Goal: Task Accomplishment & Management: Manage account settings

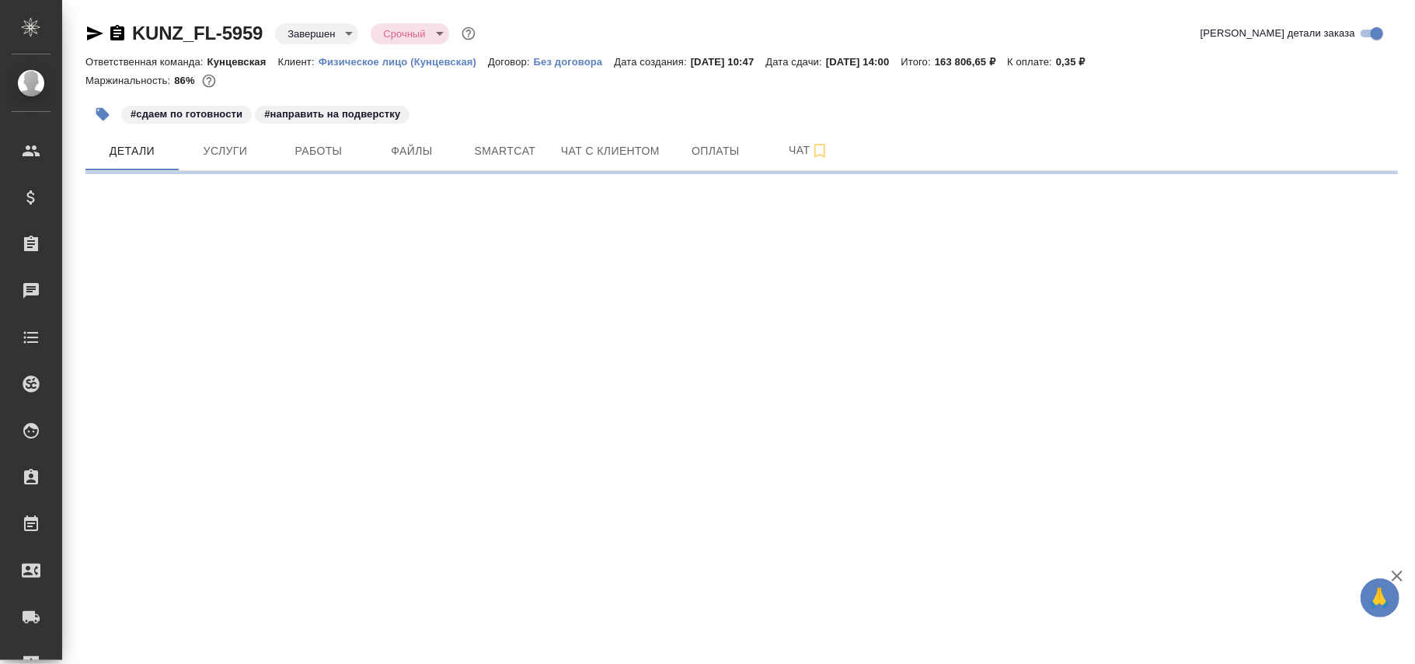
select select "RU"
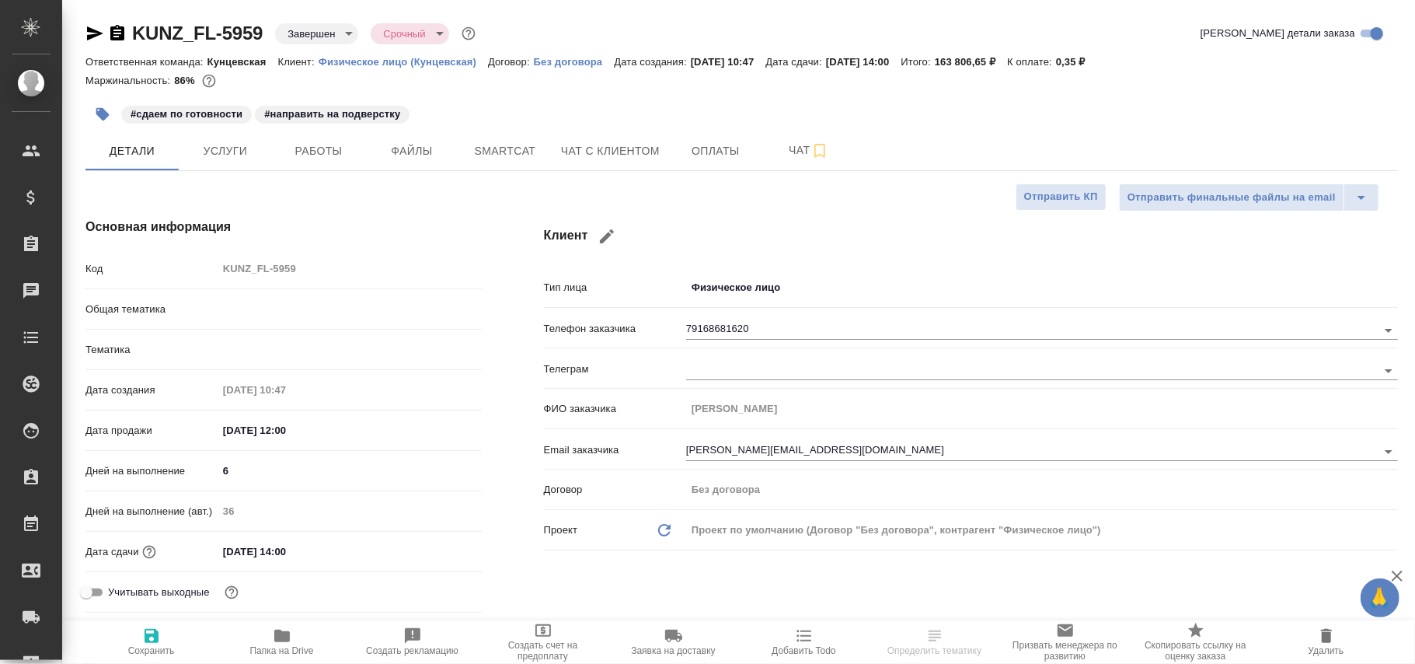
type textarea "x"
type input "Юридический"
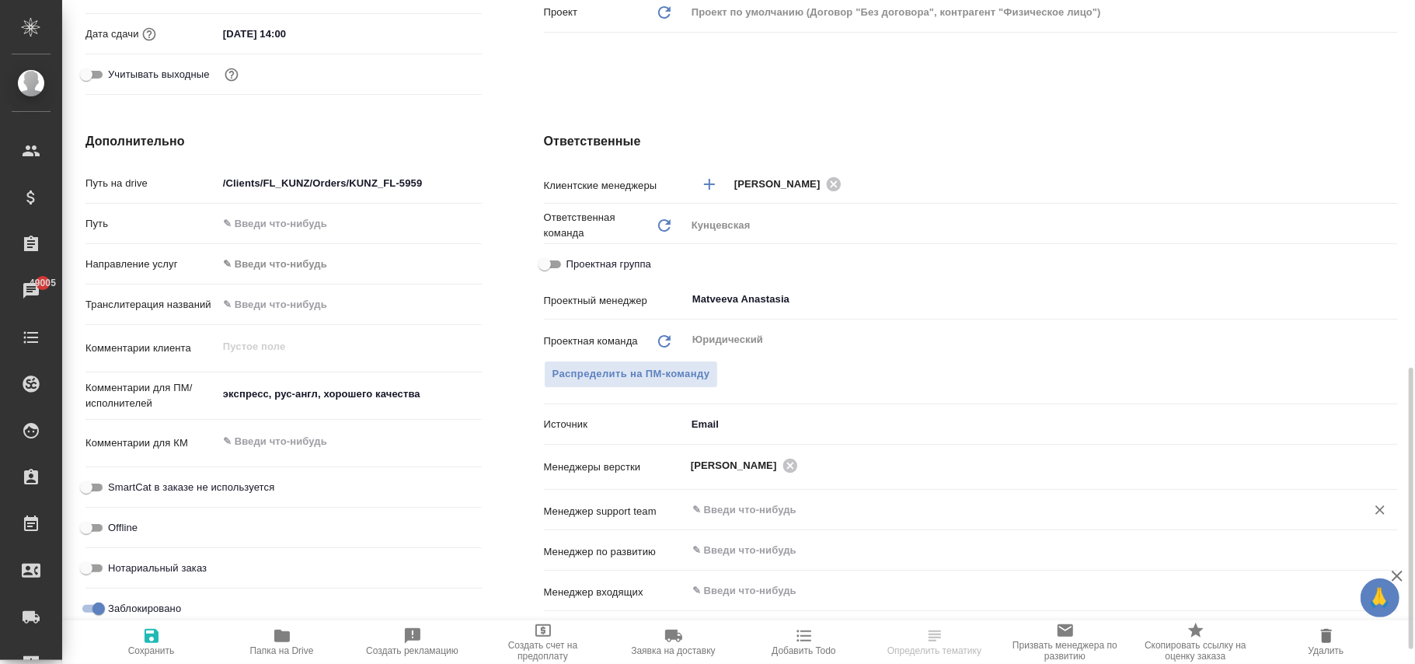
scroll to position [725, 0]
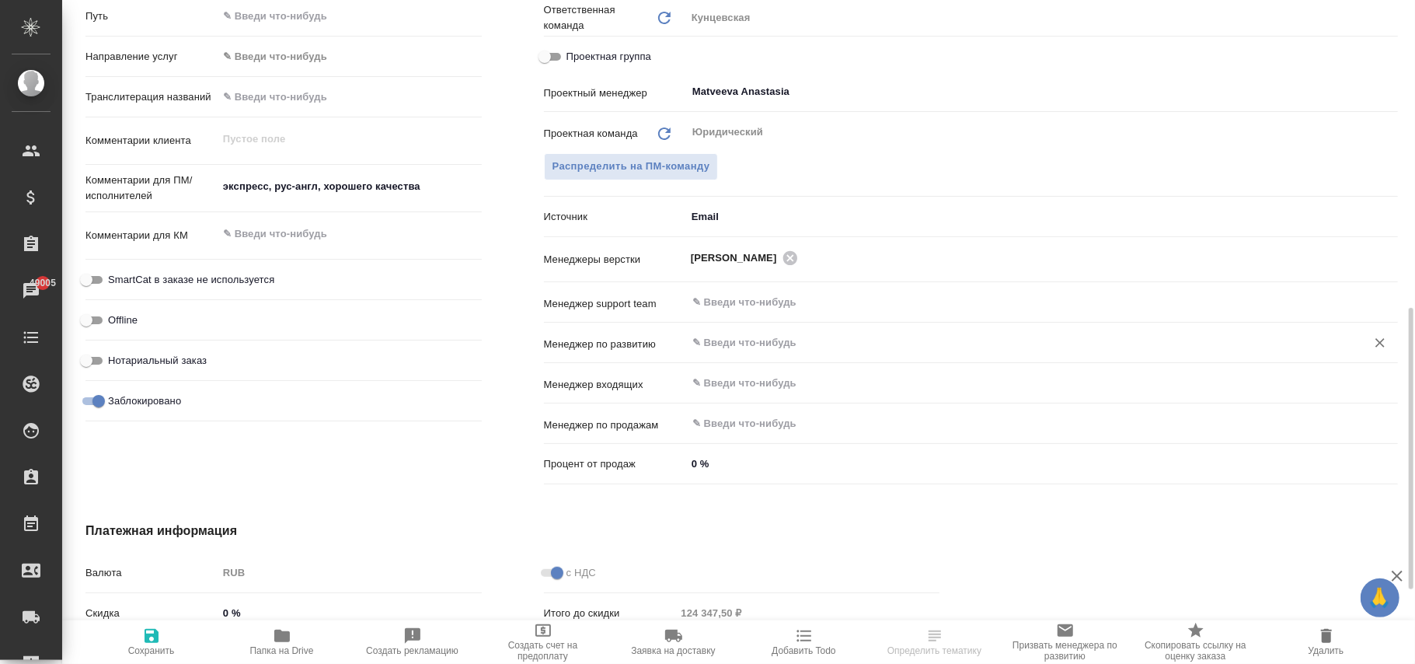
click at [724, 342] on input "text" at bounding box center [1016, 342] width 650 height 19
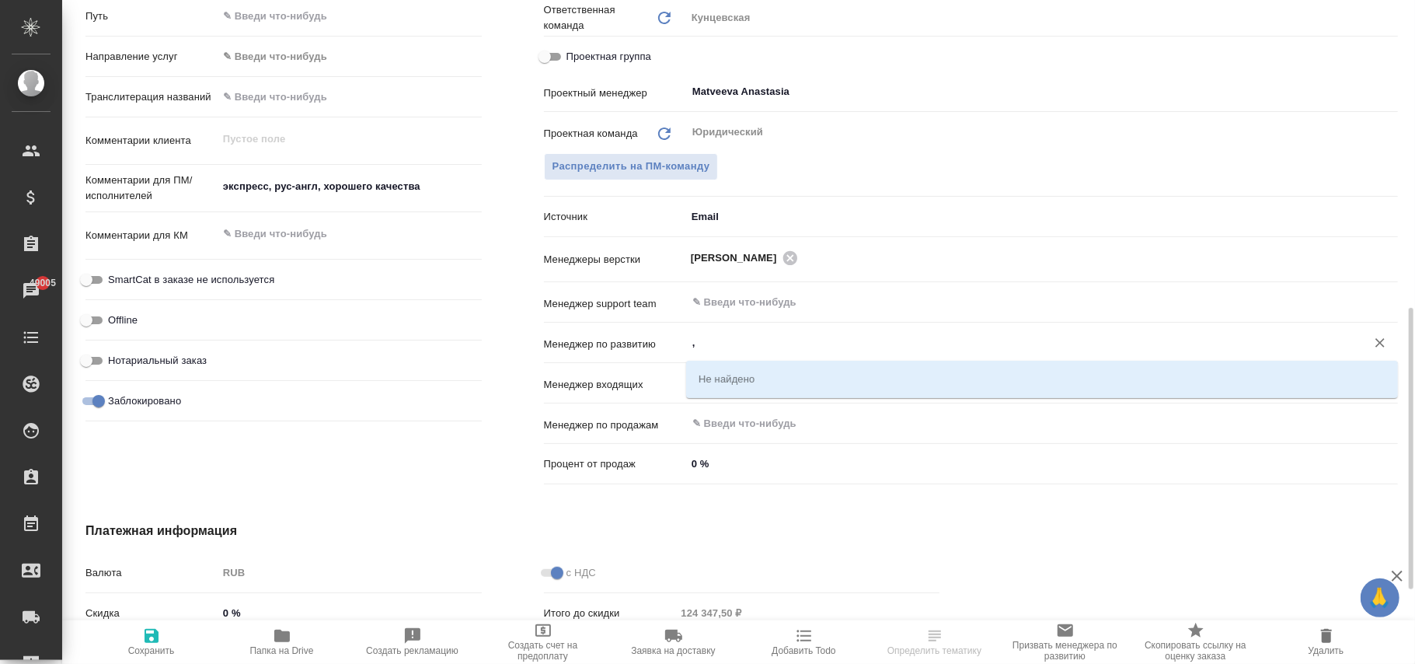
type input ",'"
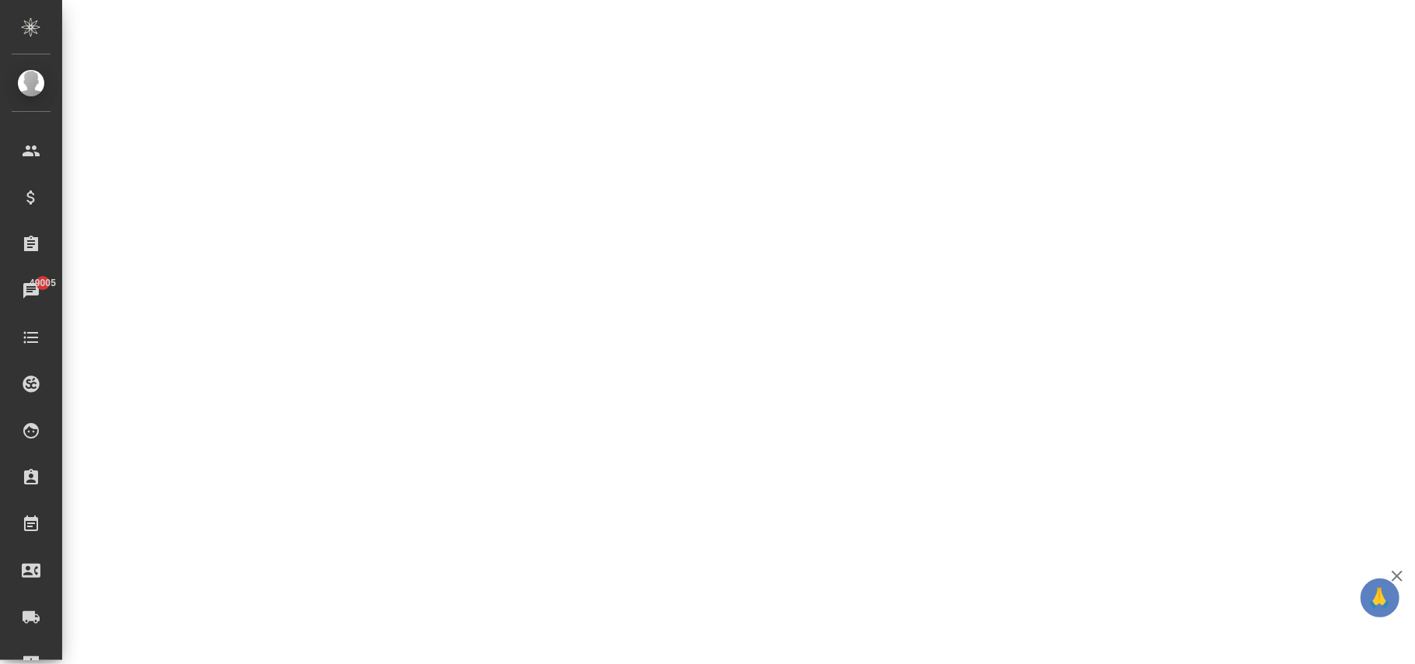
select select "RU"
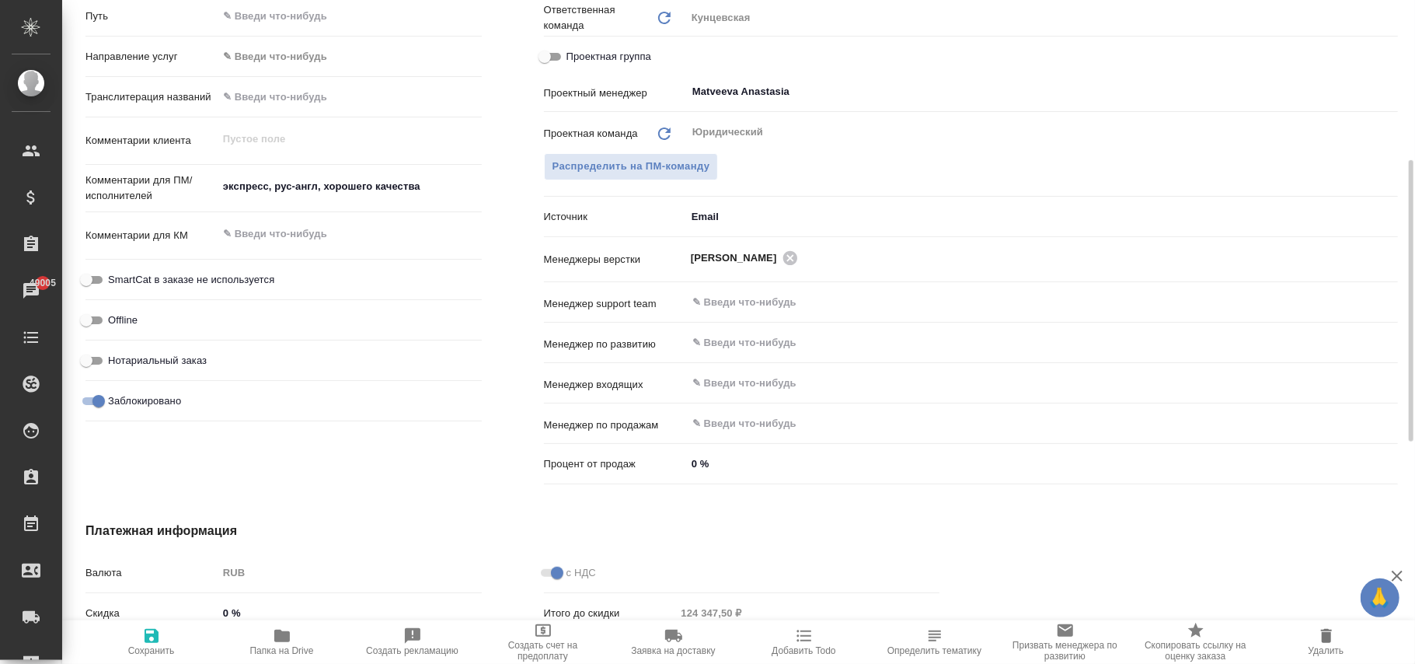
type textarea "x"
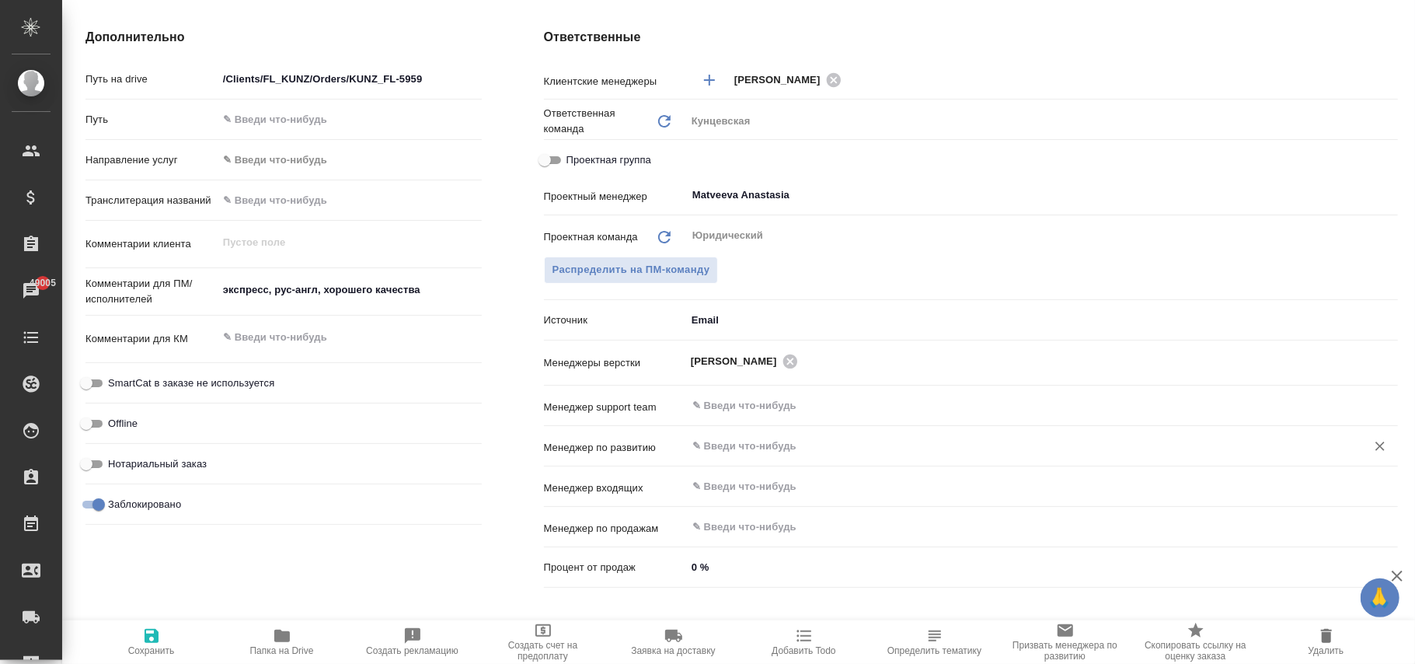
click at [716, 443] on input "text" at bounding box center [1016, 446] width 650 height 19
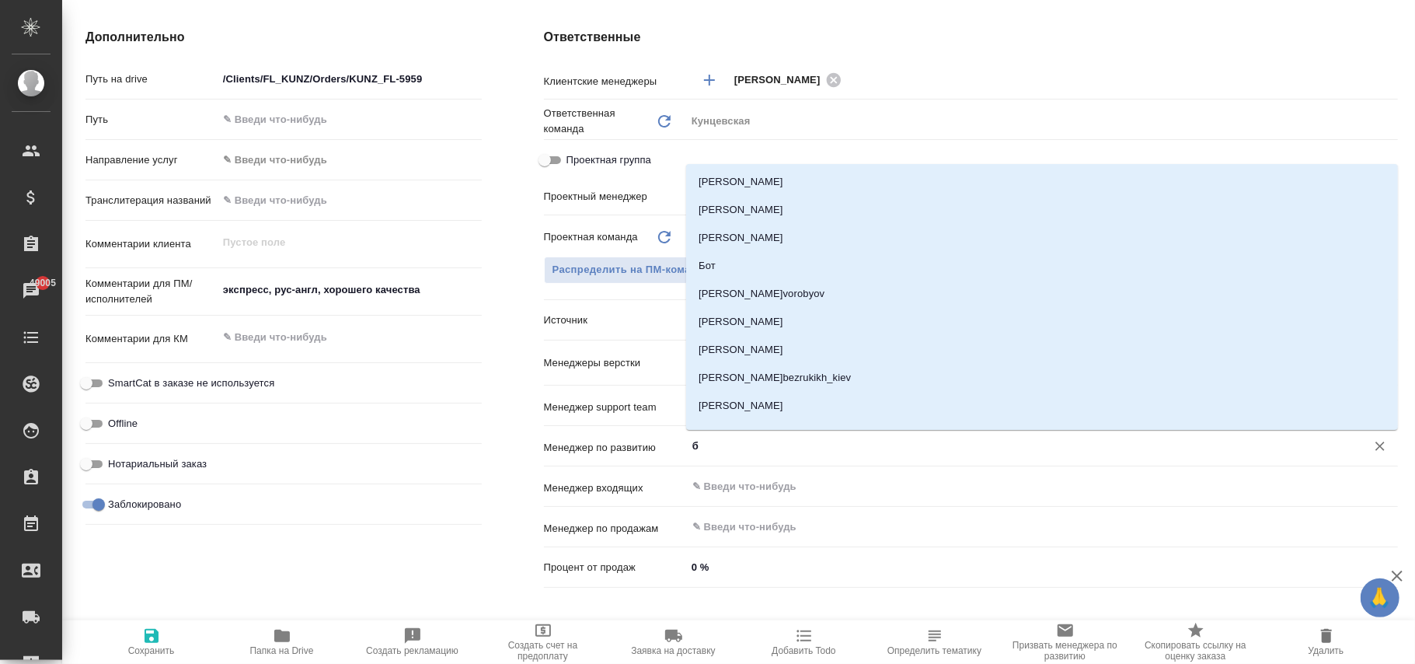
type input "бэ"
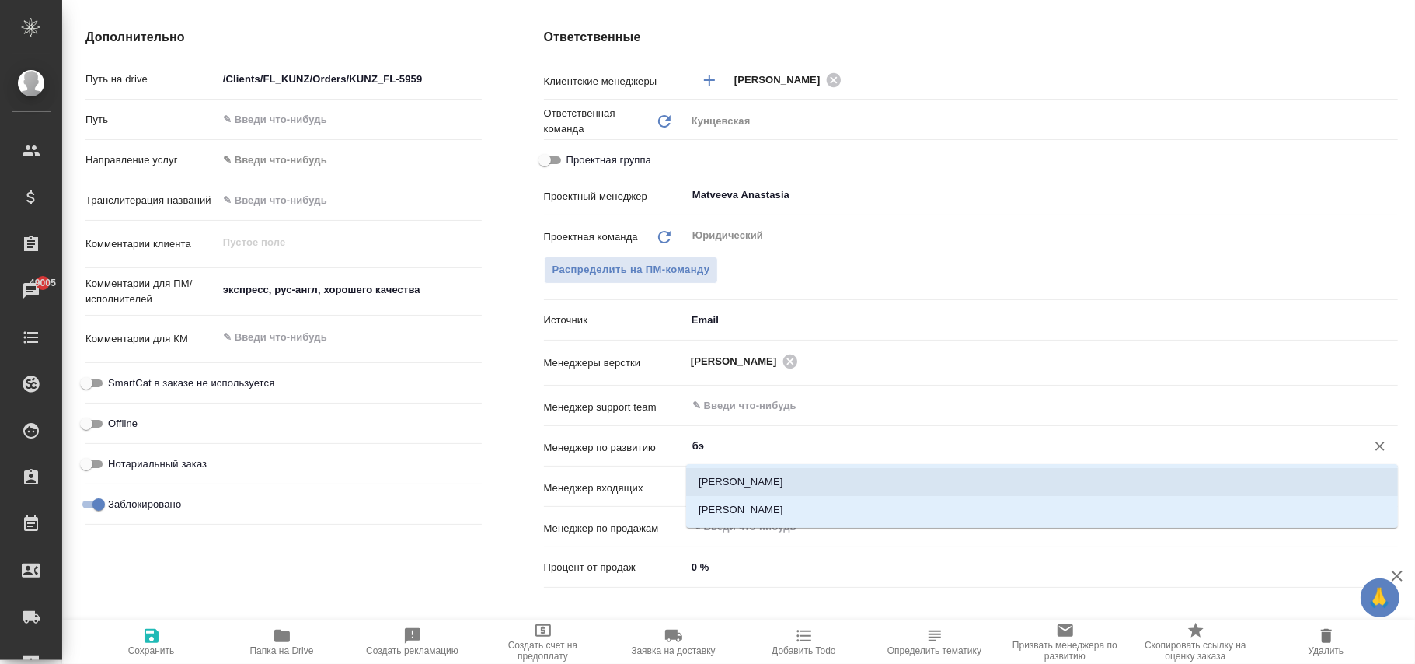
click at [757, 486] on li "Каирова Бэлла" at bounding box center [1042, 482] width 712 height 28
type textarea "x"
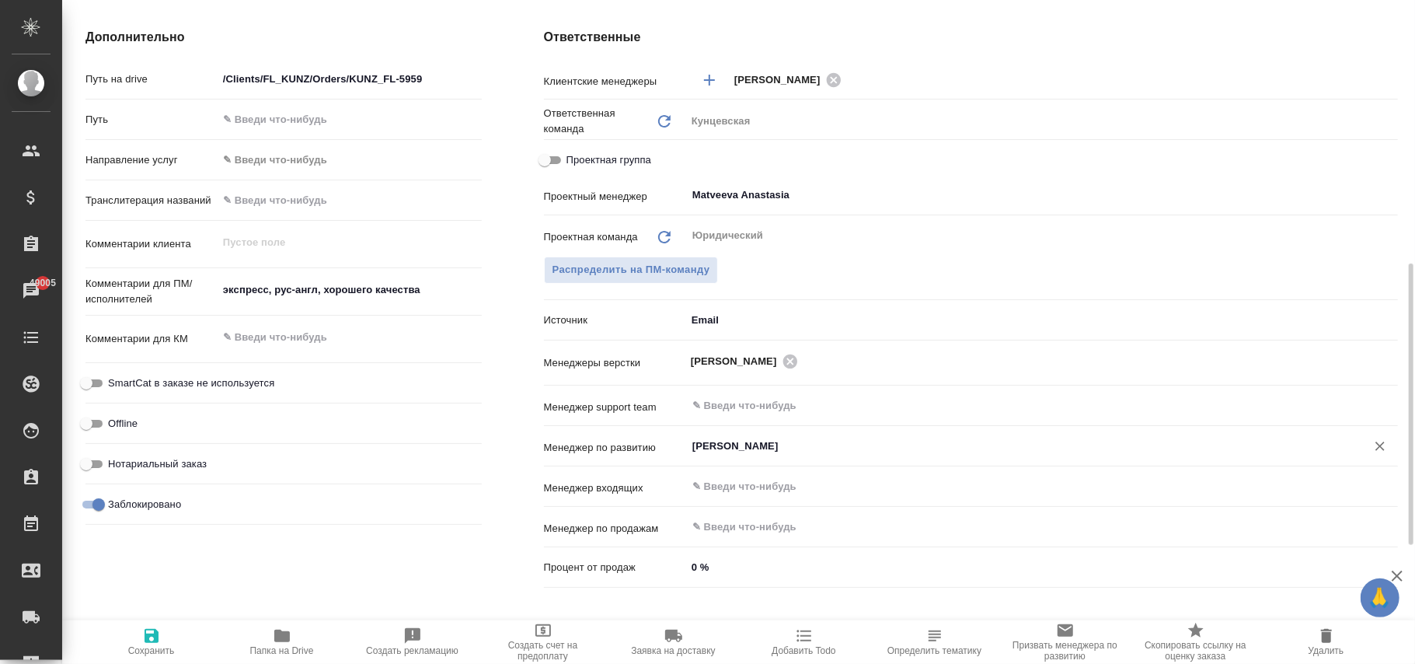
type input "[PERSON_NAME]"
click at [159, 639] on icon "button" at bounding box center [151, 635] width 19 height 19
type textarea "x"
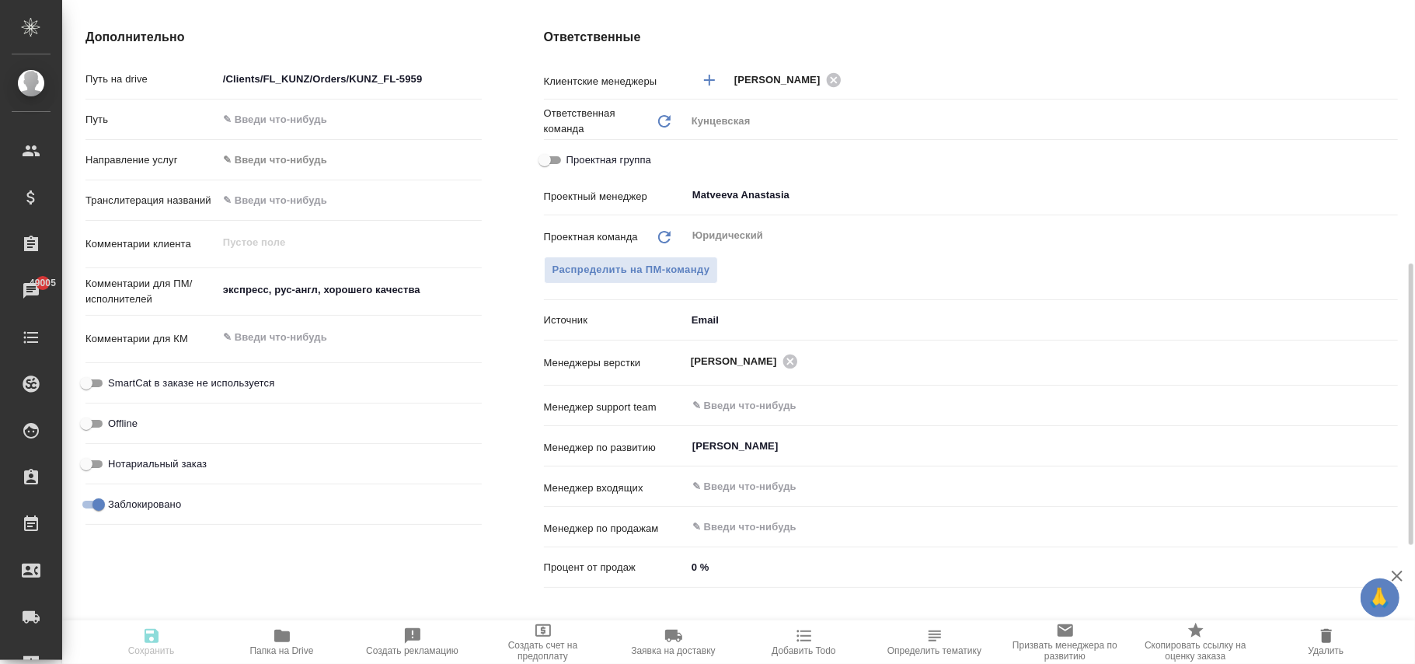
type textarea "x"
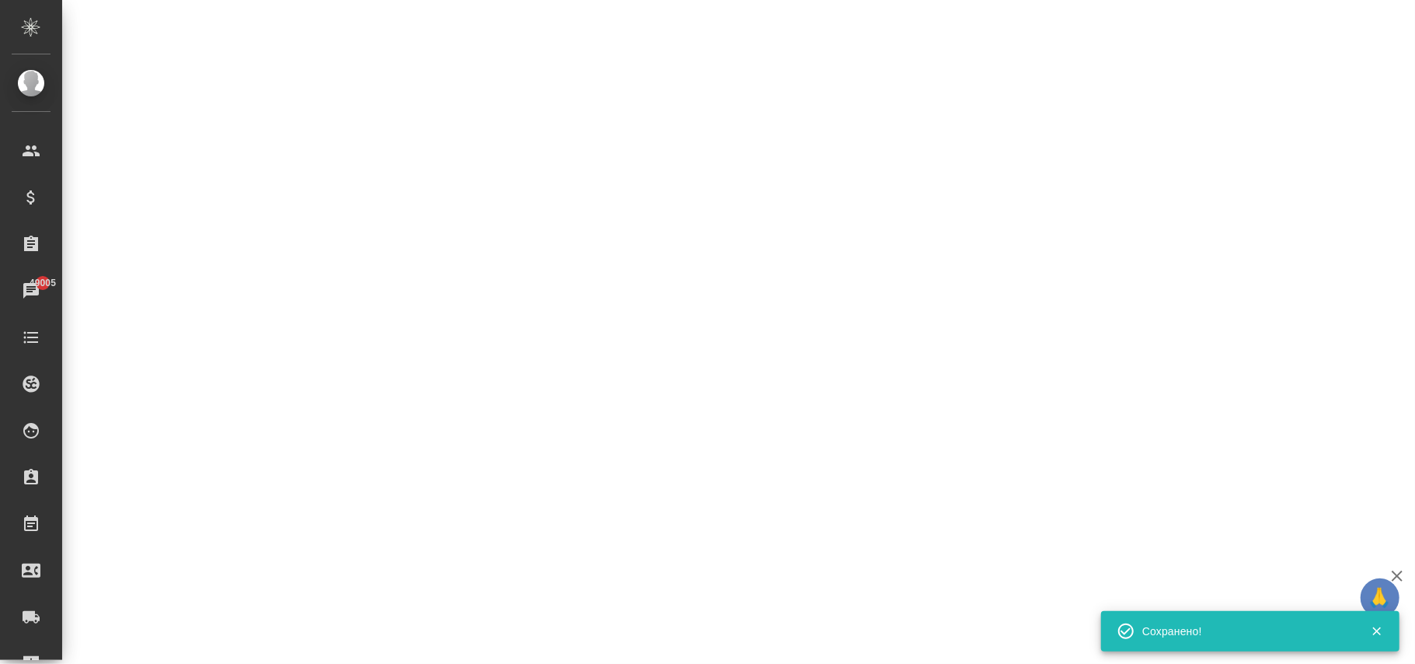
select select "RU"
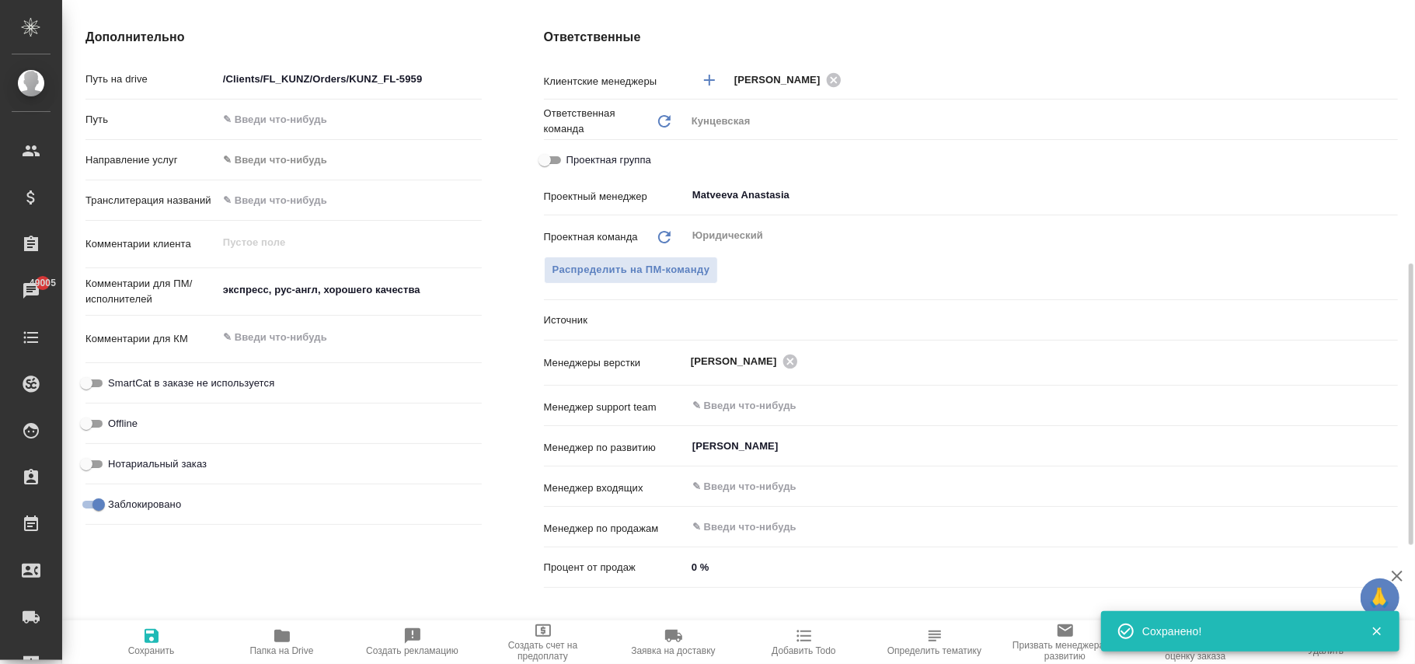
type textarea "x"
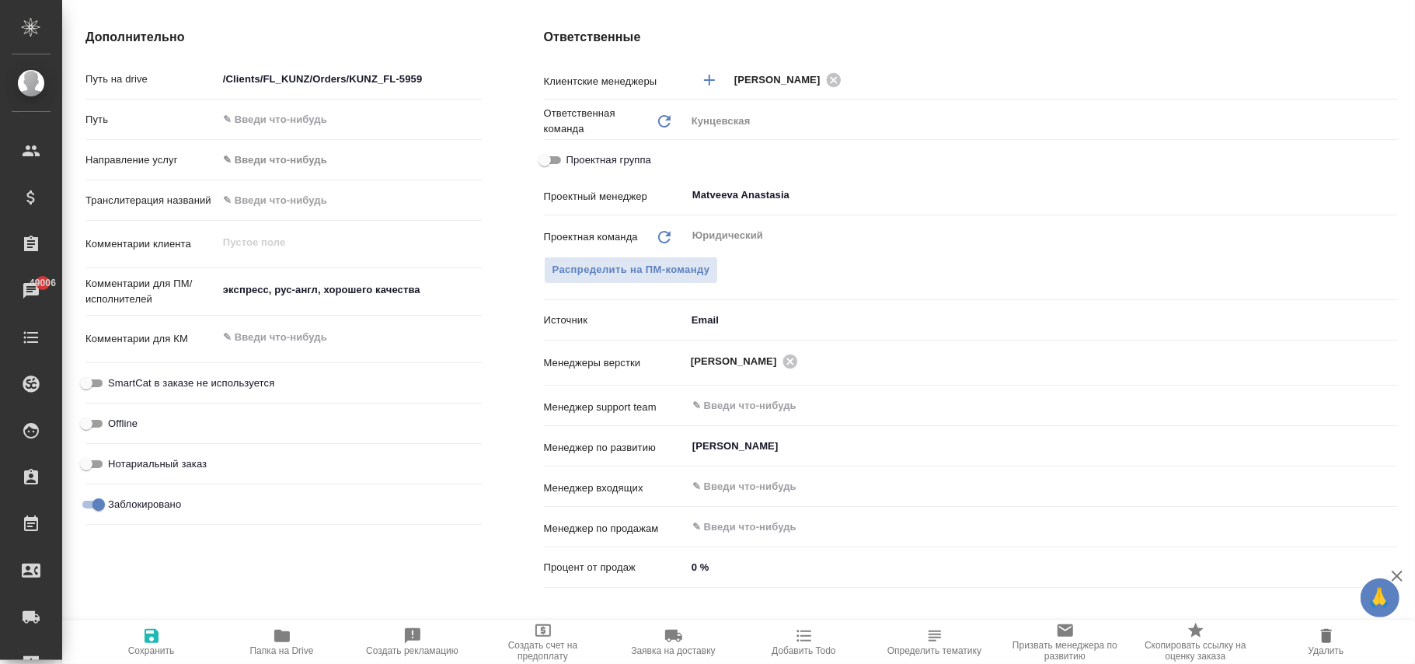
type textarea "x"
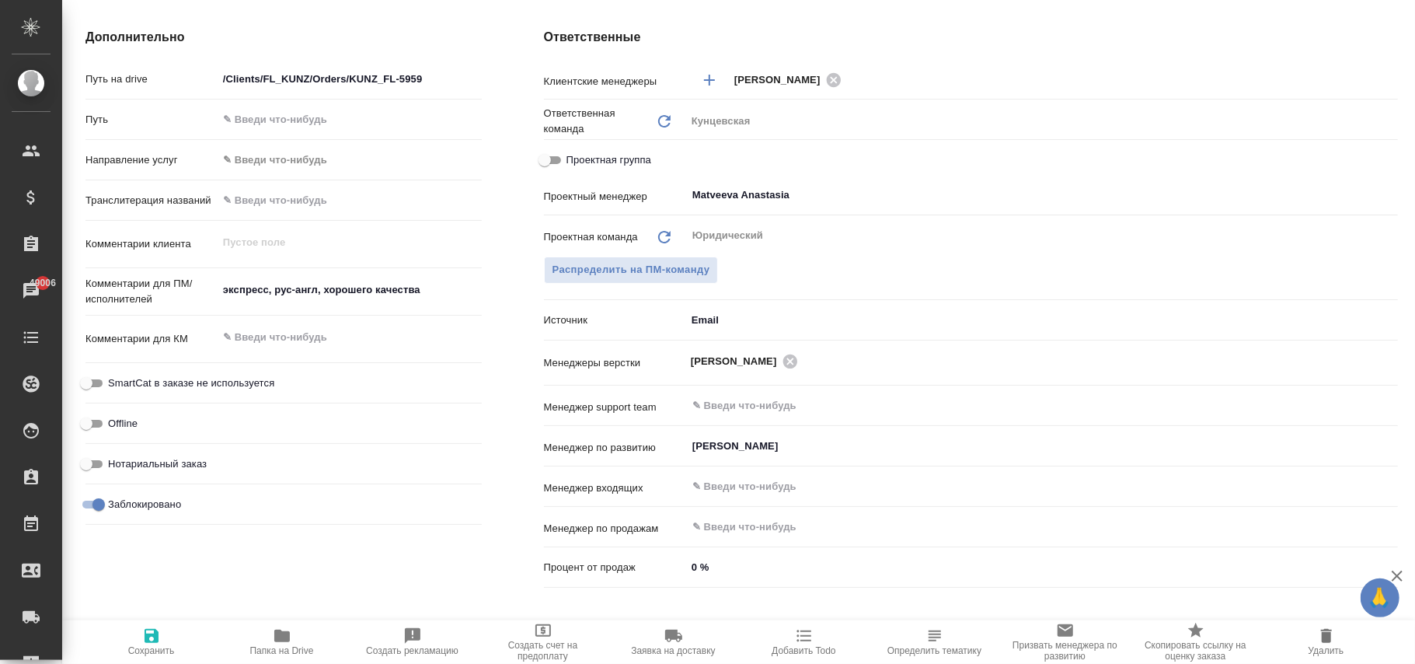
type textarea "x"
click at [159, 641] on icon "button" at bounding box center [151, 635] width 19 height 19
type textarea "x"
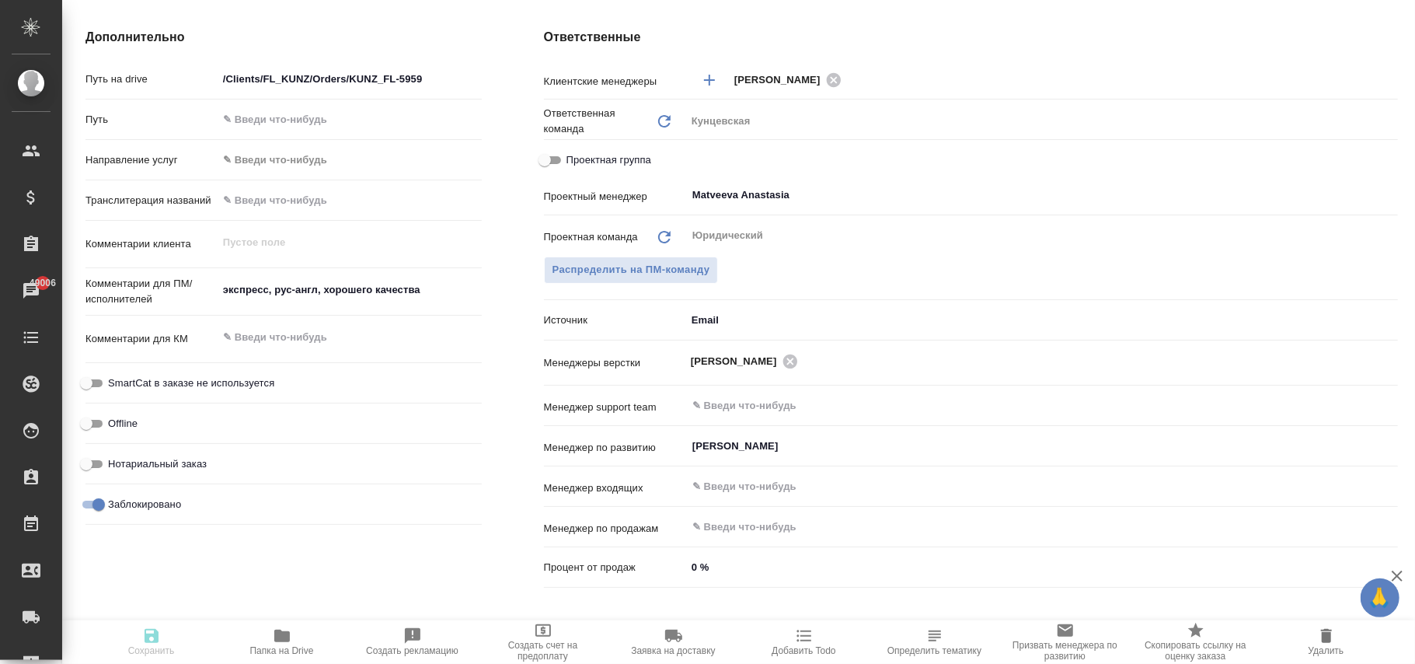
type textarea "x"
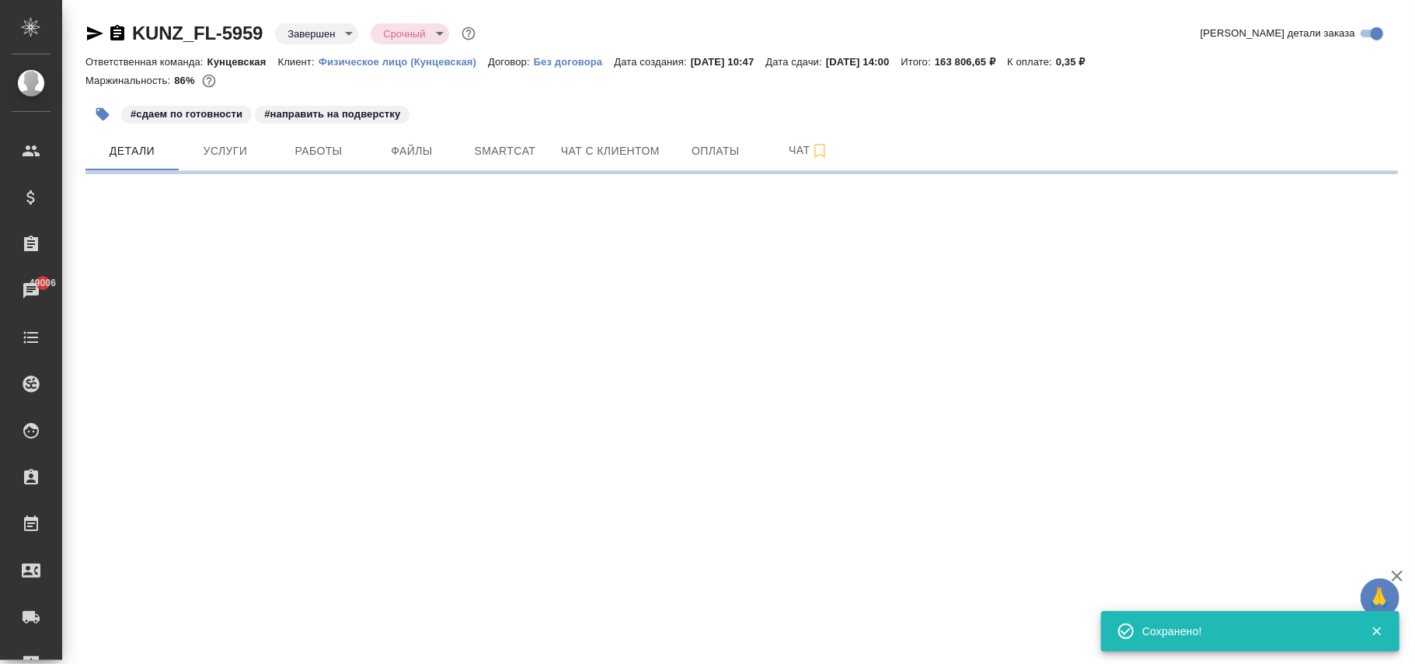
scroll to position [0, 0]
select select "RU"
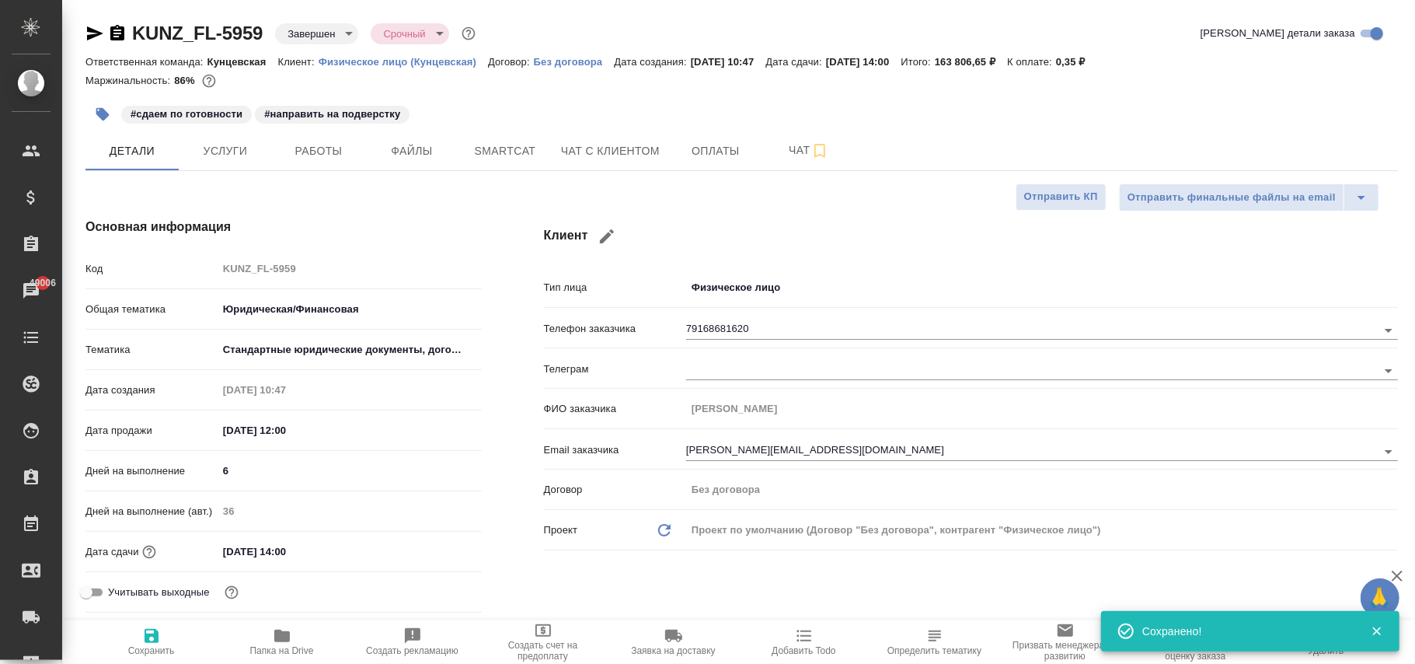
type textarea "x"
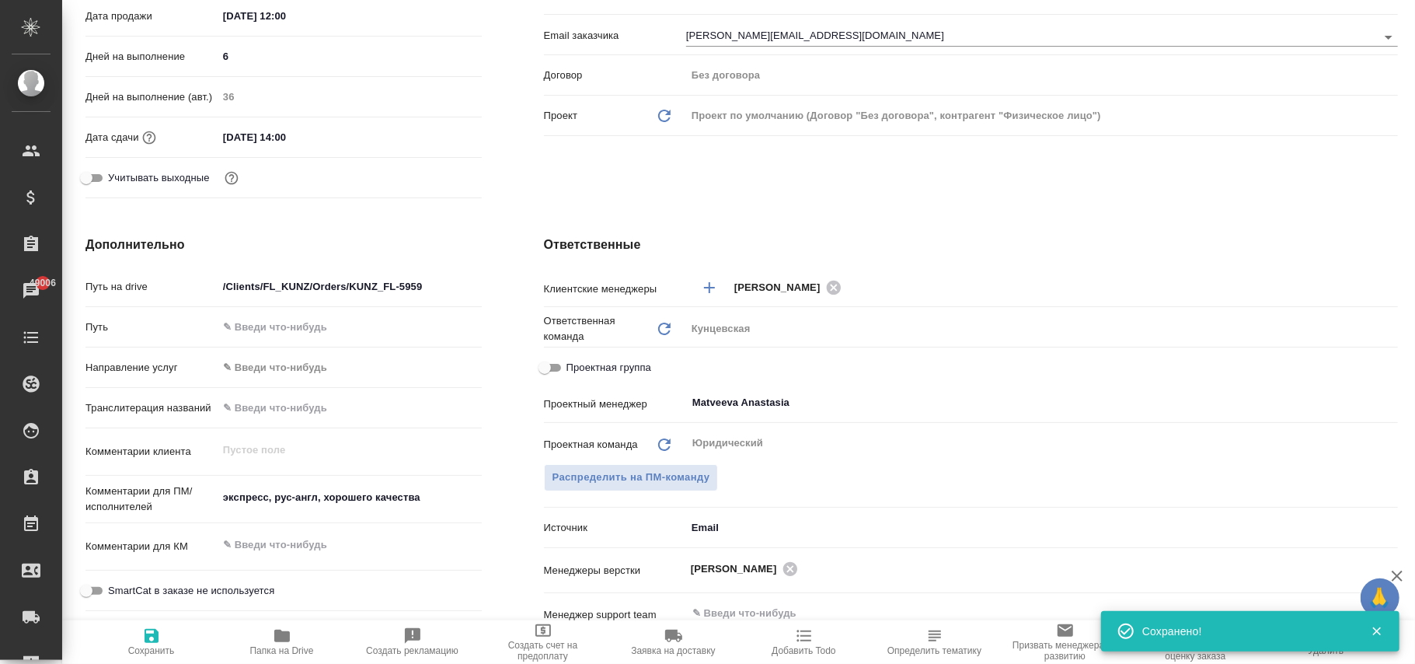
scroll to position [828, 0]
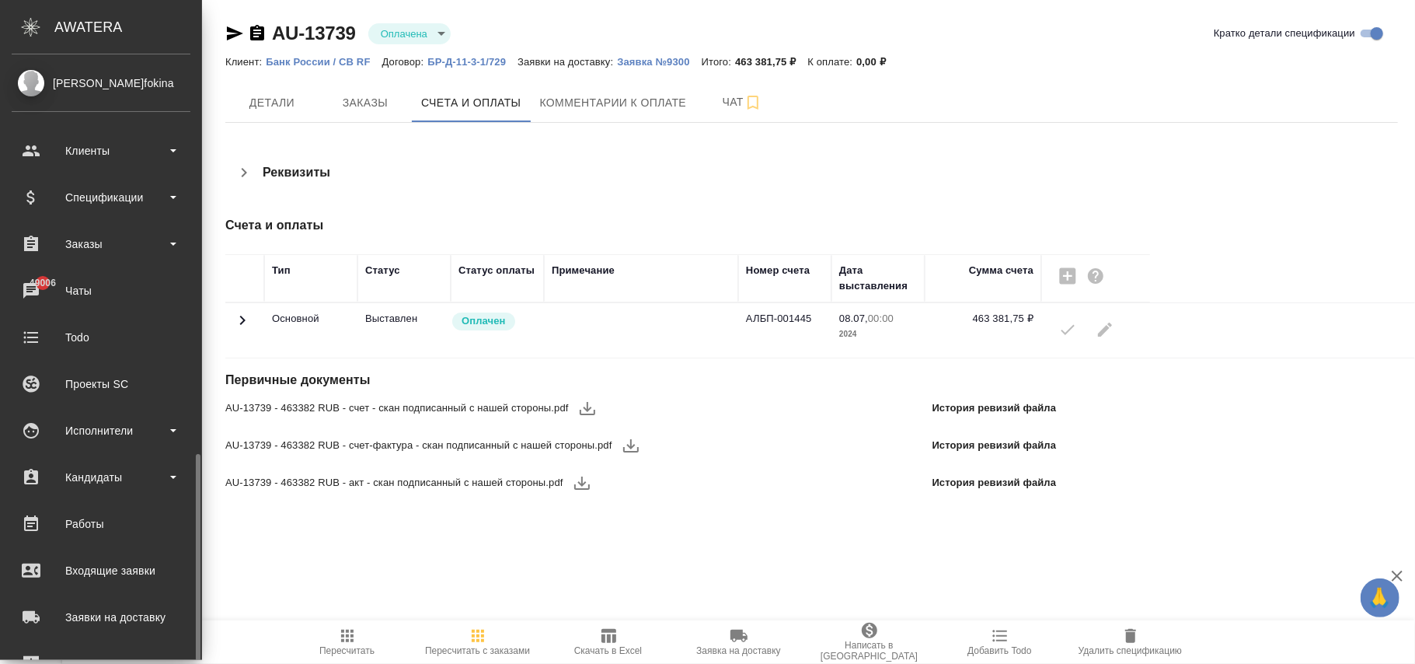
scroll to position [232, 0]
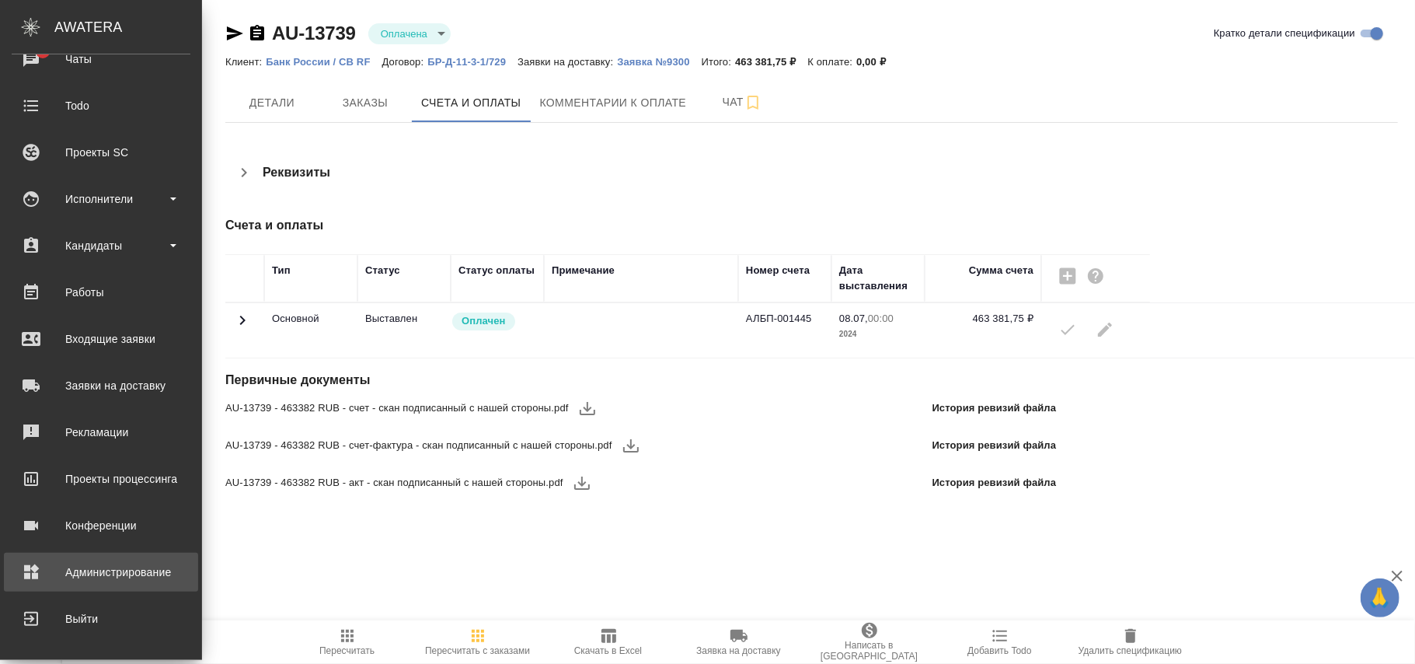
click at [135, 567] on div "Администрирование" at bounding box center [101, 571] width 179 height 23
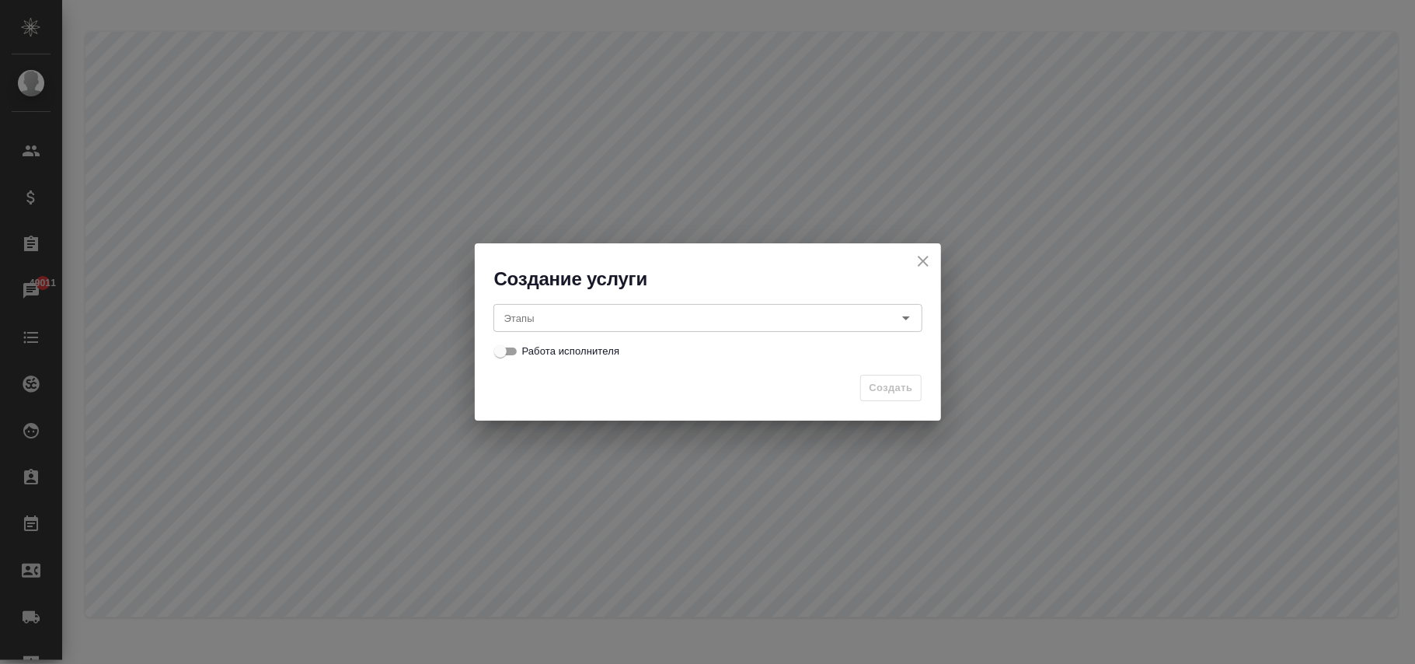
click at [548, 319] on input "Этапы" at bounding box center [682, 317] width 368 height 19
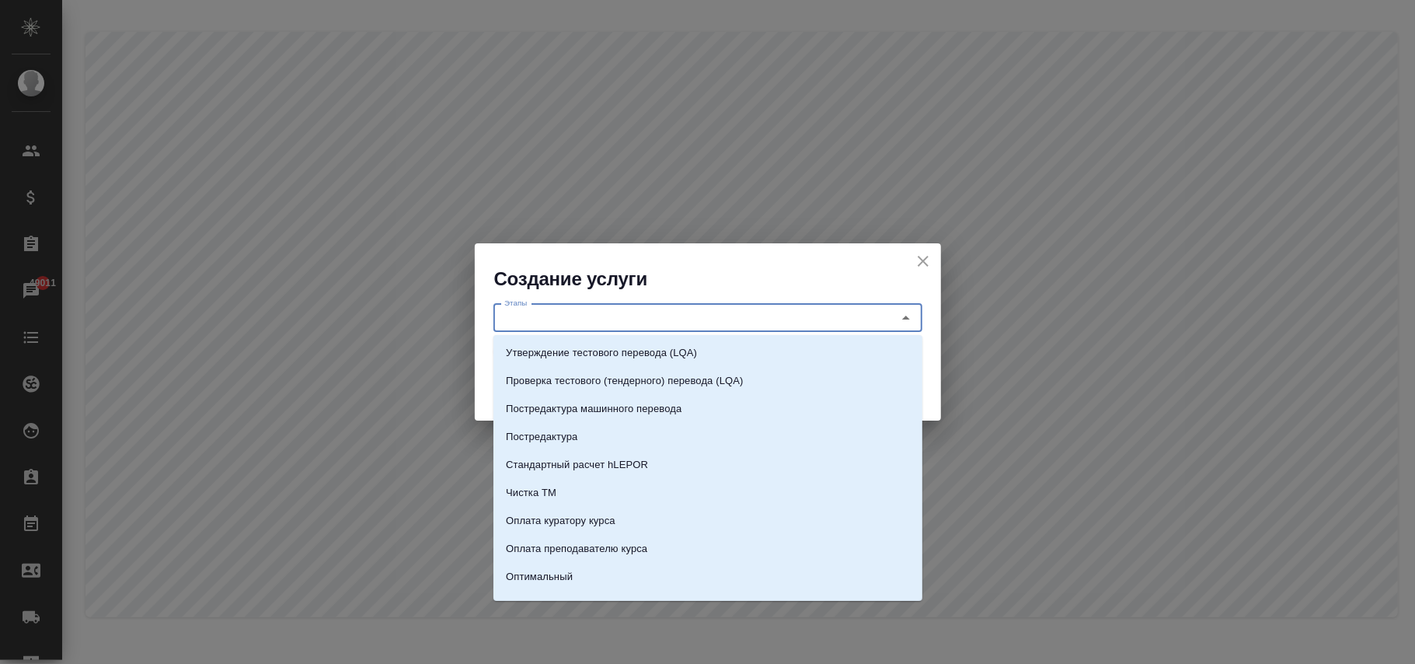
paste input "Подбор отелей и авиа"
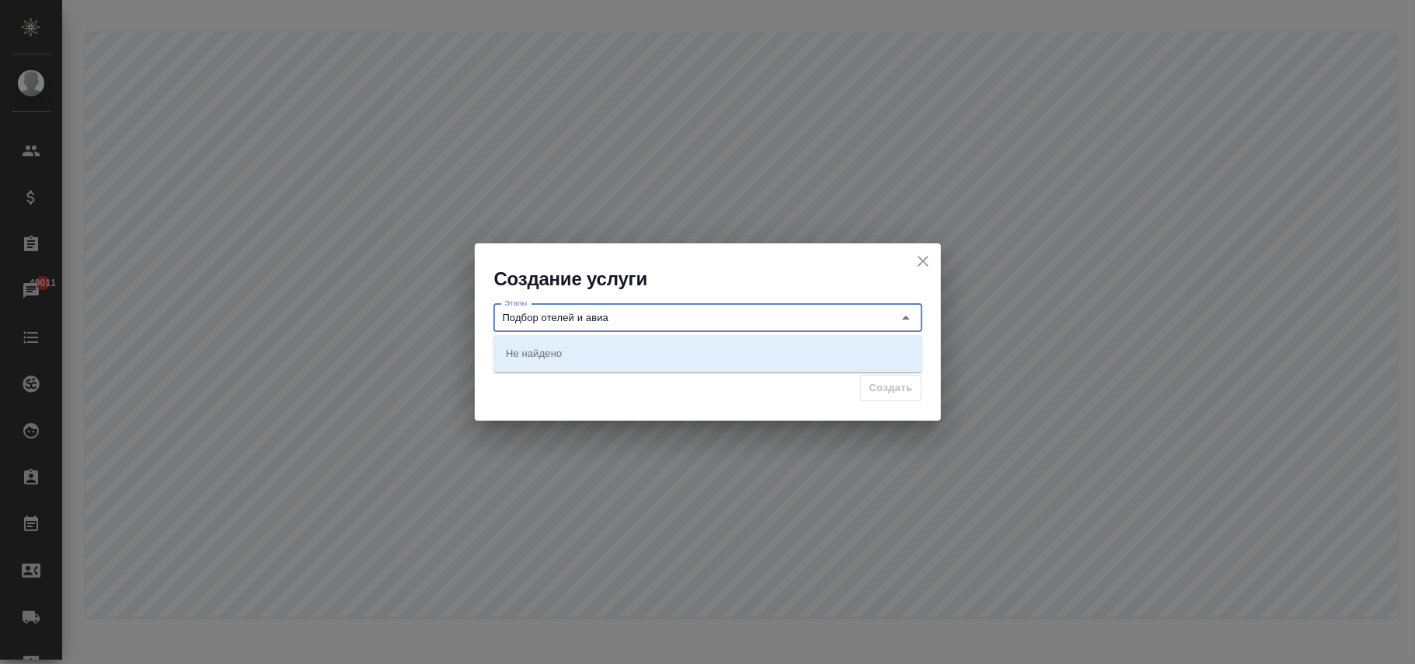
type input "Подбор отелей и авиа"
click at [544, 399] on div "Создать" at bounding box center [708, 394] width 466 height 54
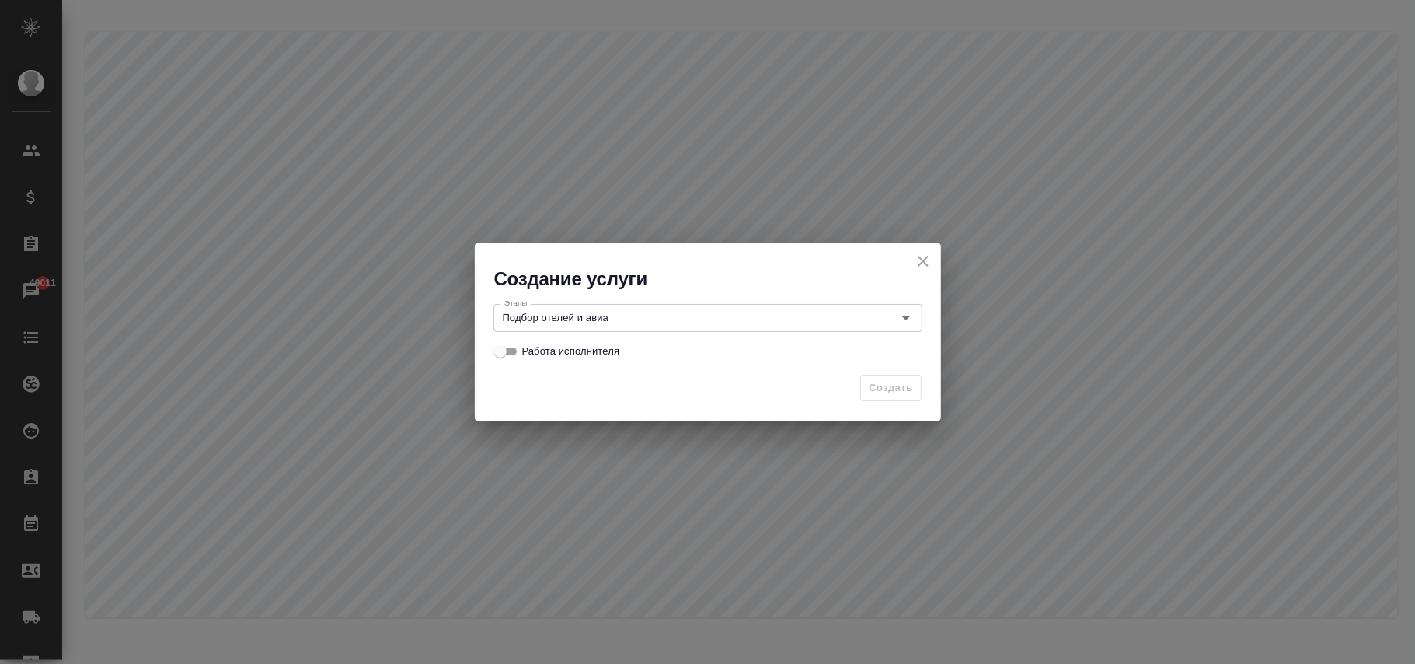
click at [519, 352] on input "Работа исполнителя" at bounding box center [500, 351] width 56 height 19
checkbox input "true"
click at [881, 385] on span "Создать" at bounding box center [891, 388] width 44 height 18
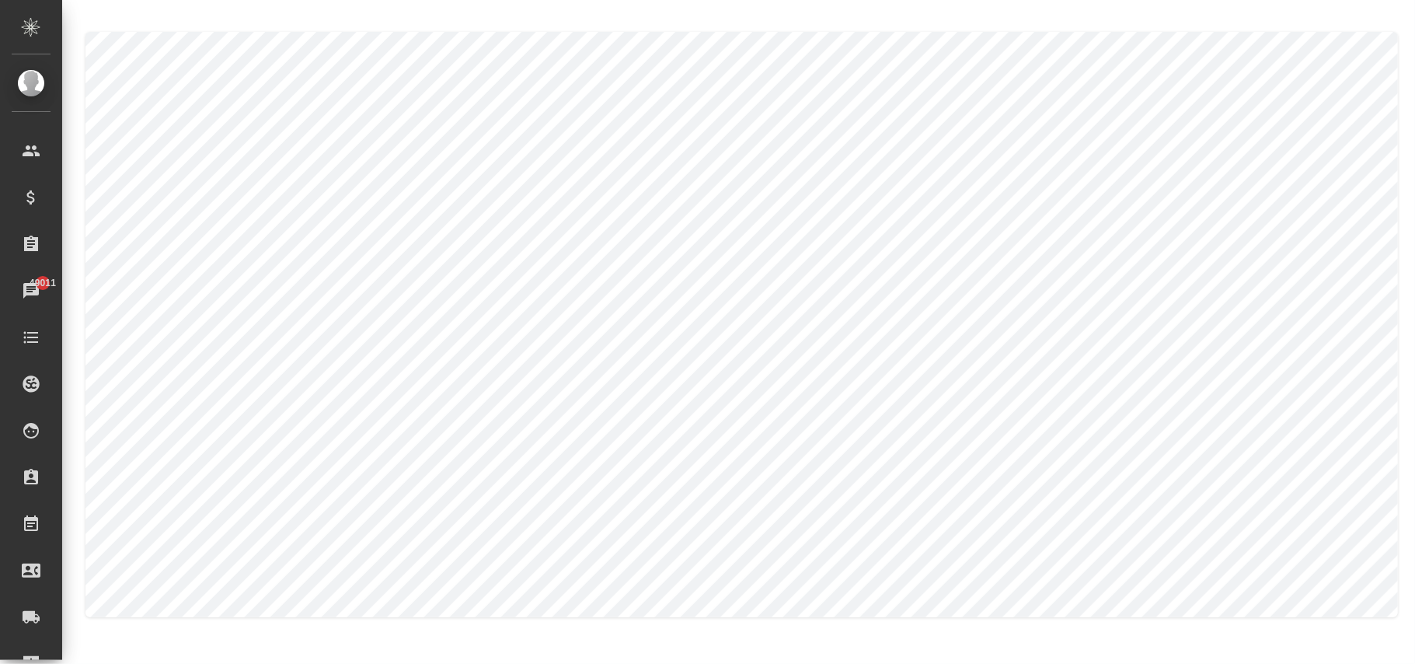
checkbox input "false"
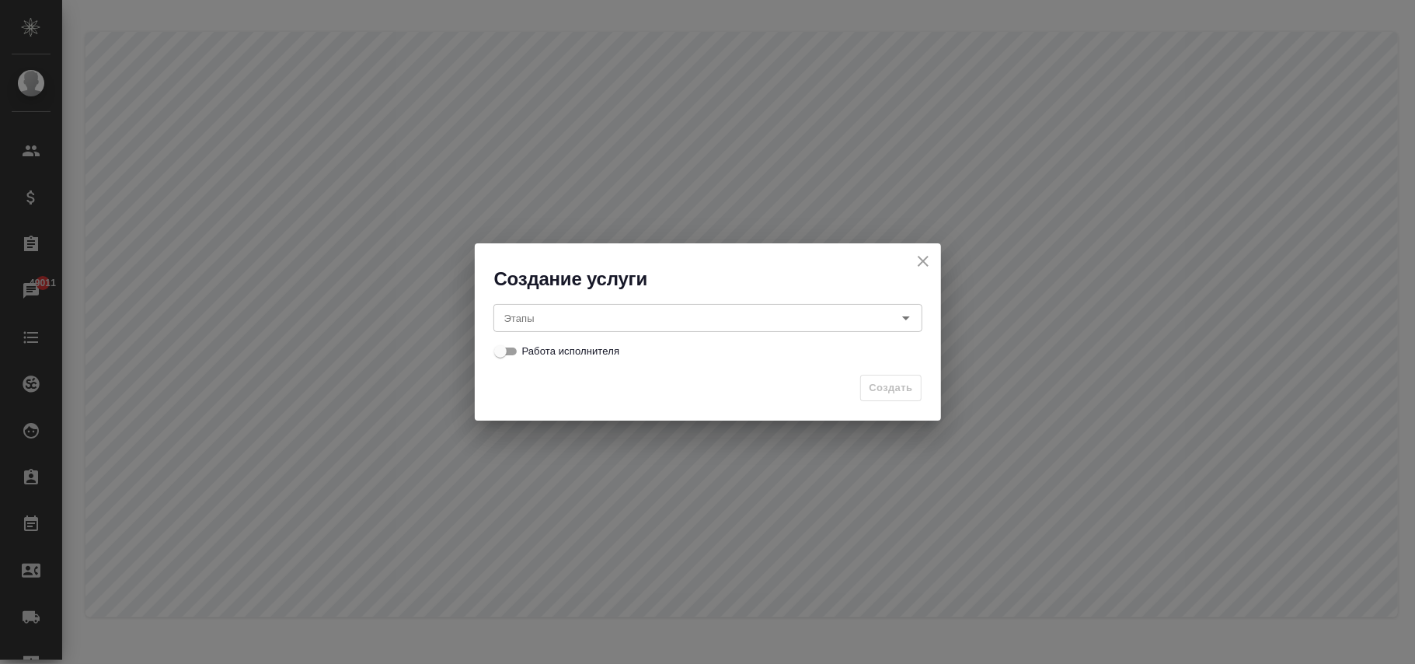
click at [651, 325] on input "Этапы" at bounding box center [682, 317] width 368 height 19
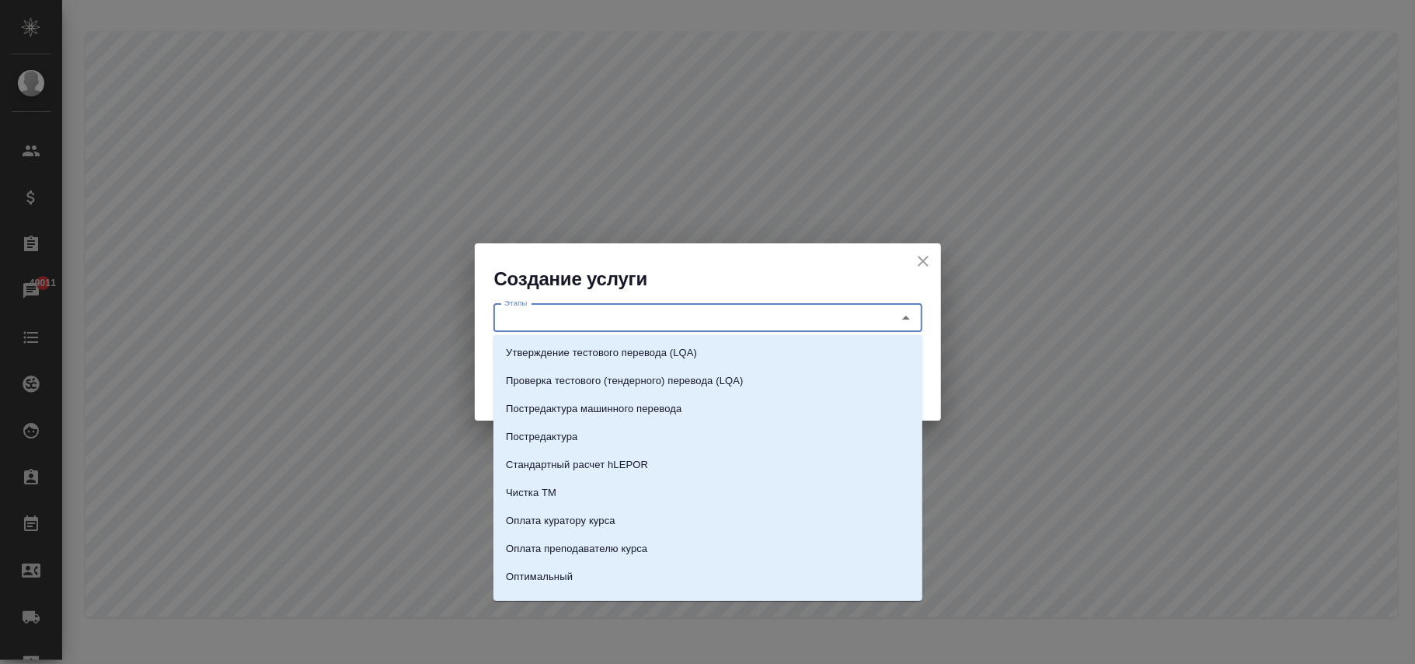
paste input "Подбор отелей и авиа + помощь с покупко"
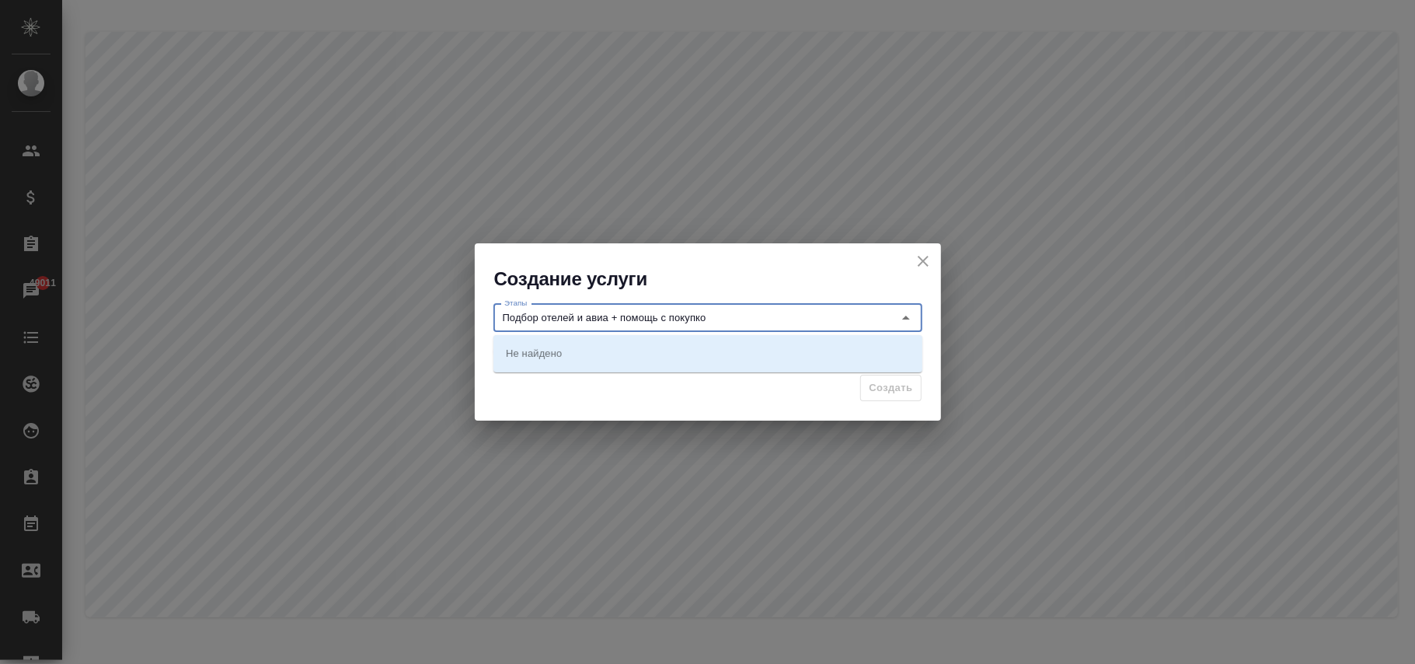
type input "Подбор отелей и авиа + помощь с покупко"
click at [653, 386] on div "Создать" at bounding box center [708, 394] width 466 height 54
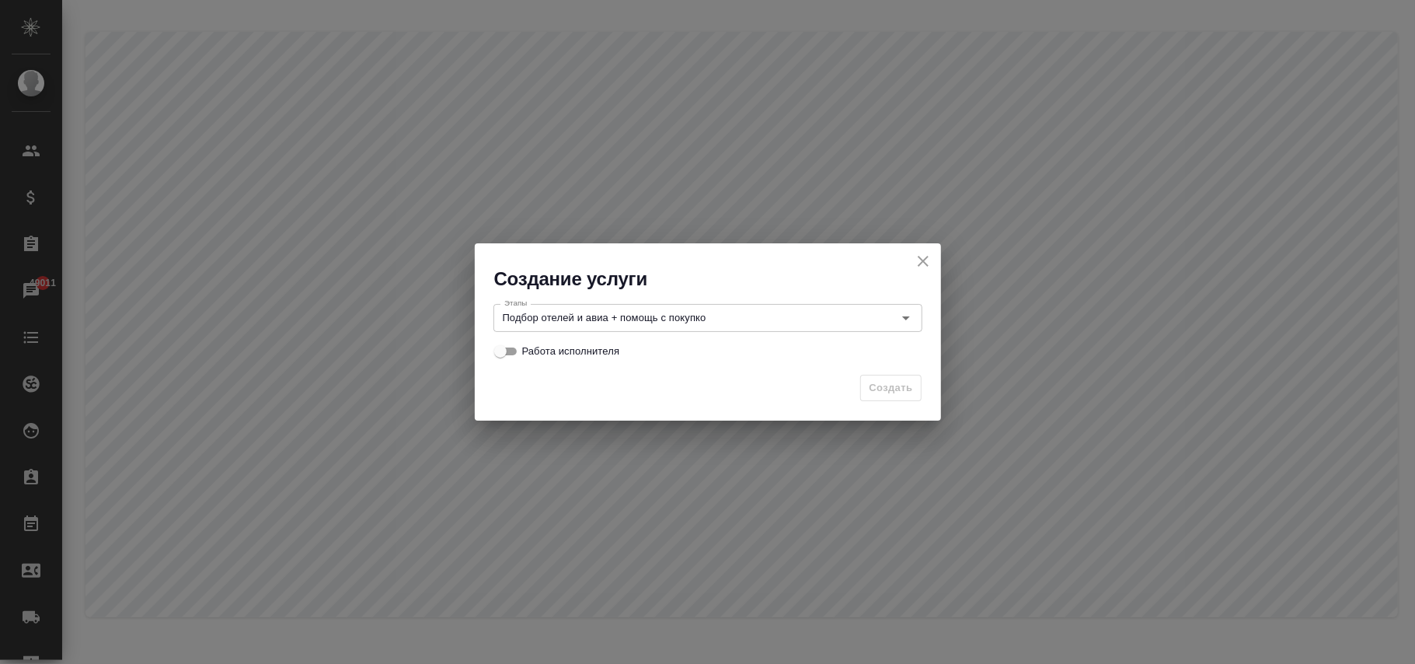
drag, startPoint x: 505, startPoint y: 347, endPoint x: 762, endPoint y: 365, distance: 257.9
click at [510, 347] on input "Работа исполнителя" at bounding box center [500, 351] width 56 height 19
checkbox input "true"
click at [898, 382] on span "Создать" at bounding box center [891, 388] width 44 height 18
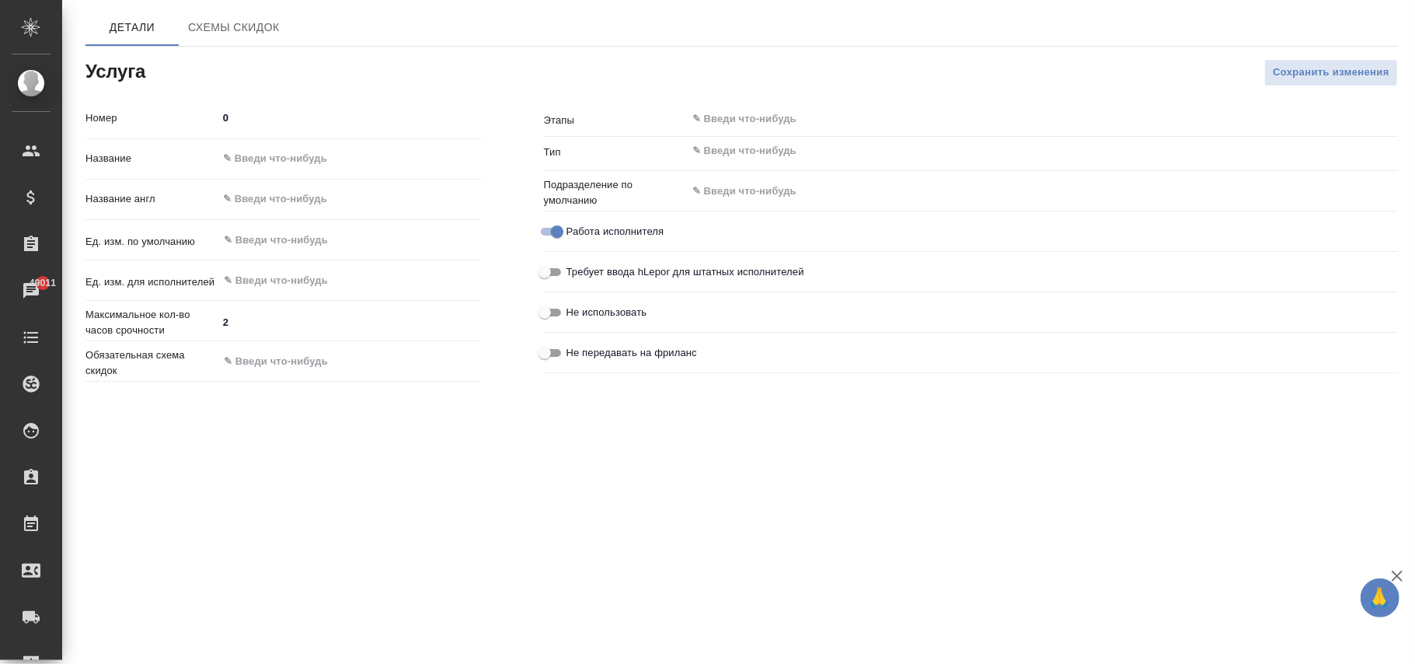
click at [270, 210] on div "Название англ" at bounding box center [283, 199] width 396 height 27
click at [281, 188] on input "text" at bounding box center [349, 199] width 263 height 23
paste input "Selection of hotels and flights"
type input "Selection of hotels and flights"
click at [272, 151] on input "text" at bounding box center [349, 159] width 263 height 23
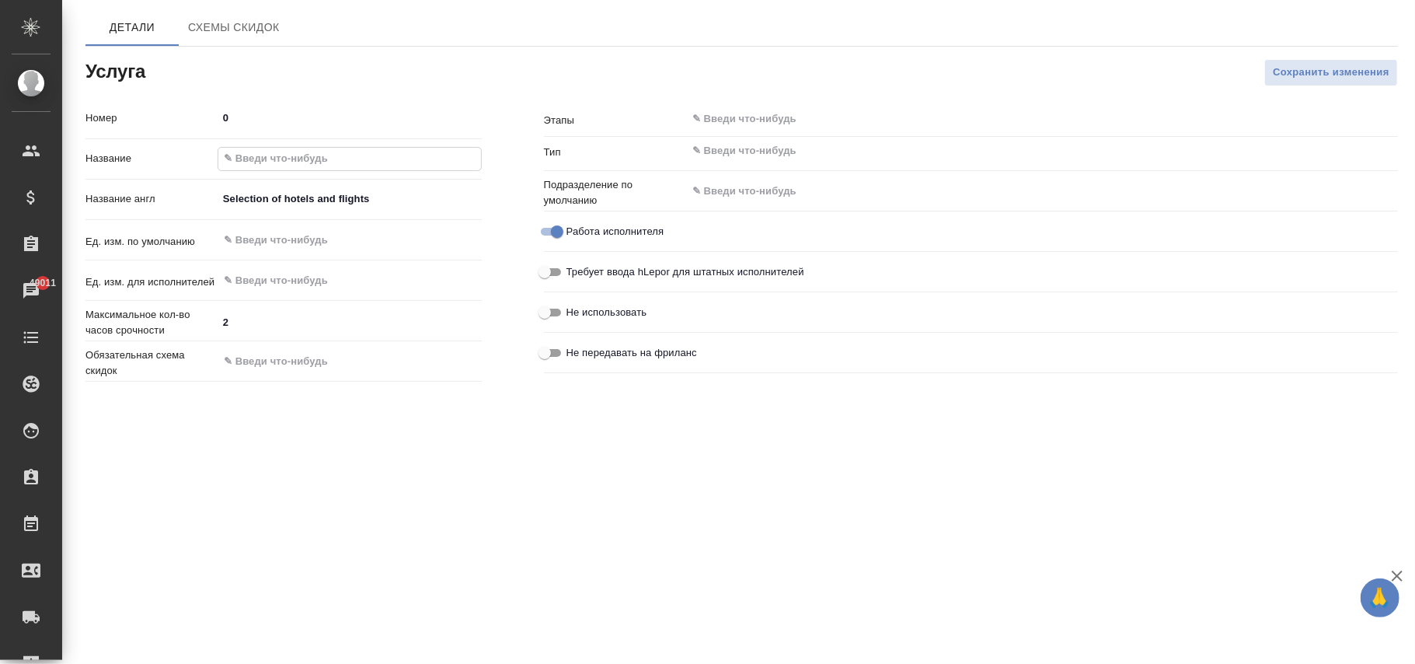
paste input "Подбор отелей и авиа"
type input "Подбор отелей и авиа"
click at [289, 247] on input "text" at bounding box center [323, 240] width 203 height 19
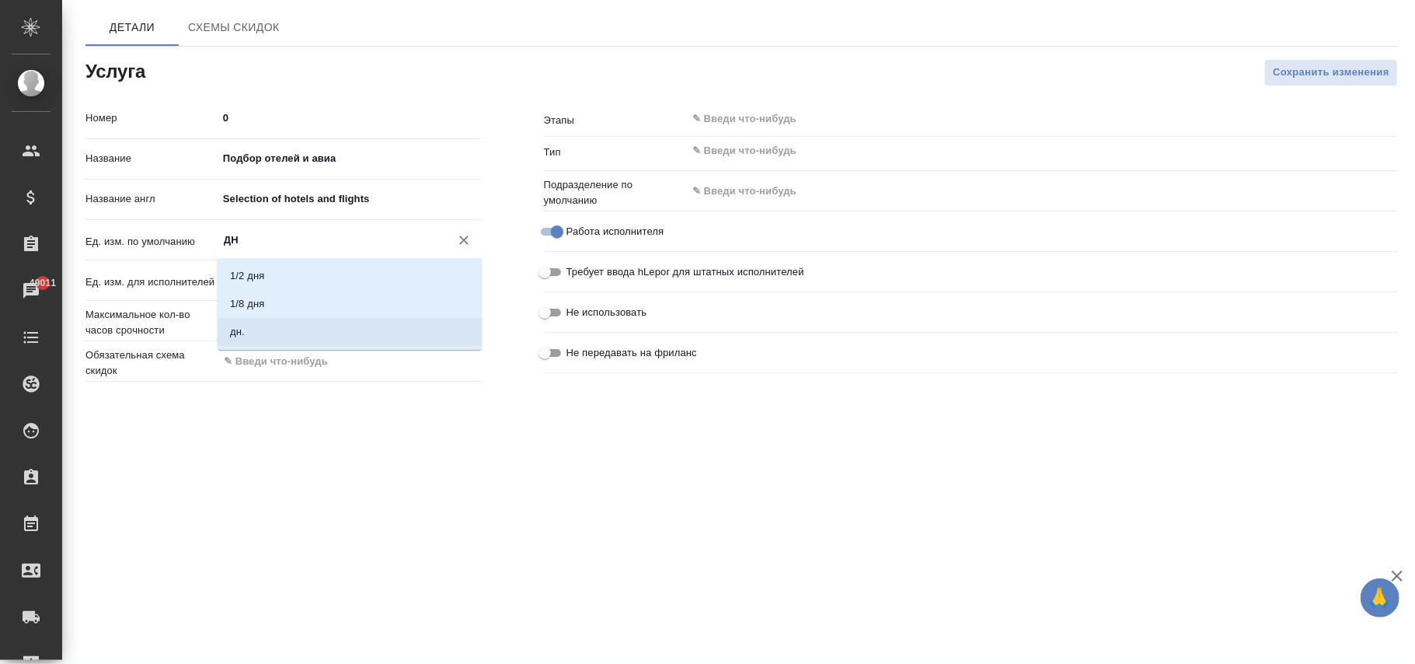
click at [253, 334] on li "дн." at bounding box center [350, 332] width 264 height 28
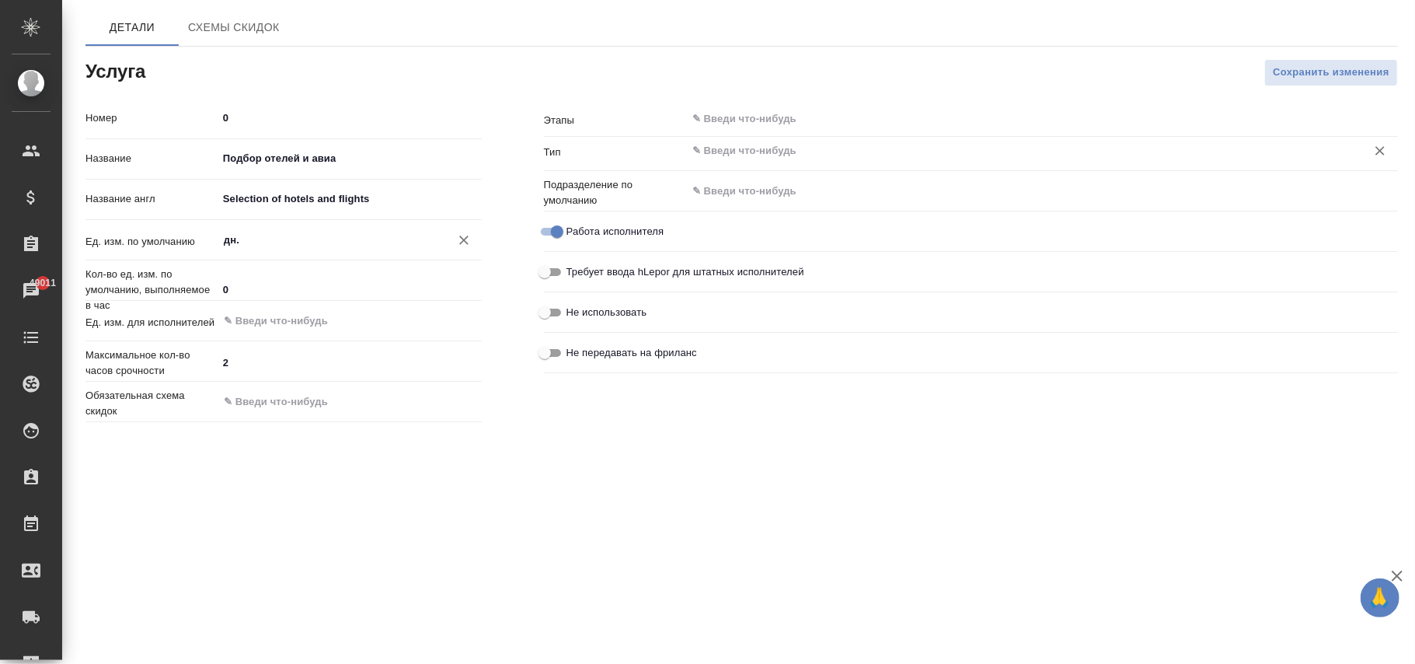
type input "дн."
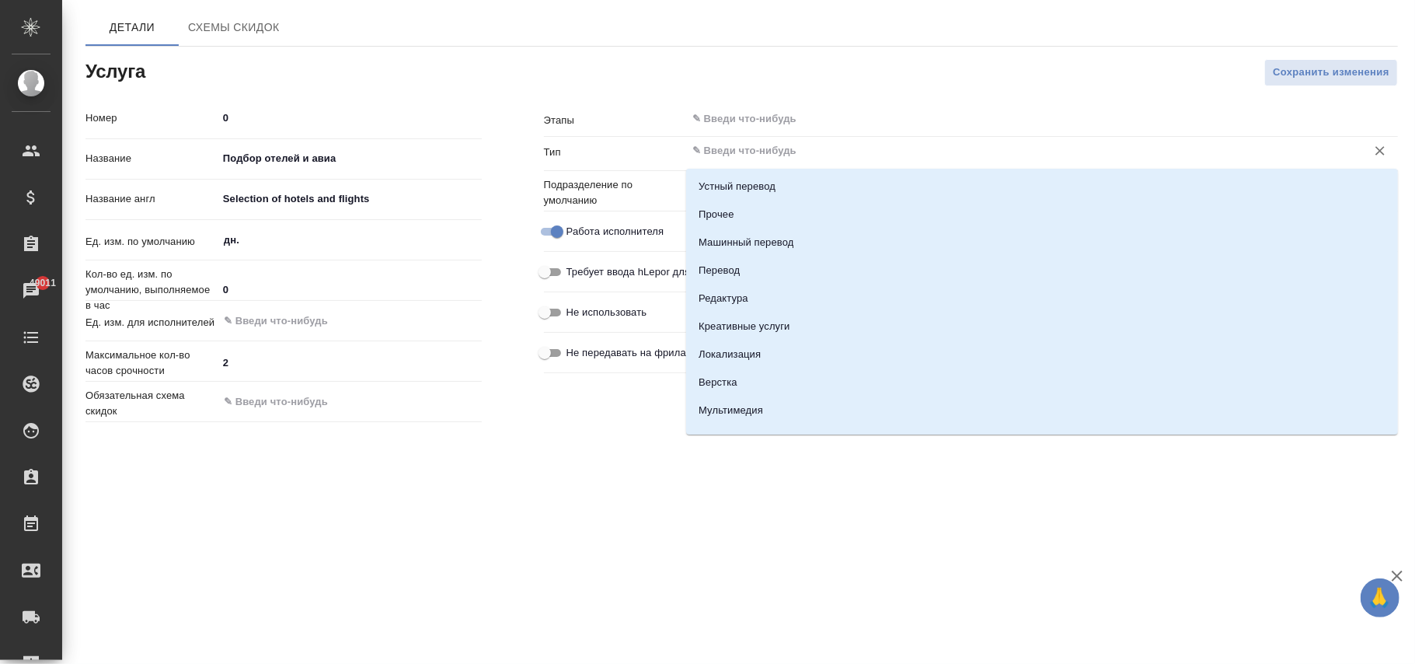
click at [713, 157] on input "text" at bounding box center [1016, 150] width 650 height 19
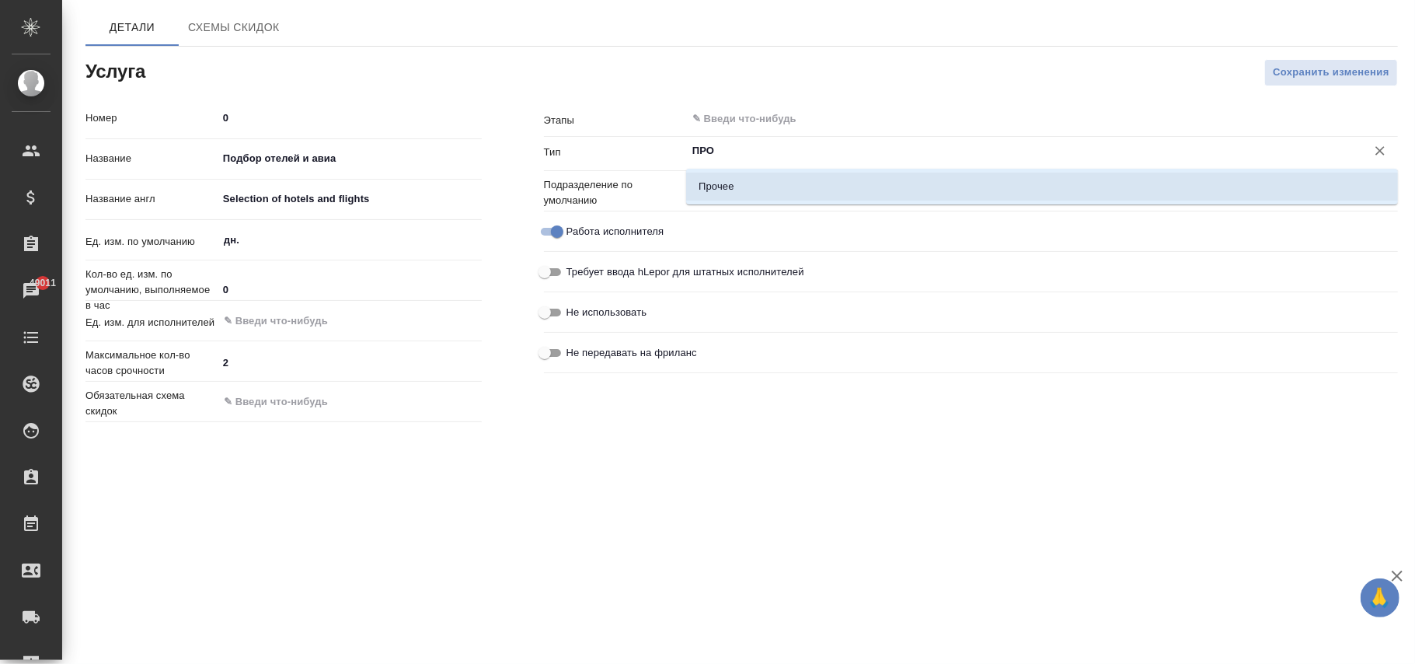
click at [732, 193] on p "Прочее" at bounding box center [716, 187] width 35 height 16
type input "Прочее"
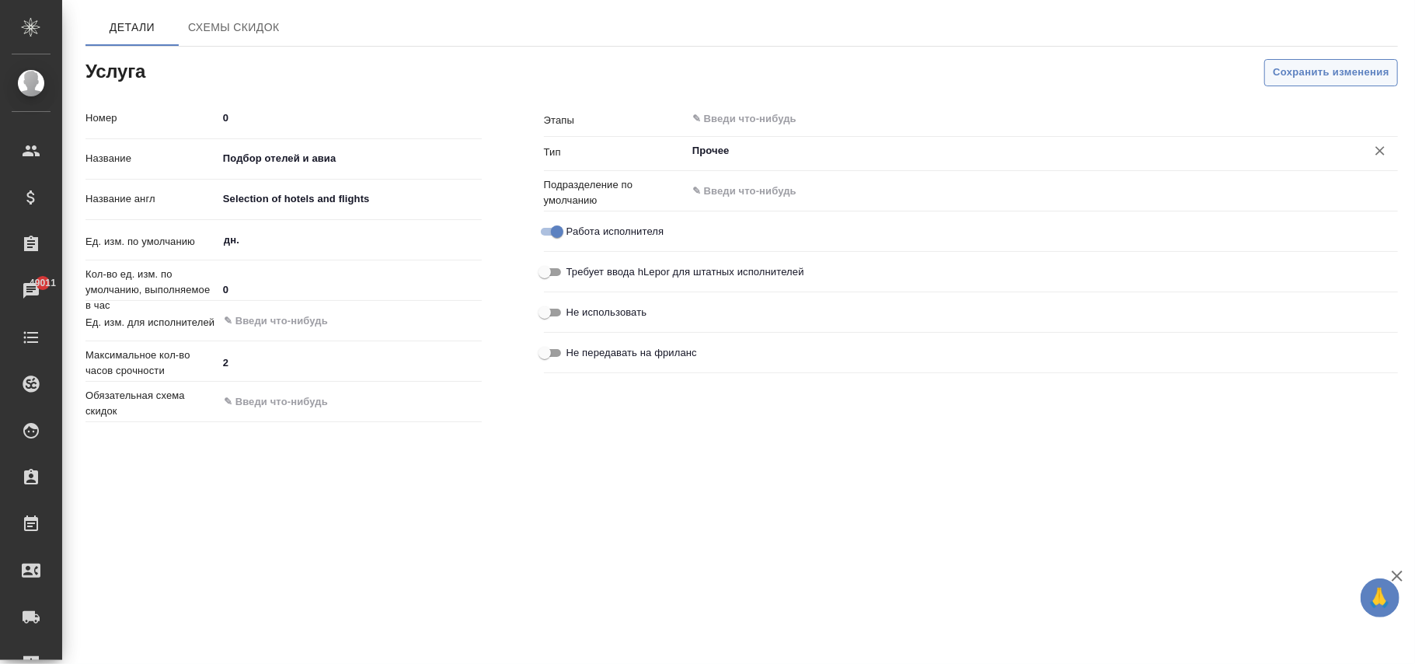
click at [1318, 73] on span "Сохранить изменения" at bounding box center [1331, 73] width 117 height 18
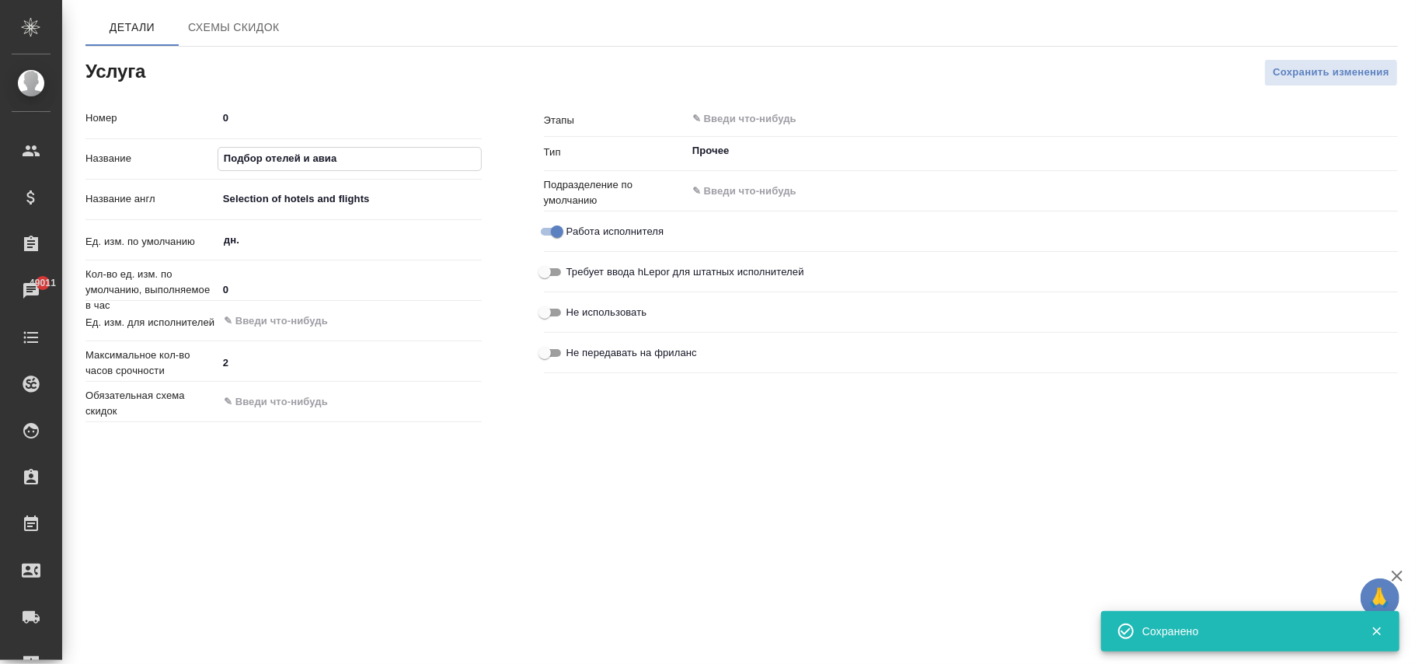
drag, startPoint x: 379, startPoint y: 168, endPoint x: 162, endPoint y: 159, distance: 217.8
click at [162, 159] on div "Название Подбор отелей и авиа" at bounding box center [283, 158] width 396 height 27
click at [719, 115] on input "text" at bounding box center [1016, 119] width 650 height 19
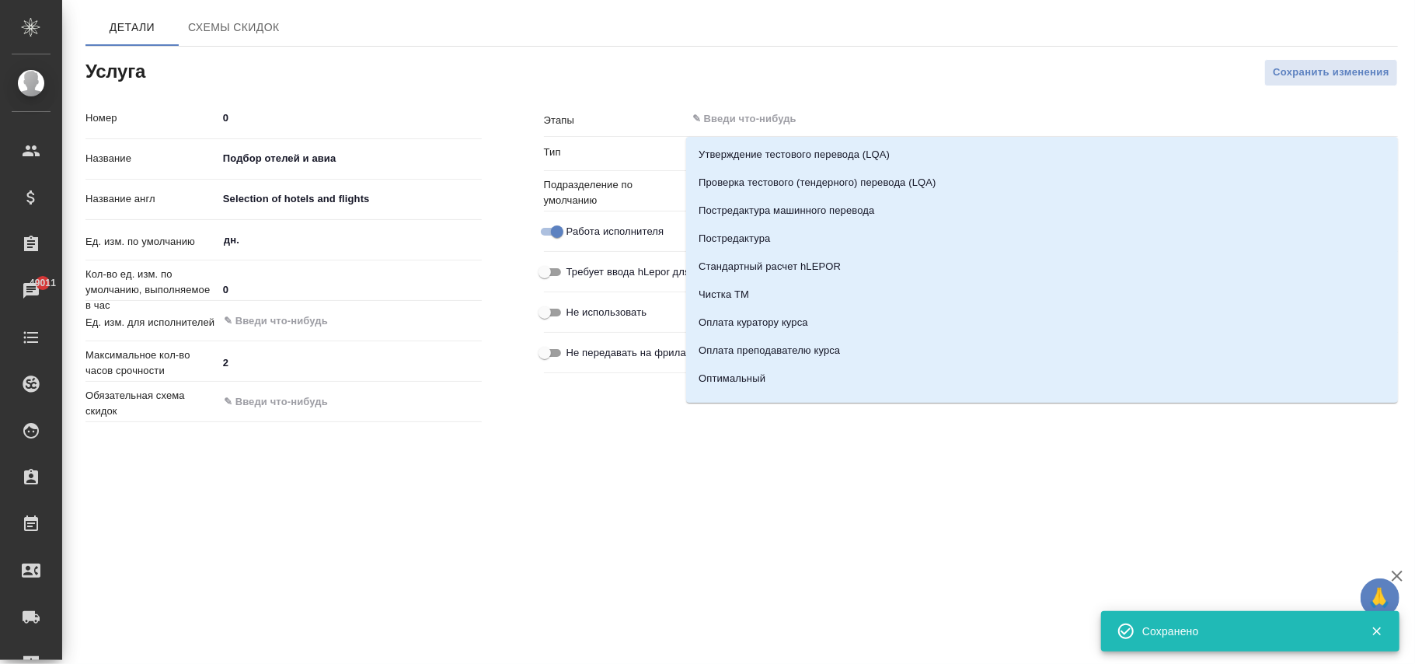
paste input "Подбор отелей и авиа"
type input "Подбор отелей и авиа"
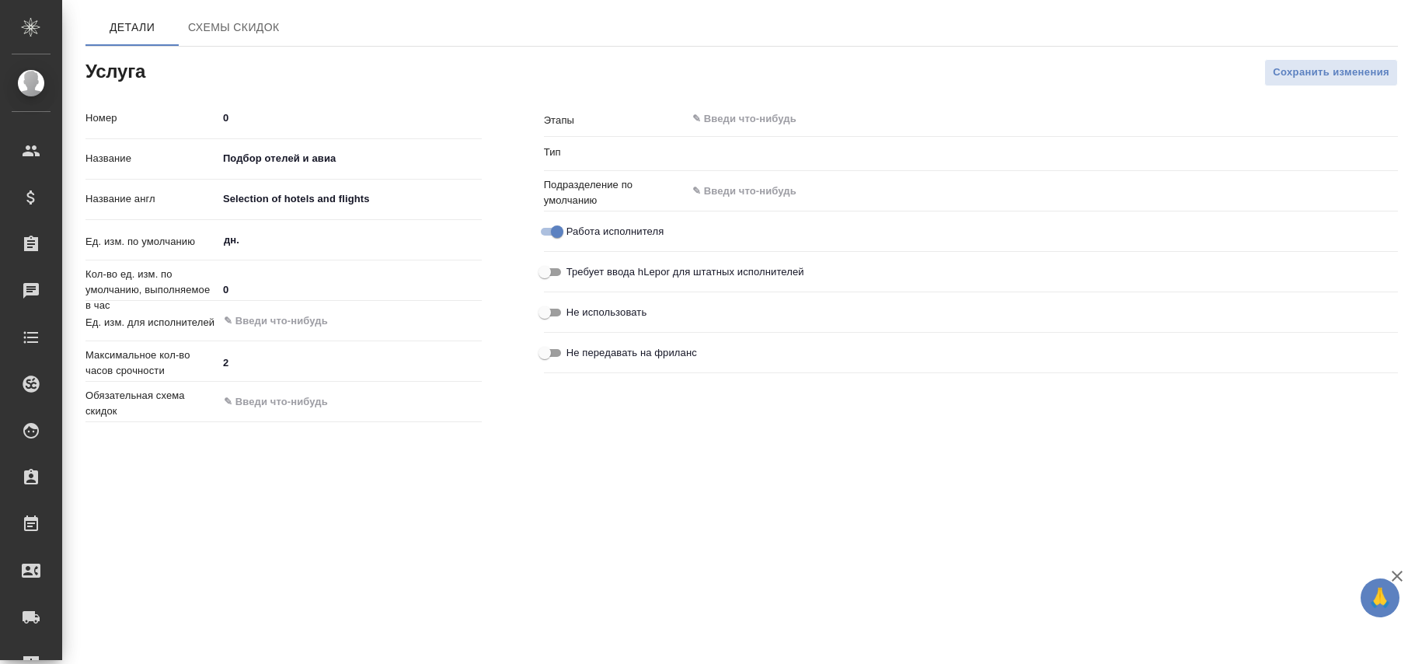
type input "Прочее"
click at [796, 131] on div "​" at bounding box center [1042, 119] width 712 height 28
paste input "Подбор отелей и авиа"
type input "Подбор отелей и авиа"
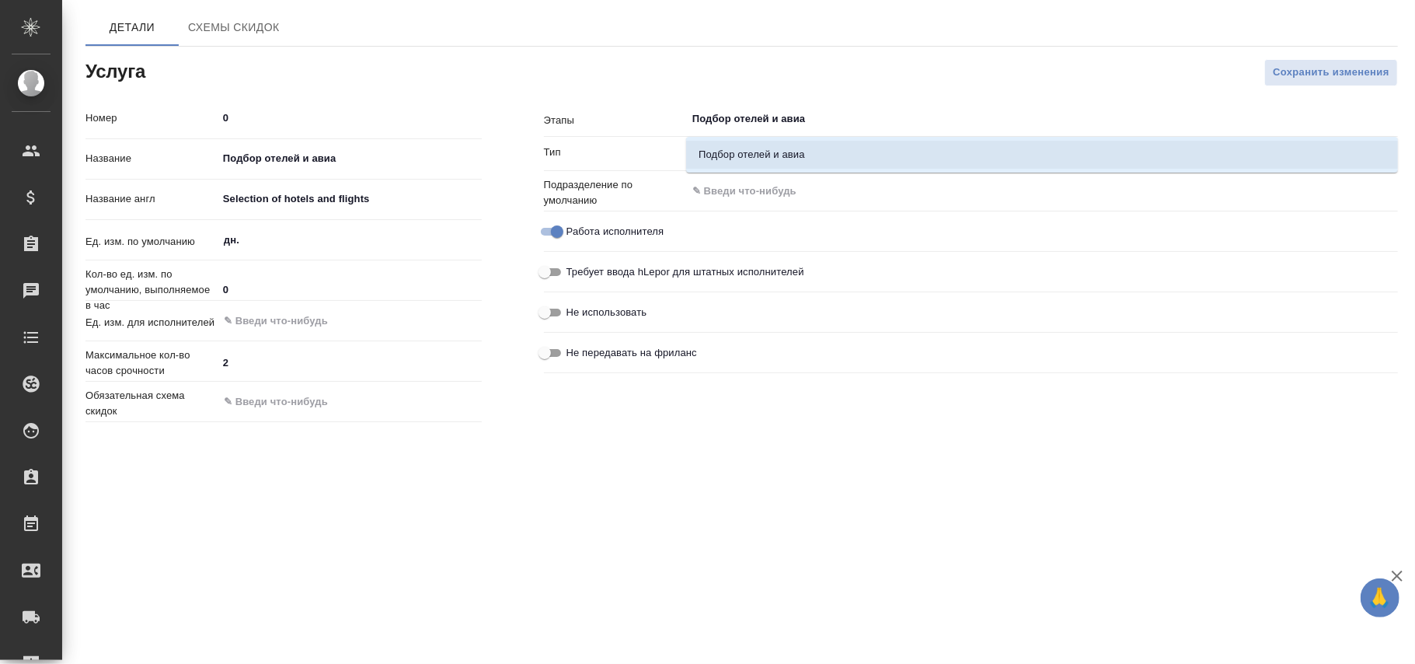
drag, startPoint x: 820, startPoint y: 152, endPoint x: 984, endPoint y: 159, distance: 163.3
click at [833, 152] on li "Подбор отелей и авиа" at bounding box center [1042, 155] width 712 height 28
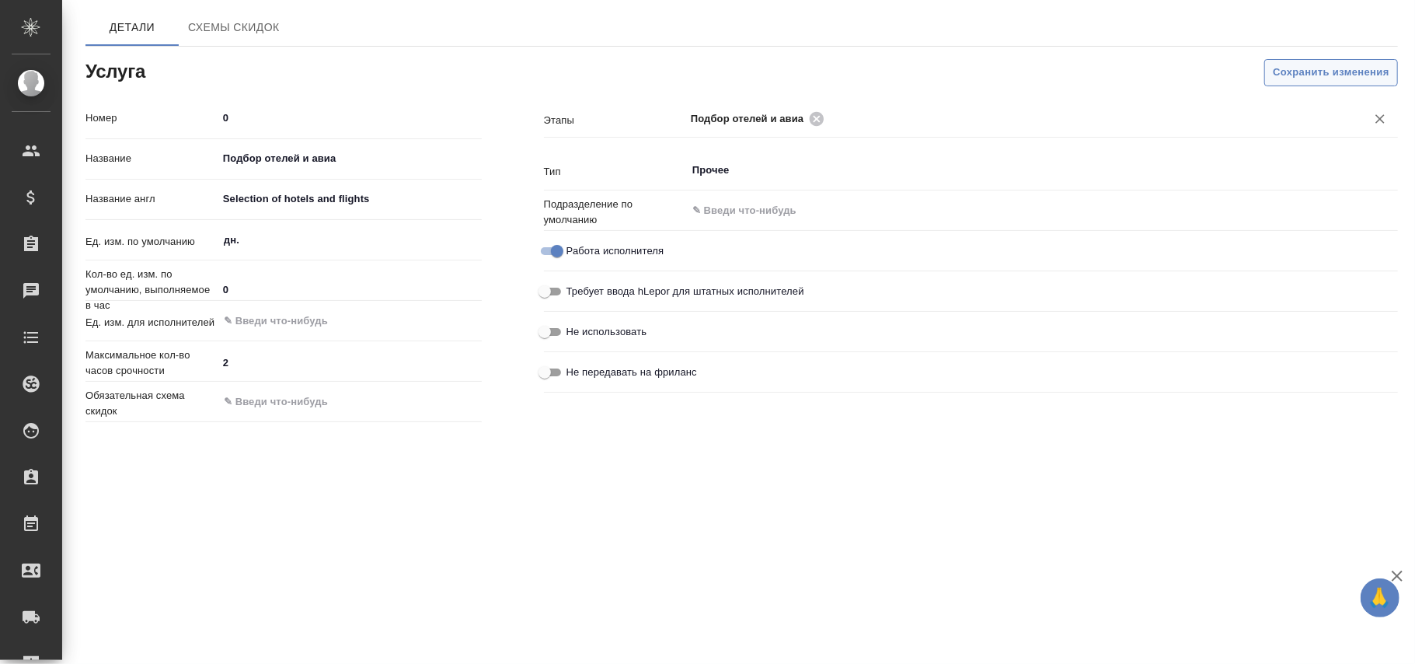
click at [1364, 73] on span "Сохранить изменения" at bounding box center [1331, 73] width 117 height 18
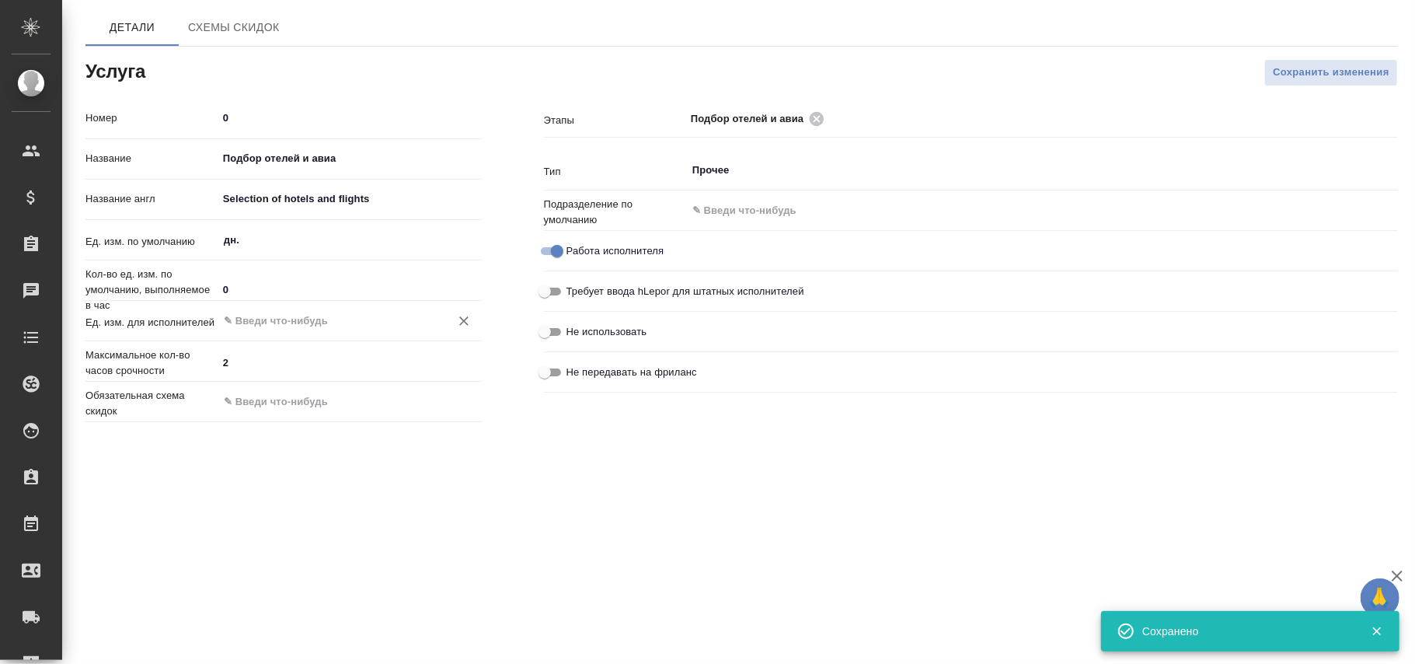
click at [253, 322] on input "text" at bounding box center [323, 321] width 203 height 19
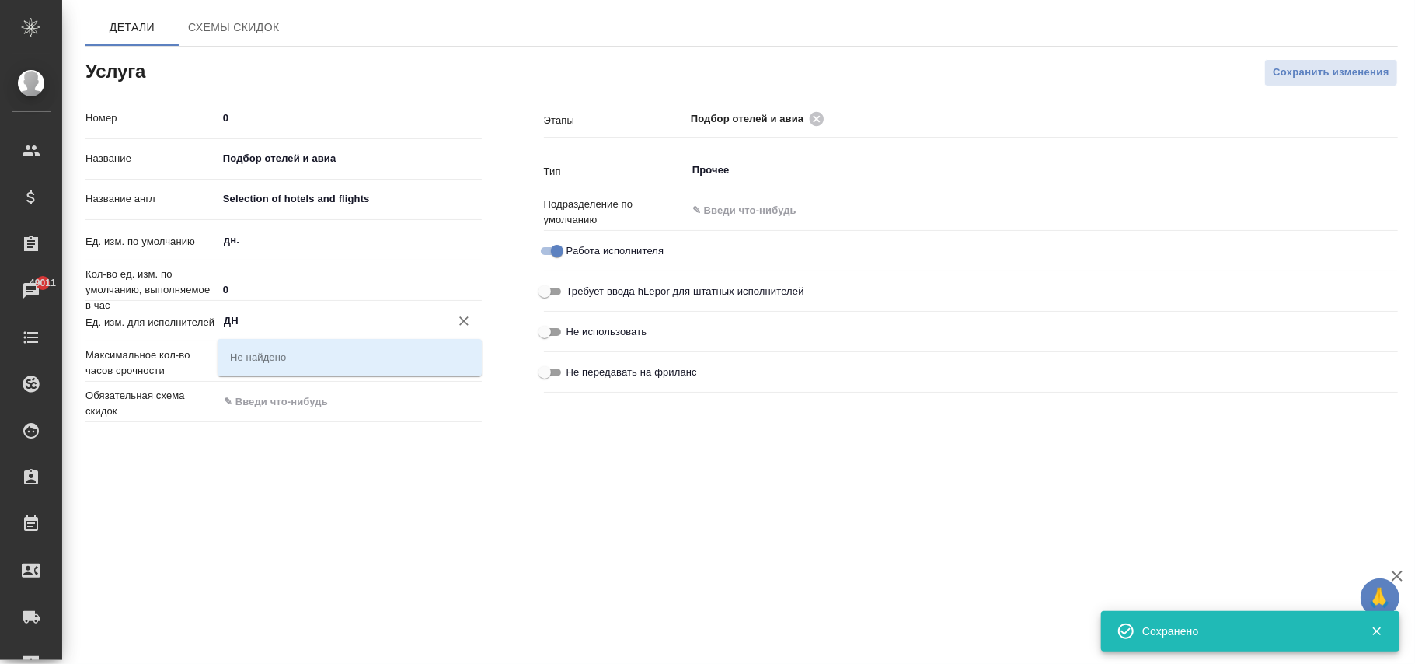
type input "Д"
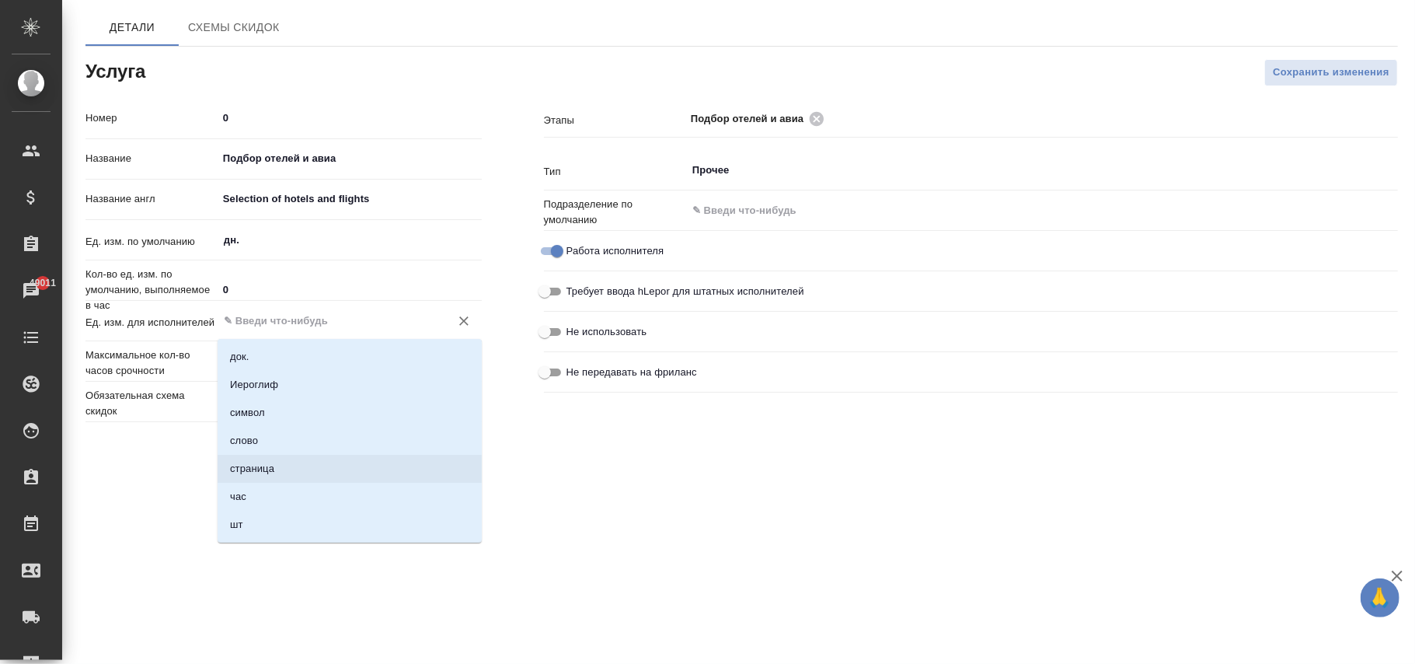
click at [696, 520] on div ".cls-1 fill:#fff; AWATERA [PERSON_NAME]fokina Клиенты Спецификации Заказы 49011…" at bounding box center [707, 332] width 1415 height 664
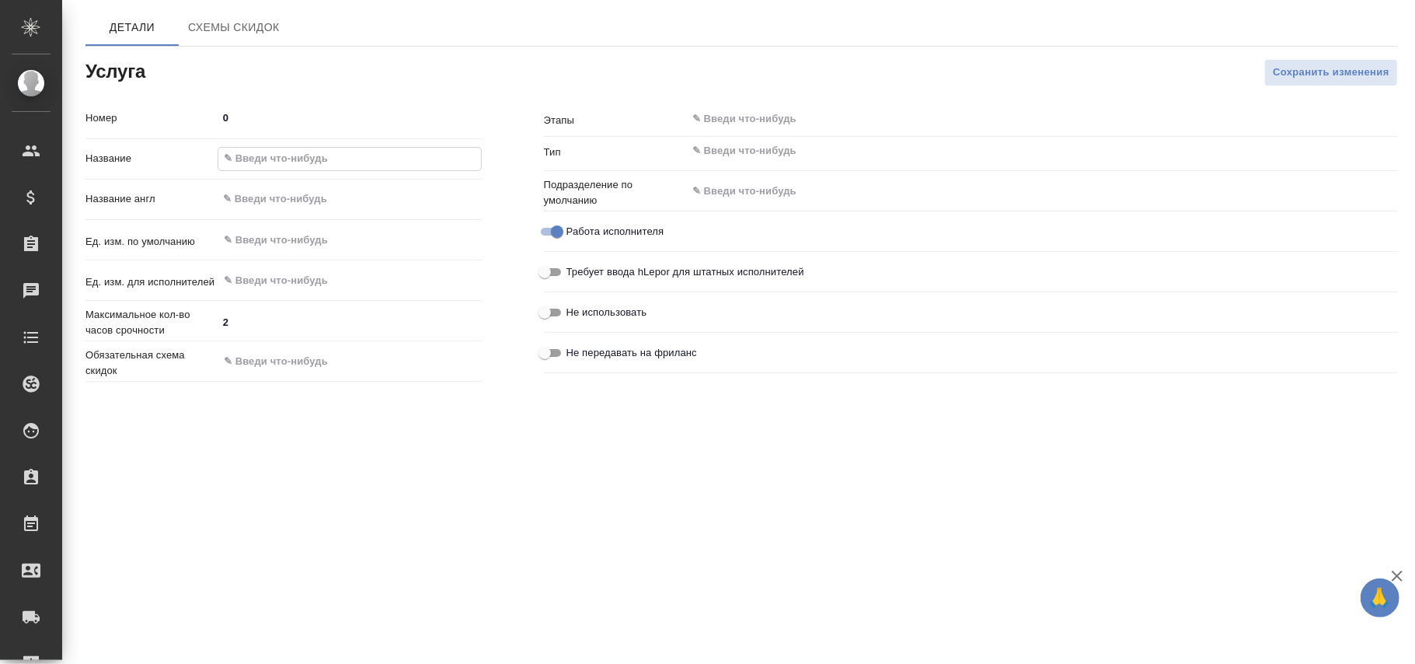
click at [336, 165] on input "text" at bounding box center [349, 159] width 263 height 23
paste input "Подбор отелей и авиа + помощь с покупко"
type input "Подбор отелей и авиа + помощь с покупко"
click at [267, 244] on input "text" at bounding box center [323, 240] width 203 height 19
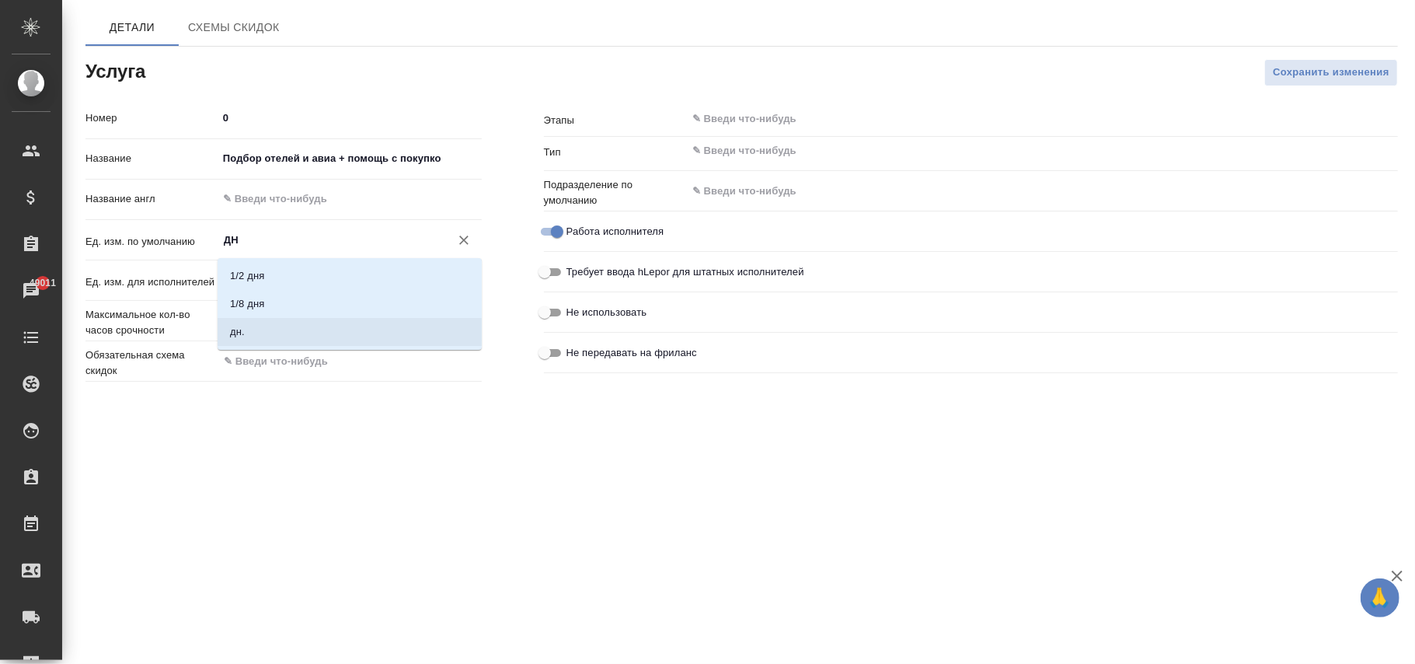
click at [271, 325] on li "дн." at bounding box center [350, 332] width 264 height 28
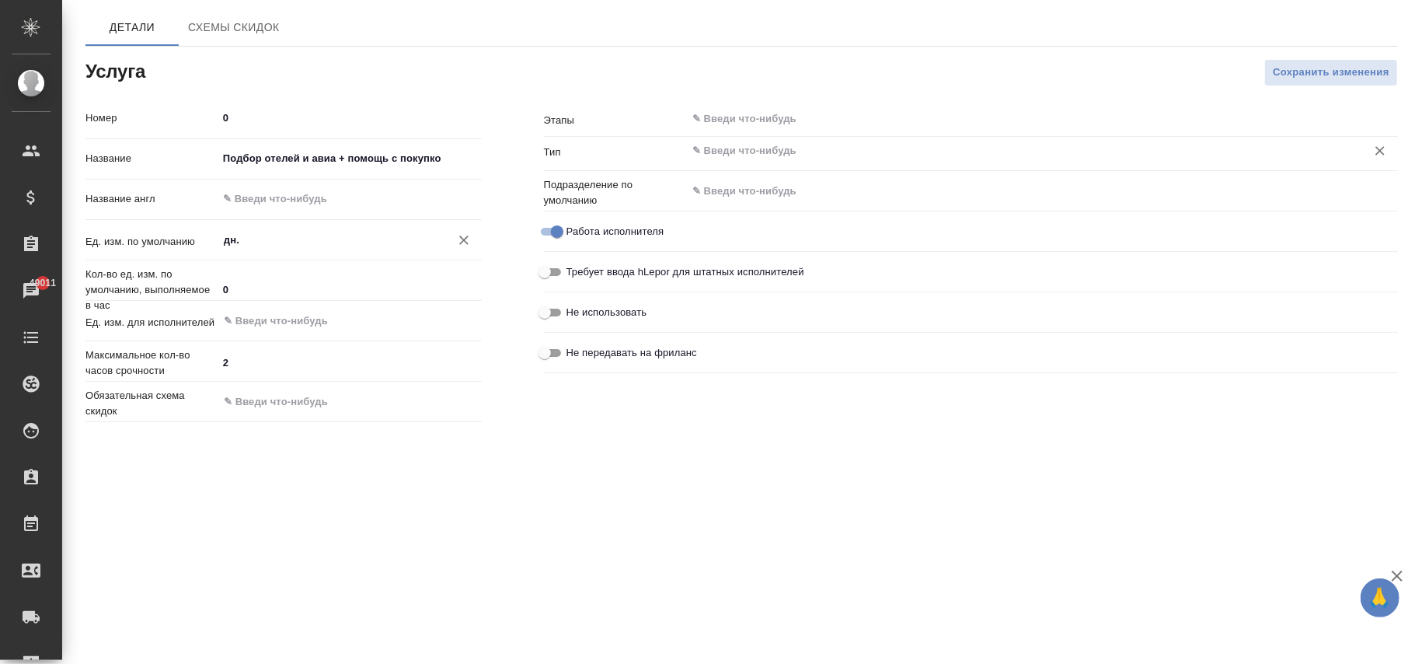
type input "дн."
click at [737, 149] on input "text" at bounding box center [1016, 150] width 650 height 19
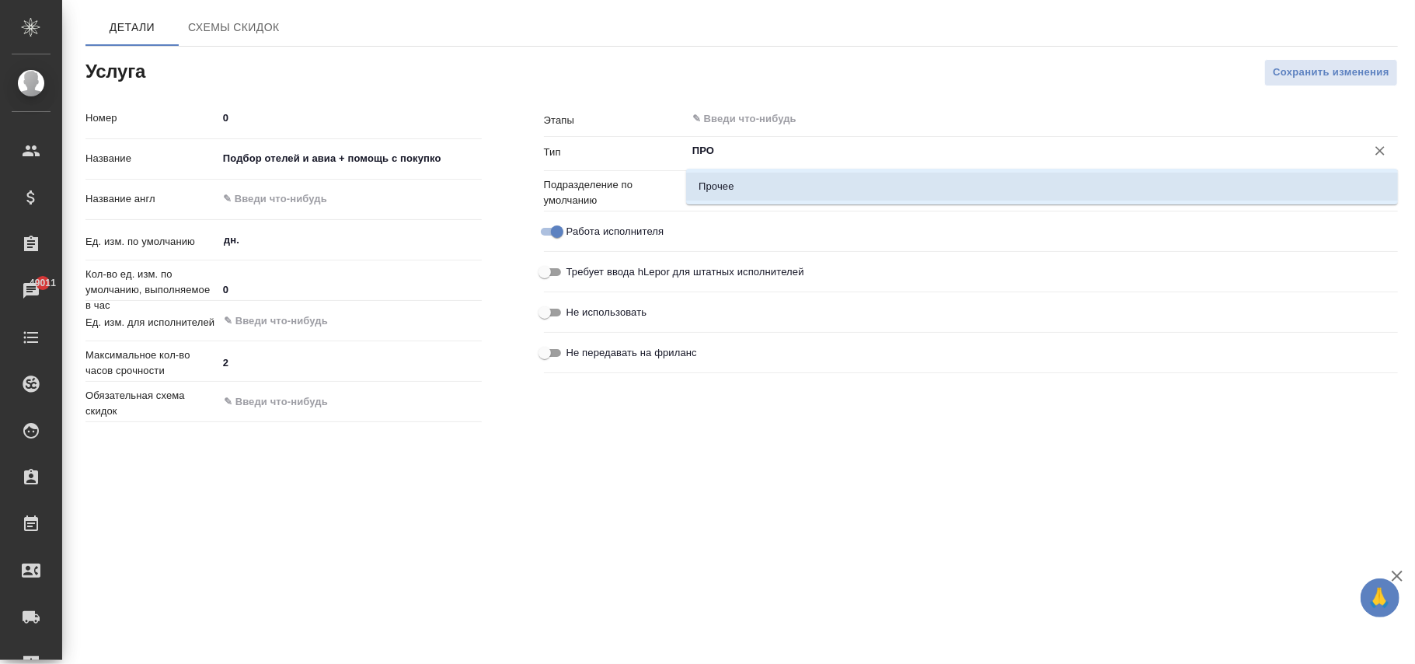
click at [747, 185] on li "Прочее" at bounding box center [1042, 186] width 712 height 28
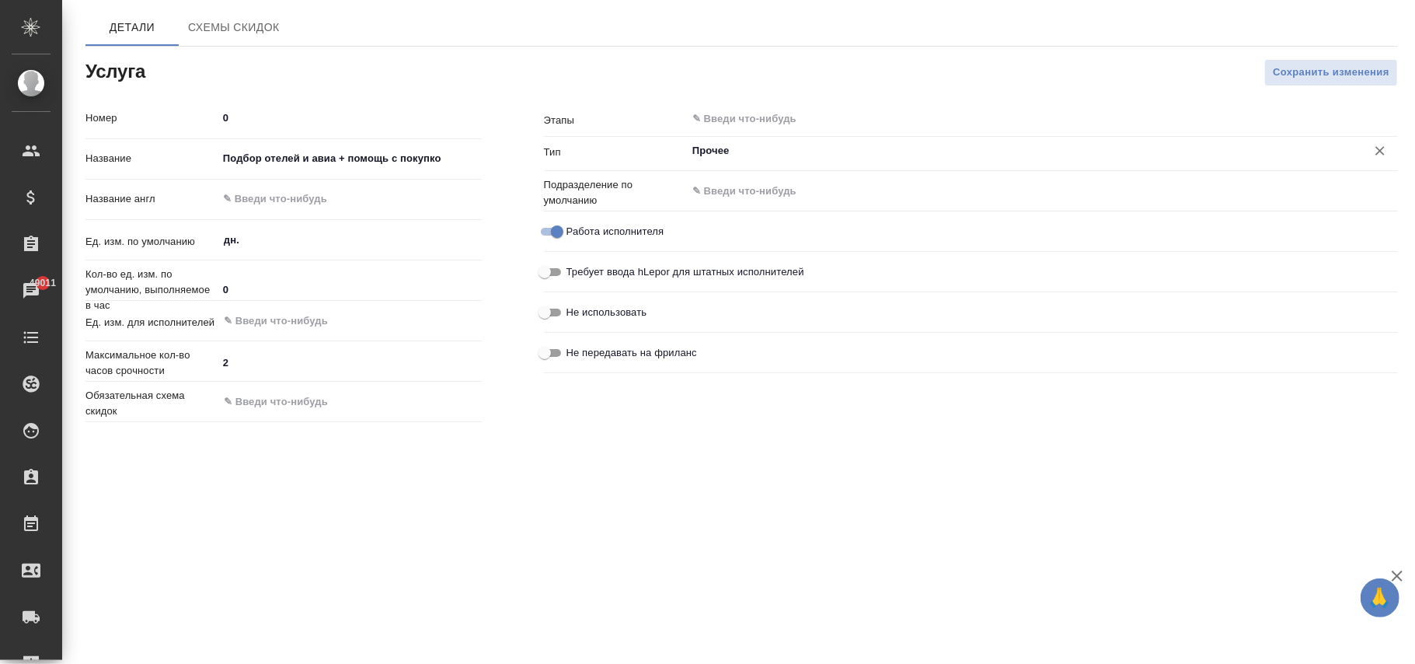
type input "Прочее"
drag, startPoint x: 286, startPoint y: 221, endPoint x: 296, endPoint y: 207, distance: 17.9
click at [286, 222] on div "Название англ" at bounding box center [283, 206] width 396 height 40
click at [296, 202] on input "text" at bounding box center [350, 199] width 264 height 23
paste input "Selection of hotels and flights + help with purchases"
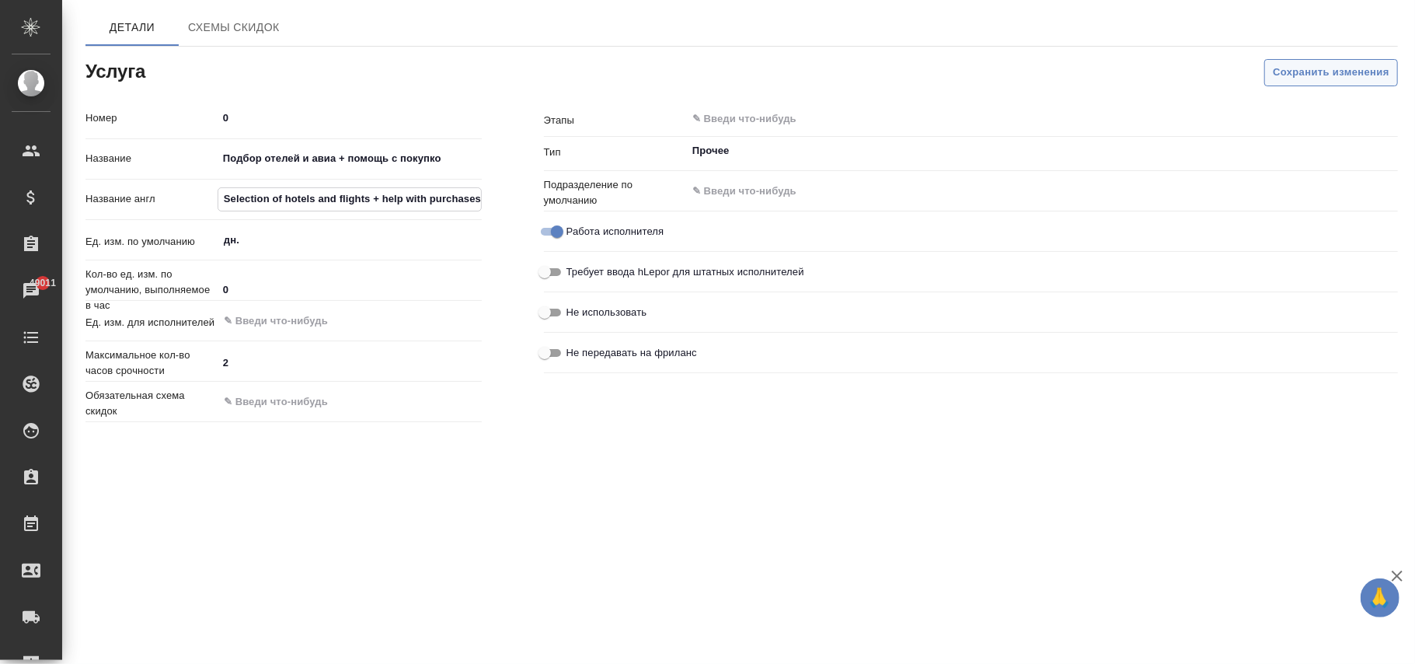
type input "Selection of hotels and flights + help with purchases"
click at [1298, 79] on span "Сохранить изменения" at bounding box center [1331, 73] width 117 height 18
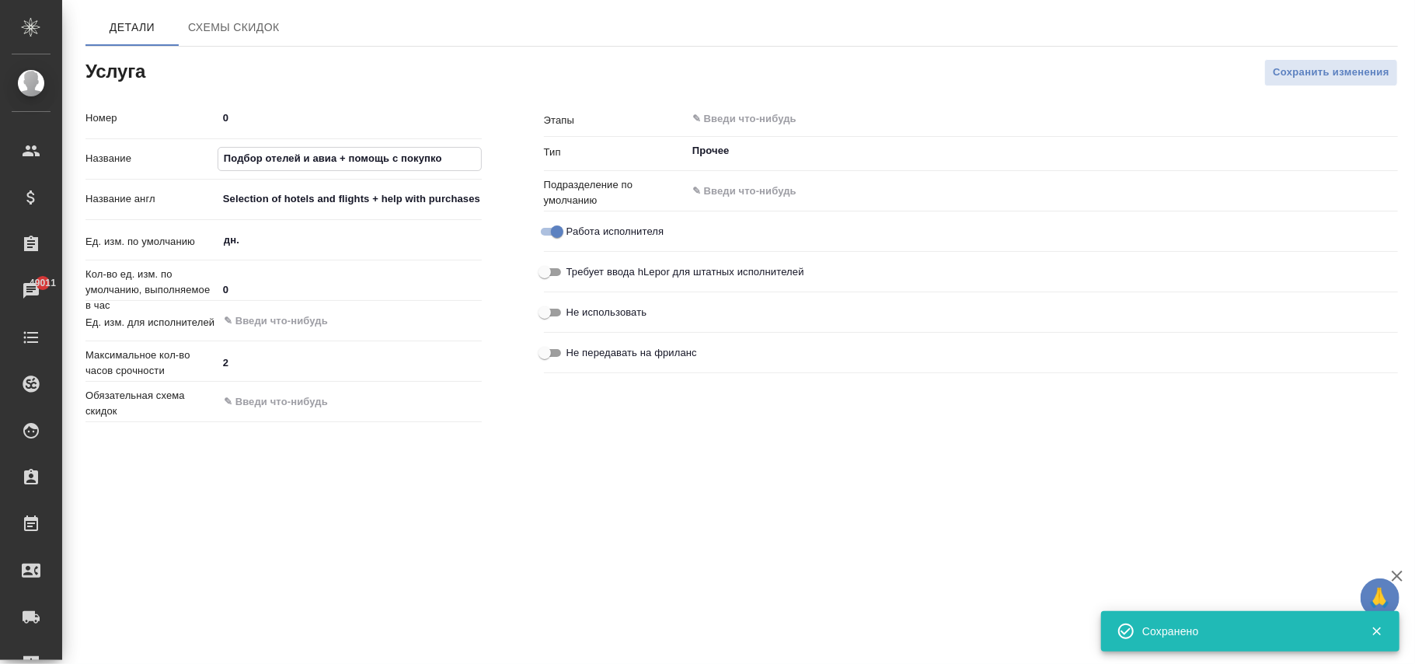
drag, startPoint x: 464, startPoint y: 159, endPoint x: 168, endPoint y: 155, distance: 296.1
click at [168, 155] on div "Название Подбор отелей и авиа + помощь с покупко" at bounding box center [283, 158] width 396 height 27
click at [448, 157] on input "Подбор отелей и авиа + помощь с покупко" at bounding box center [349, 159] width 263 height 23
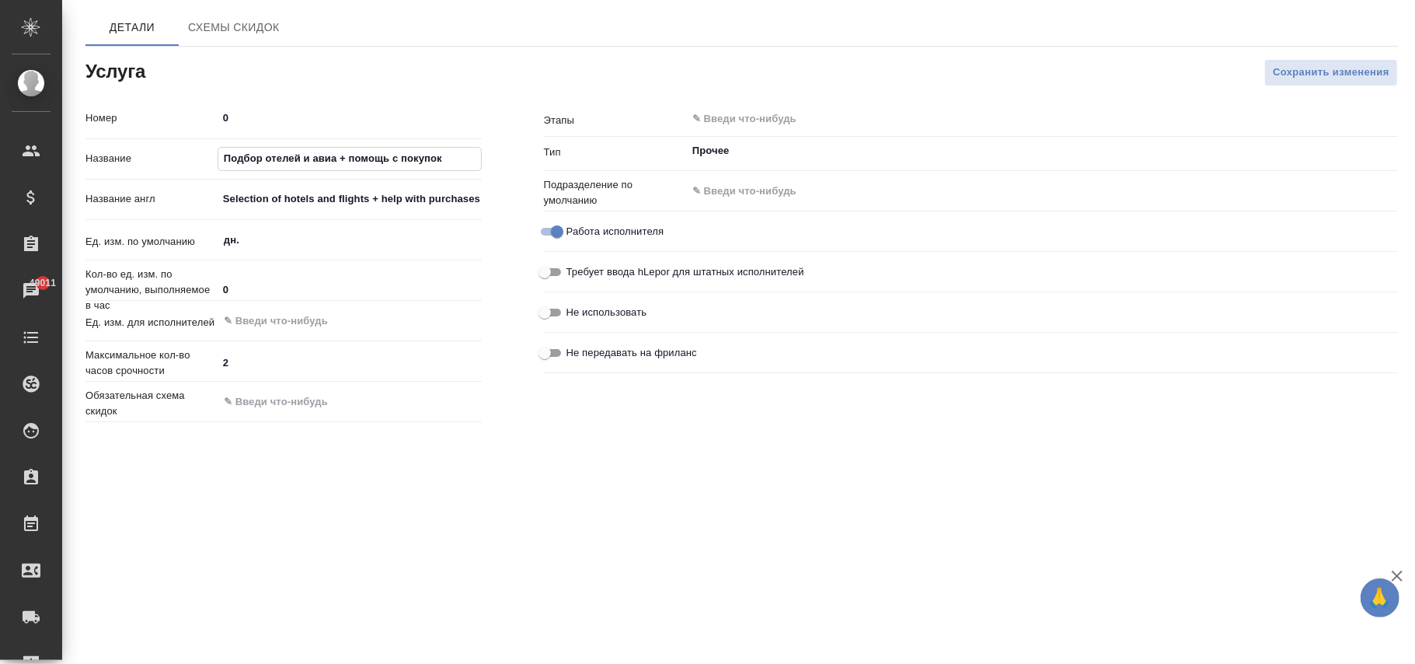
type input "Подбор отелей и авиа + помощь с покупок"
click at [482, 326] on div "Номер 0 Название Подбор отелей и авиа + помощь с покупок Название англ Selectio…" at bounding box center [283, 266] width 458 height 385
click at [1296, 78] on span "Сохранить изменения" at bounding box center [1331, 73] width 117 height 18
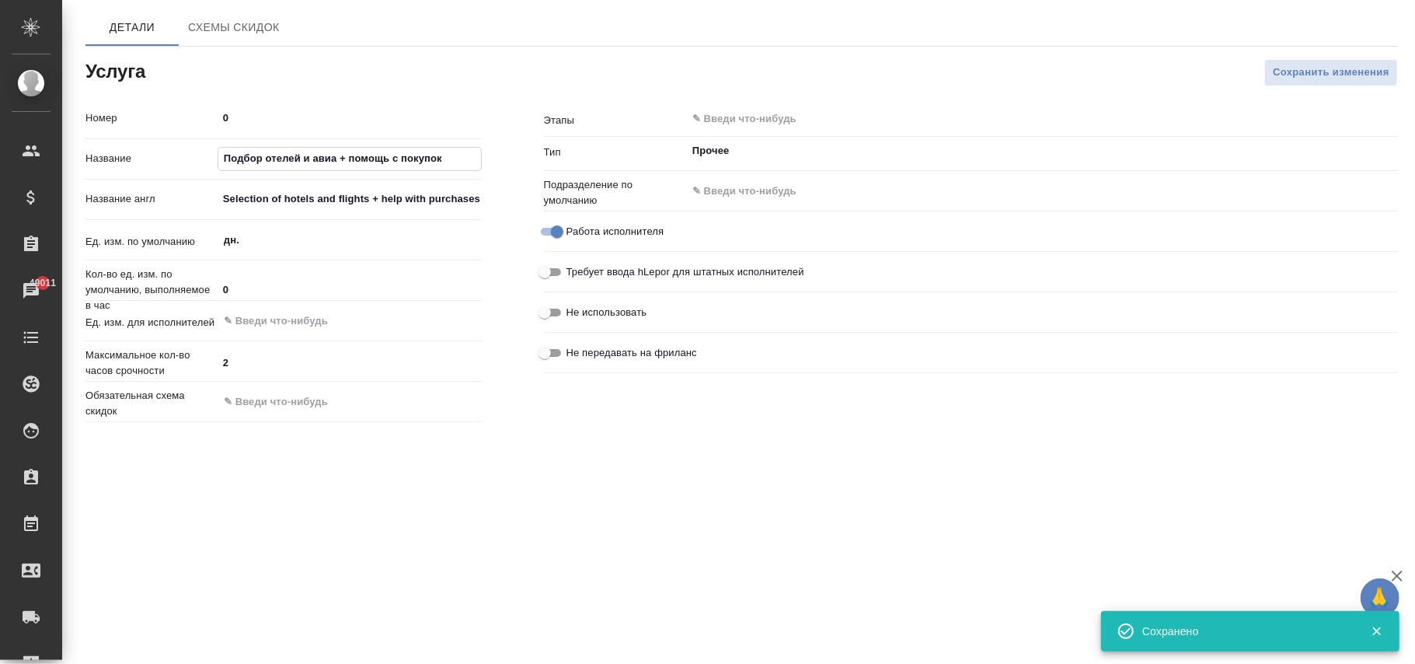
drag, startPoint x: 451, startPoint y: 159, endPoint x: 150, endPoint y: 157, distance: 301.5
click at [150, 157] on div "Название Подбор отелей и авиа + помощь с покупок" at bounding box center [283, 158] width 396 height 27
click at [329, 157] on input "text" at bounding box center [349, 159] width 263 height 23
paste input "Подбор отелей и авиа + помощь с покупок"
type input "Подбор отелей и авиа + помощь с покупок"
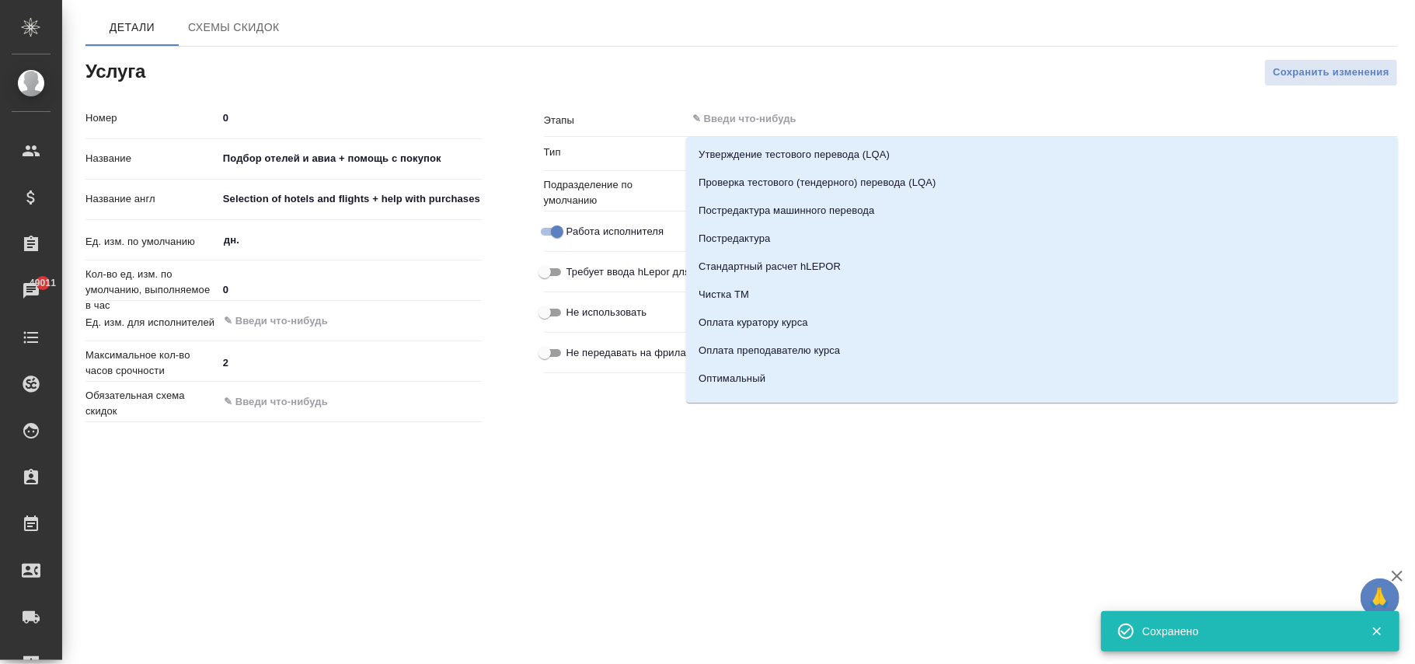
click at [740, 125] on input "text" at bounding box center [1016, 119] width 650 height 19
paste input "Подбор отелей и авиа + помощь с покупок"
type input "Подбор отелей и авиа + помощь с покупок"
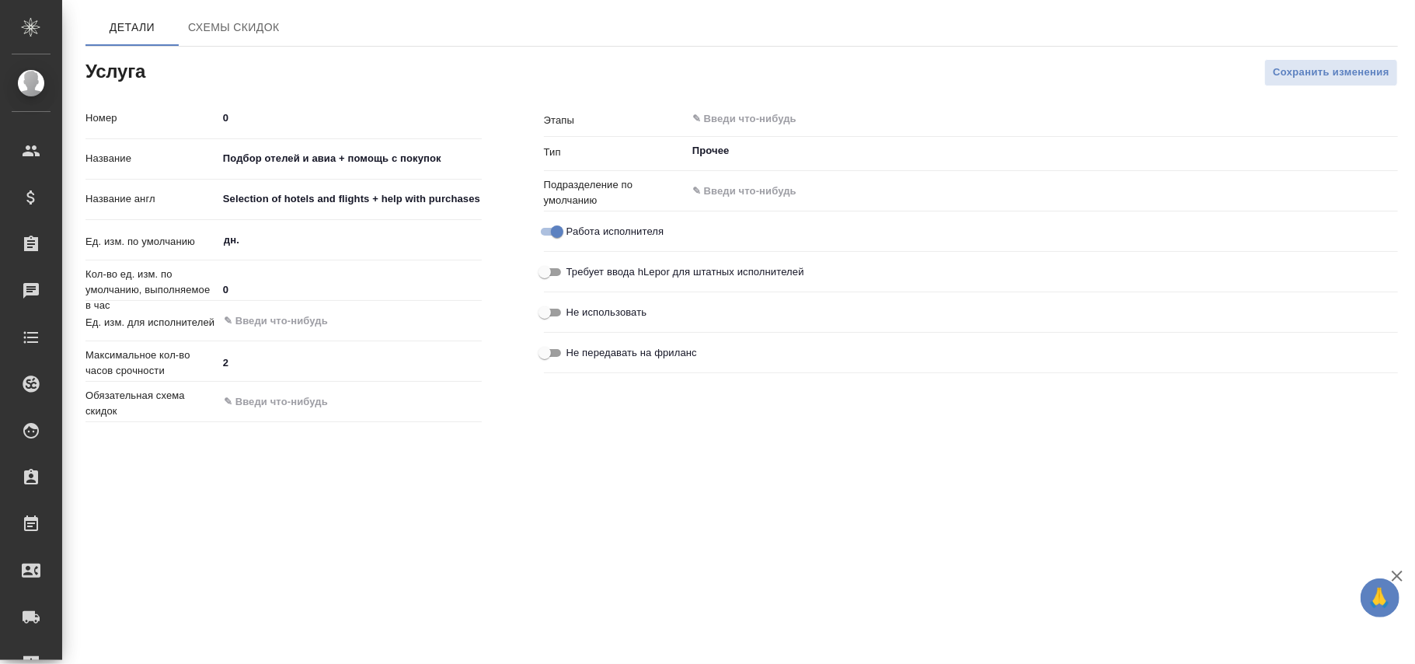
click at [783, 117] on input "text" at bounding box center [1016, 119] width 650 height 19
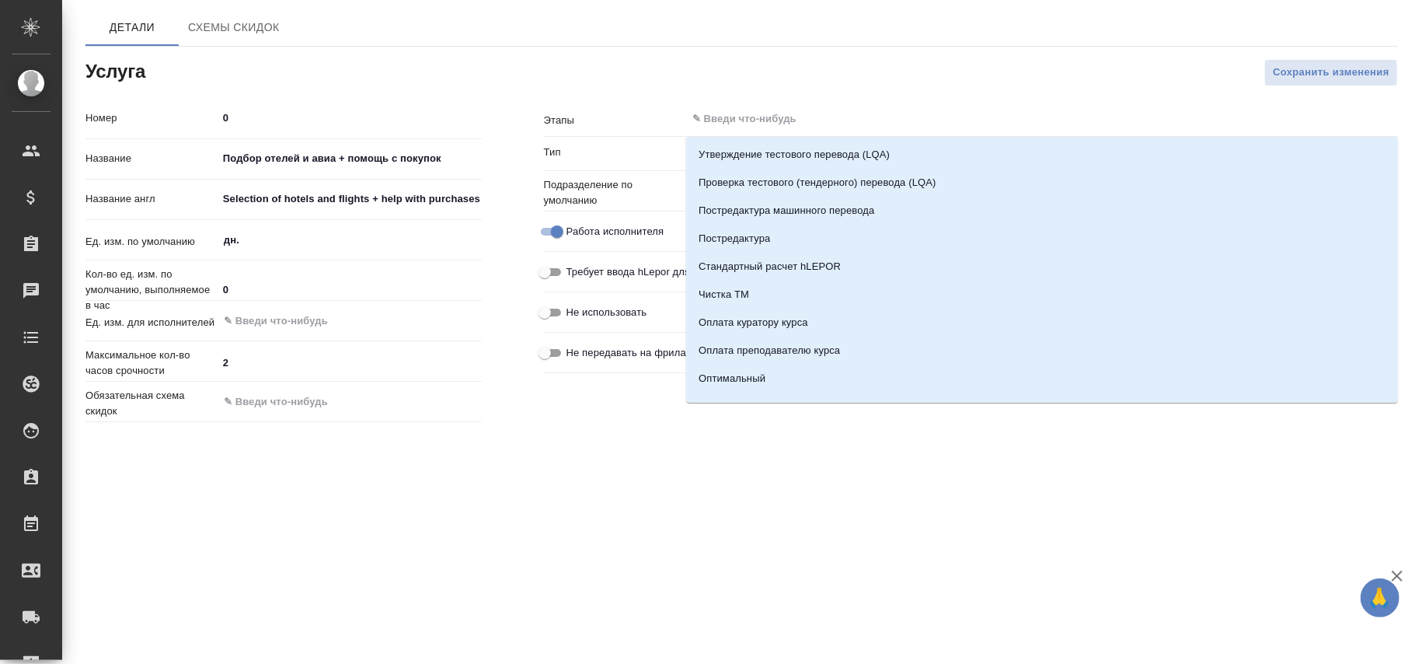
paste input "Подбор отелей и авиа + помощь с покупок"
type input "Подбор отелей и авиа + помощь с покупок"
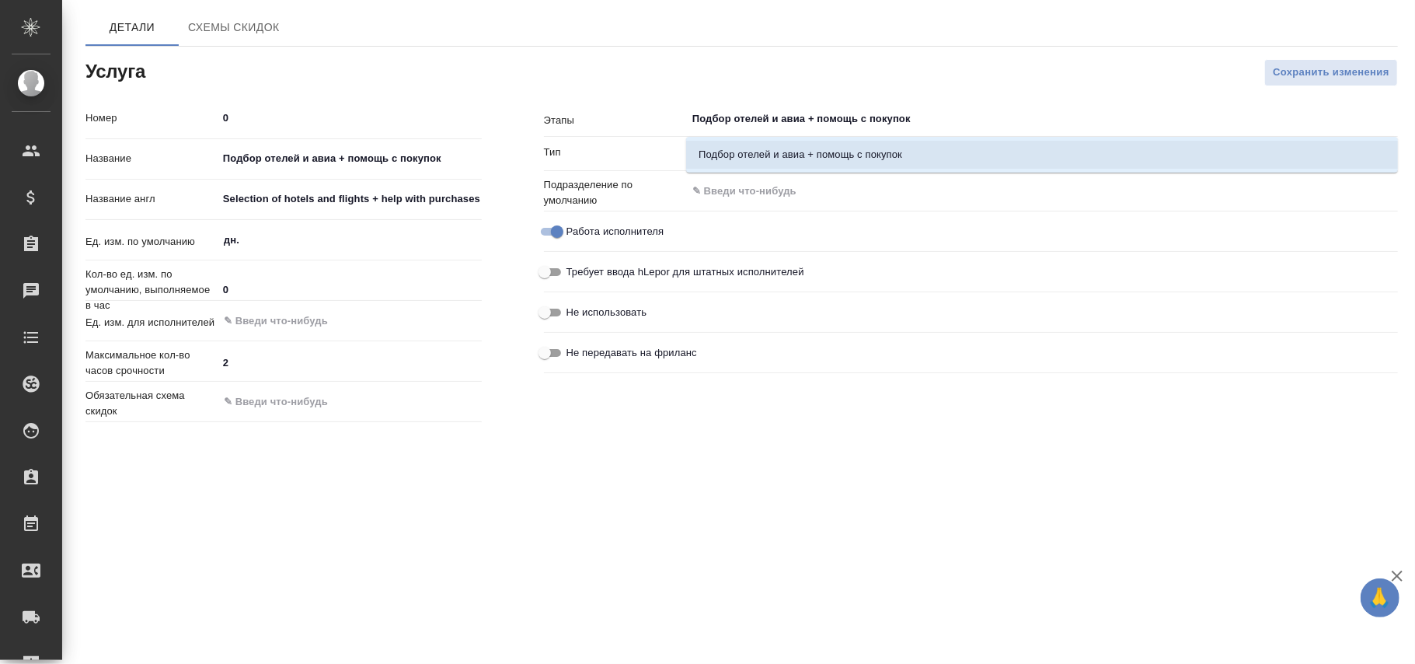
drag, startPoint x: 797, startPoint y: 156, endPoint x: 889, endPoint y: 162, distance: 91.8
click at [802, 156] on li "Подбор отелей и авиа + помощь с покупок" at bounding box center [1042, 155] width 712 height 28
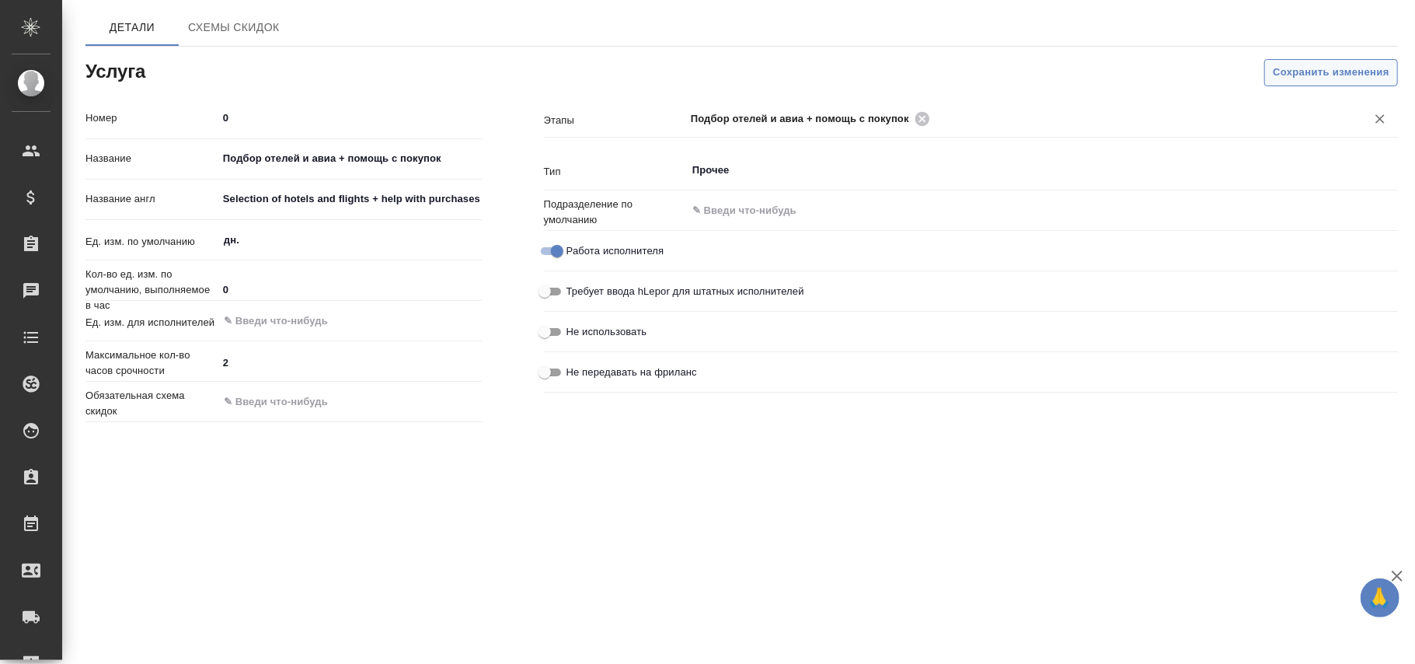
click at [1324, 75] on span "Сохранить изменения" at bounding box center [1331, 73] width 117 height 18
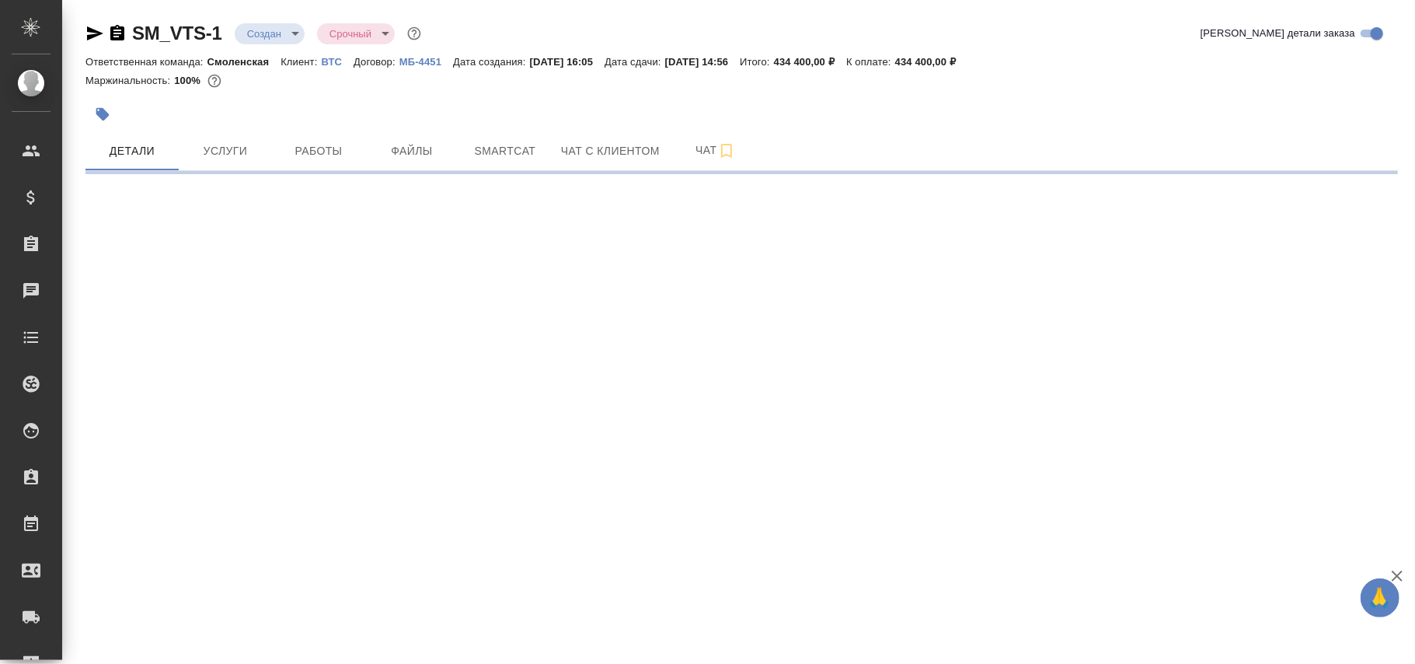
select select "RU"
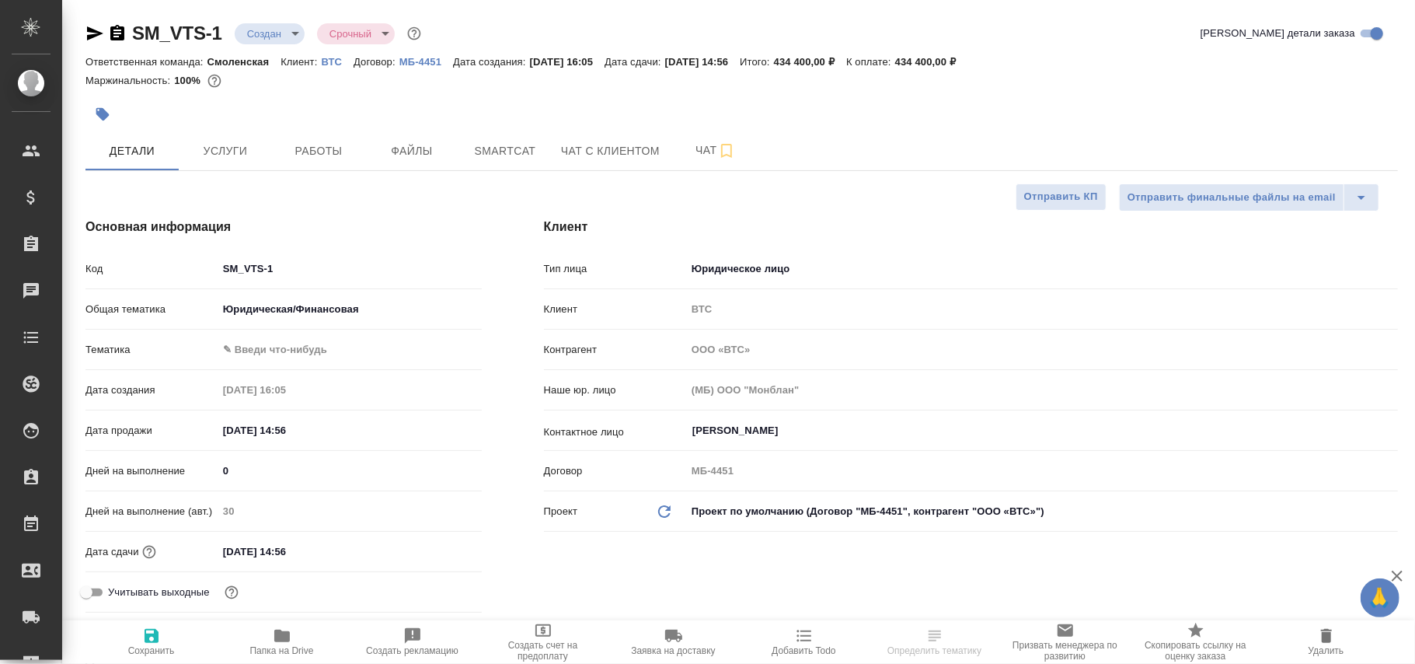
type textarea "x"
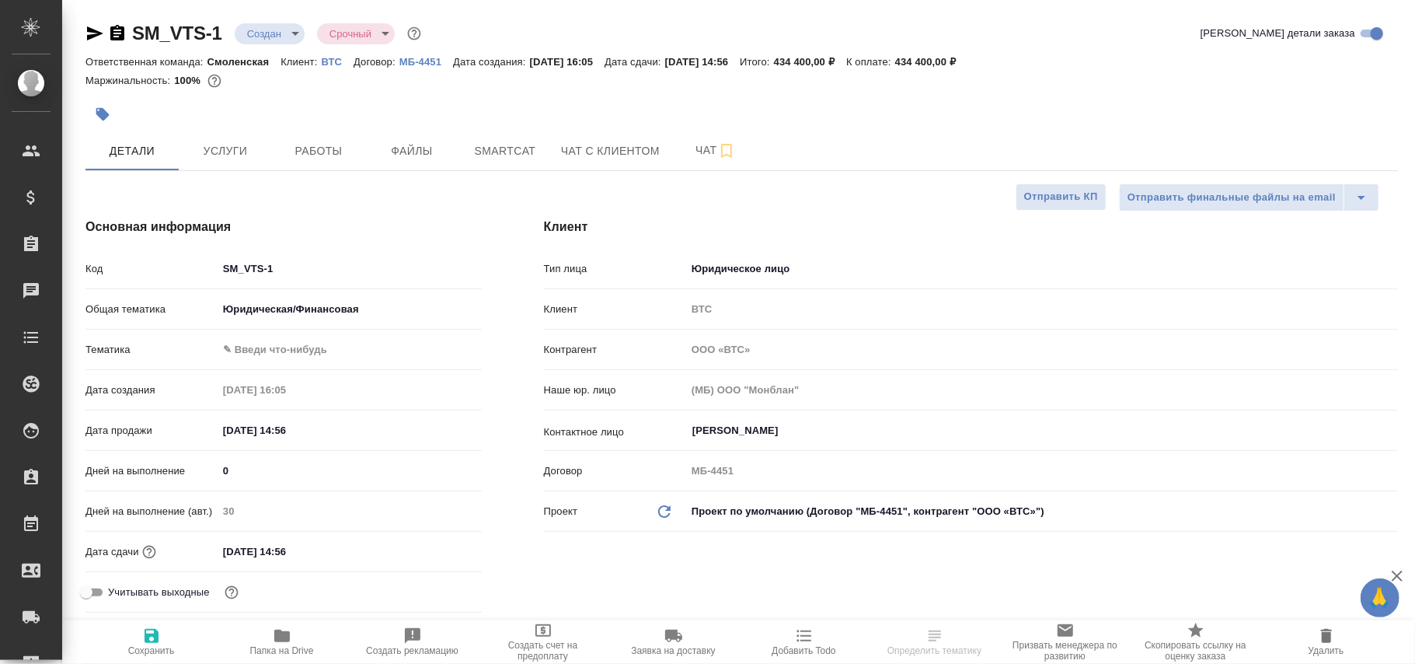
type textarea "x"
click at [311, 148] on span "Работы" at bounding box center [318, 150] width 75 height 19
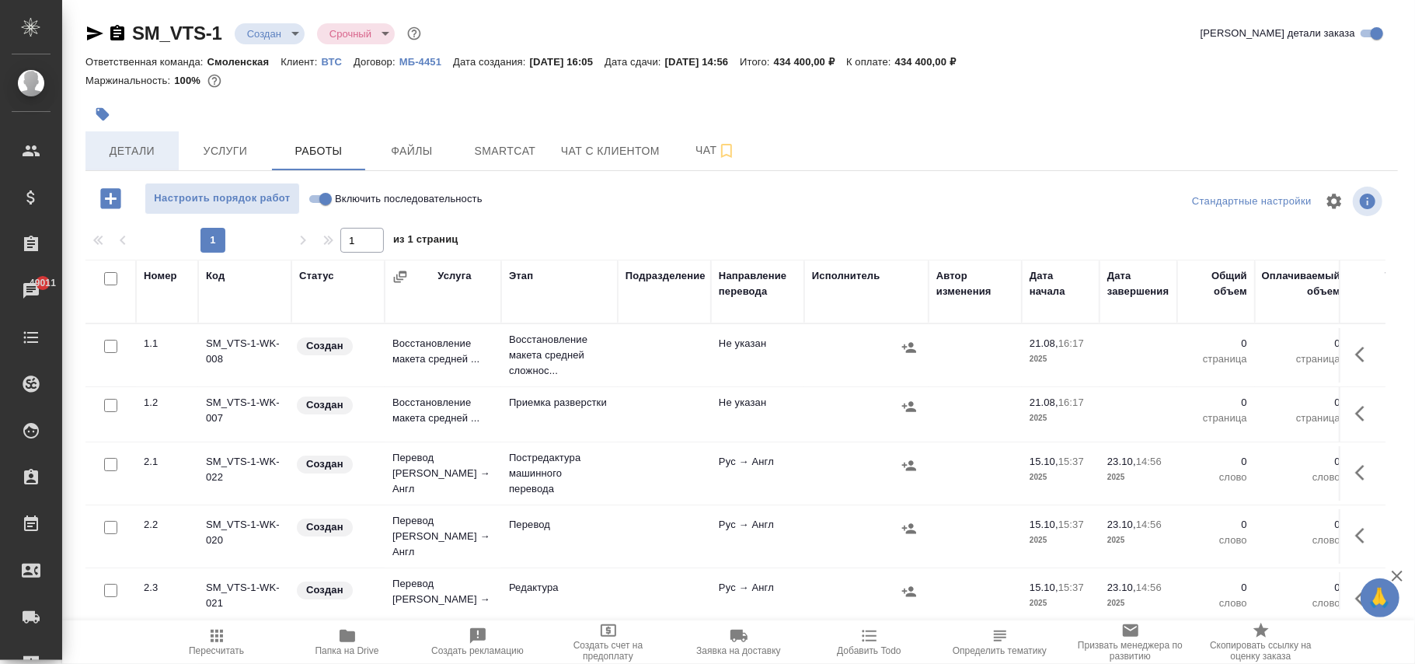
click at [141, 147] on span "Детали" at bounding box center [132, 150] width 75 height 19
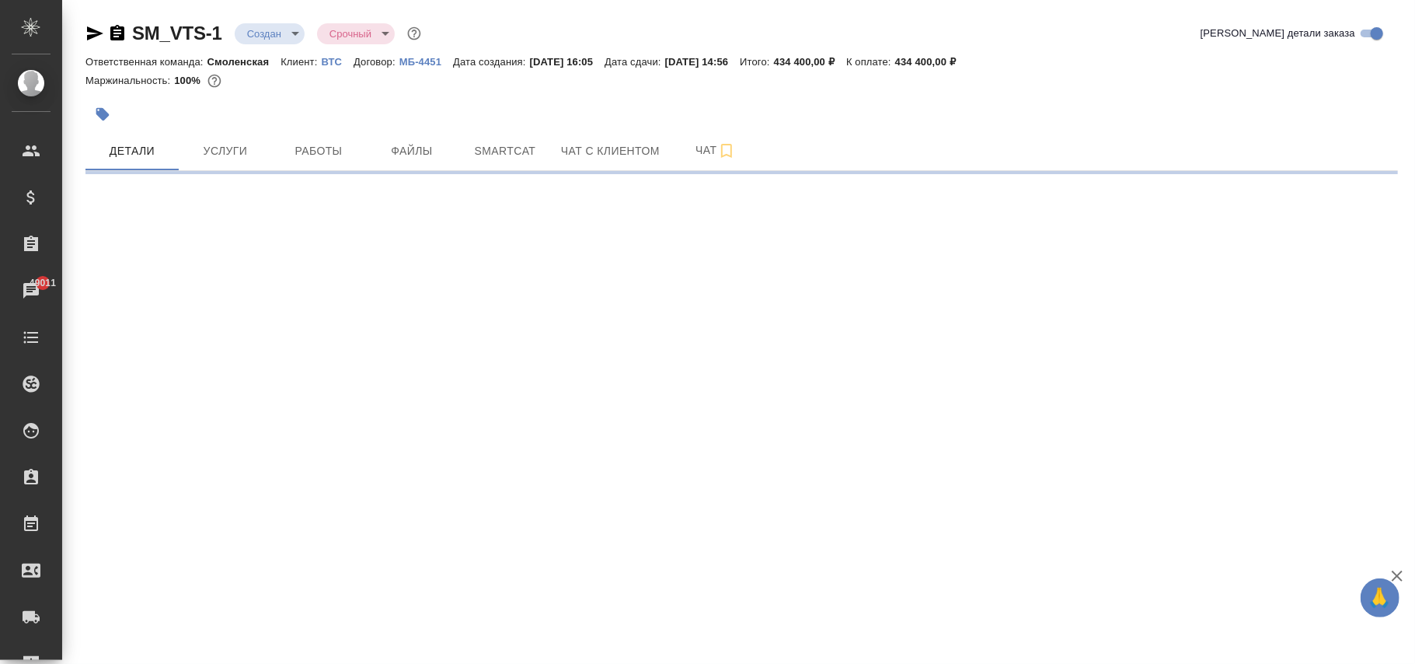
select select "RU"
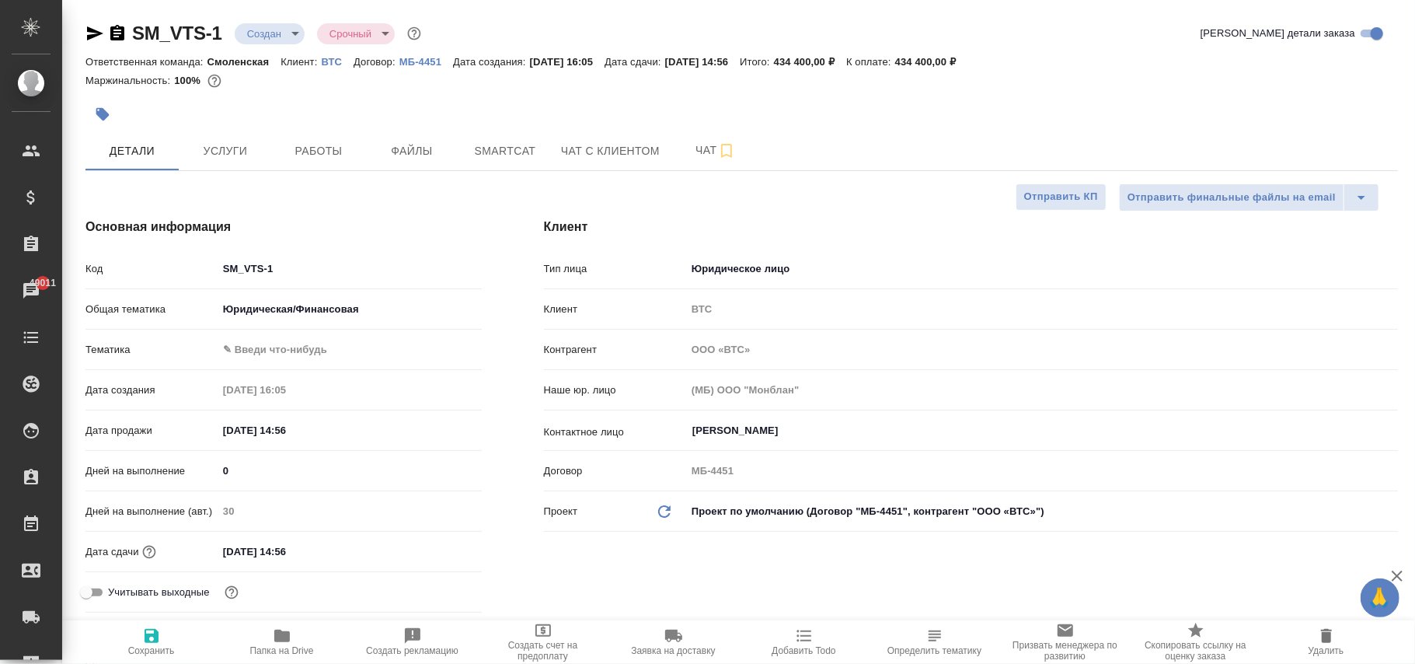
type textarea "x"
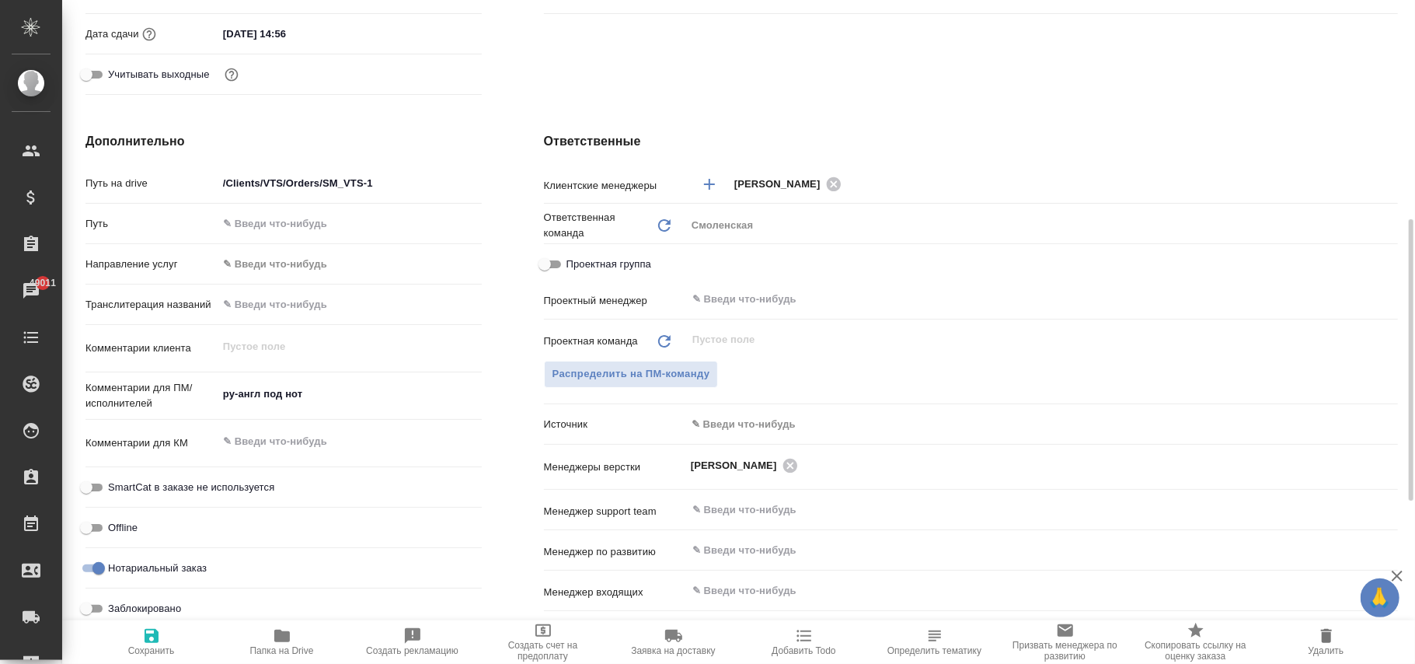
scroll to position [725, 0]
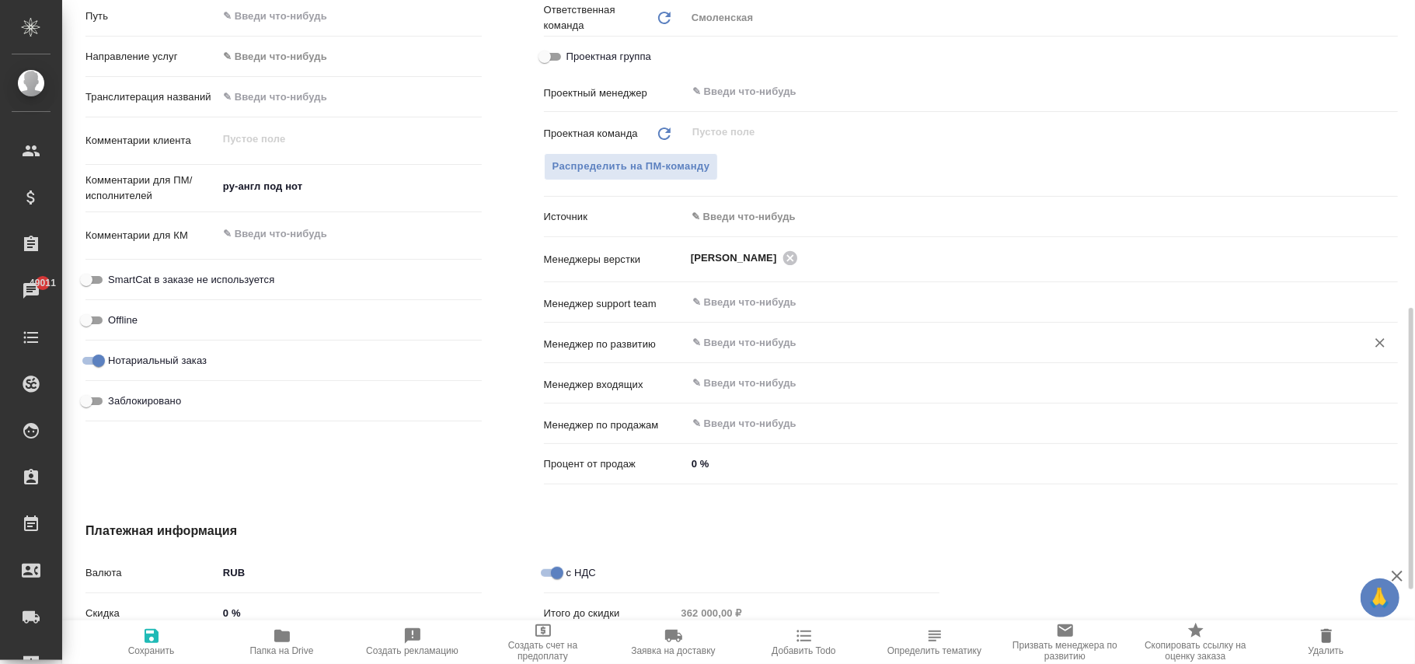
click at [728, 343] on input "text" at bounding box center [1016, 342] width 650 height 19
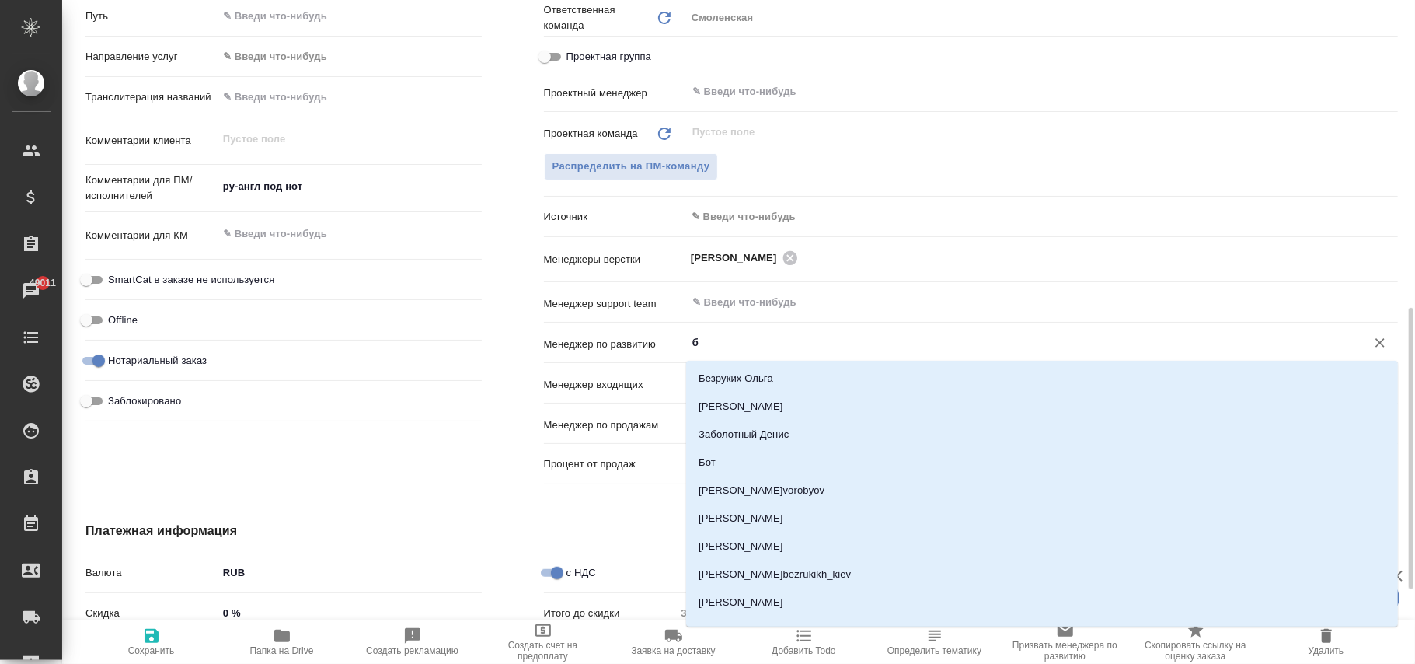
type input "бэ"
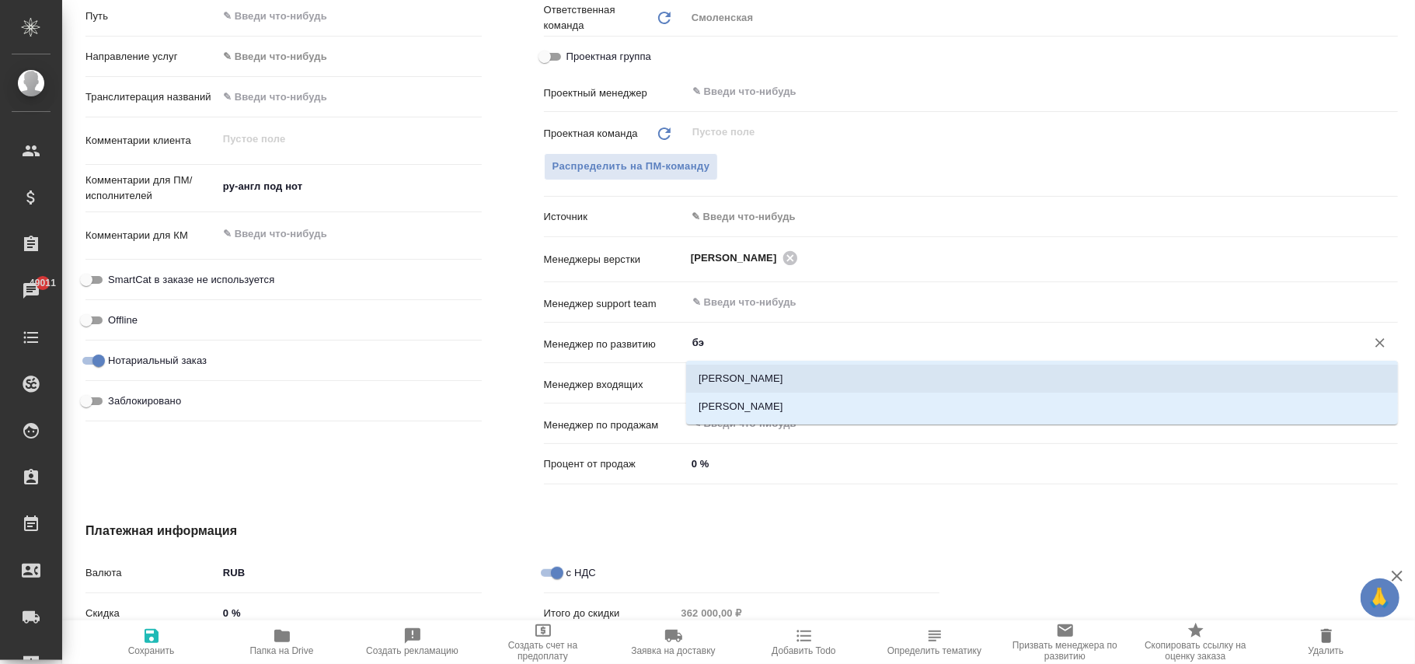
click at [760, 377] on li "[PERSON_NAME]" at bounding box center [1042, 378] width 712 height 28
type textarea "x"
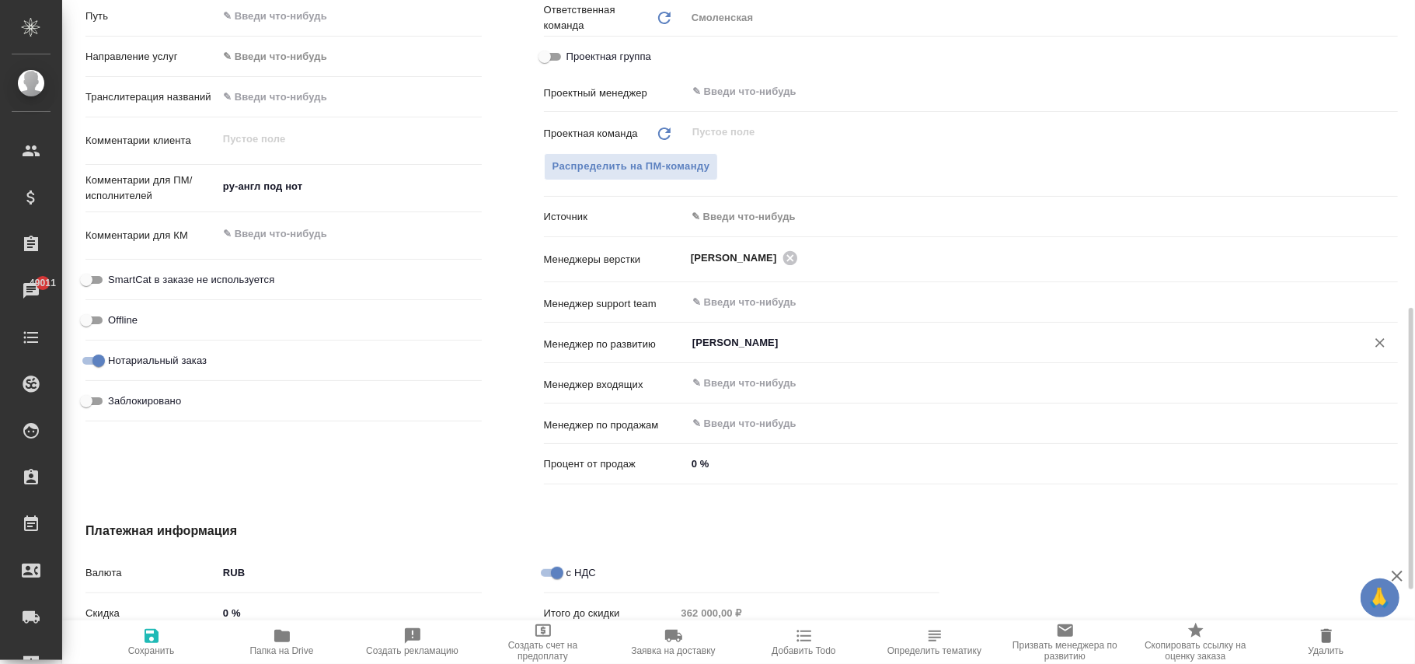
type input "[PERSON_NAME]"
click at [154, 639] on icon "button" at bounding box center [152, 636] width 14 height 14
type textarea "x"
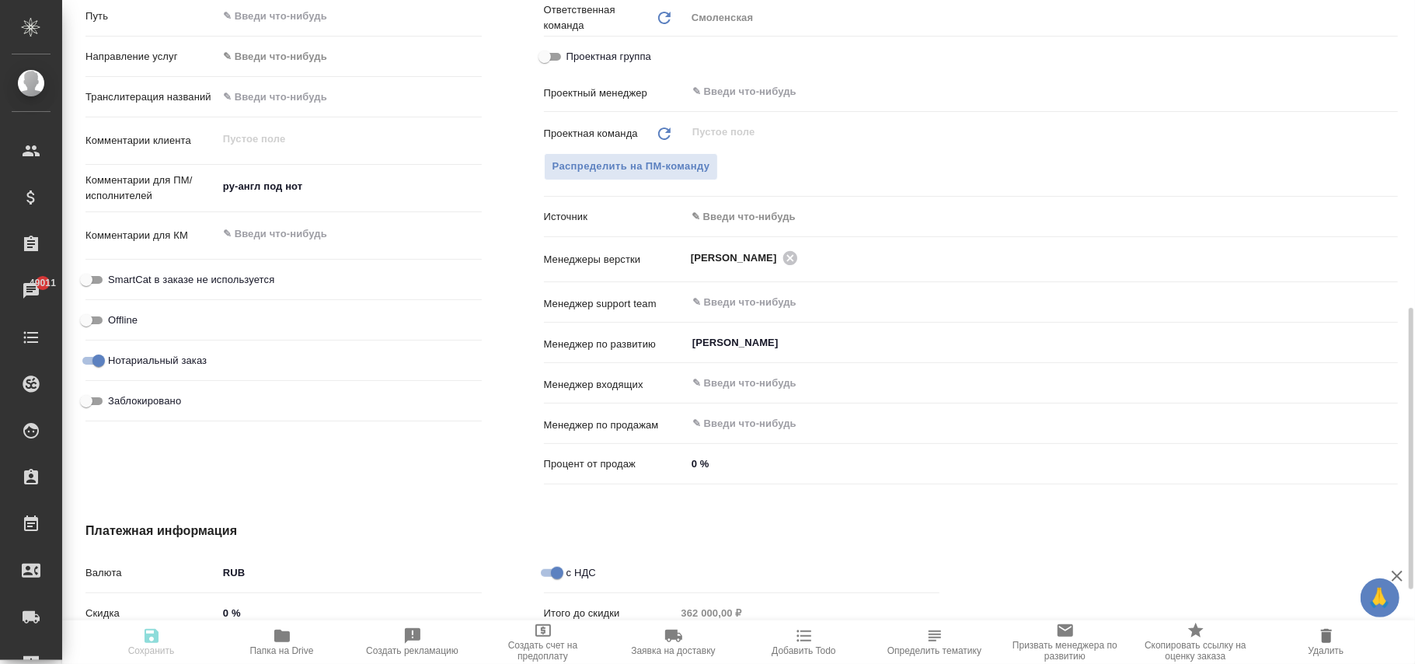
type textarea "x"
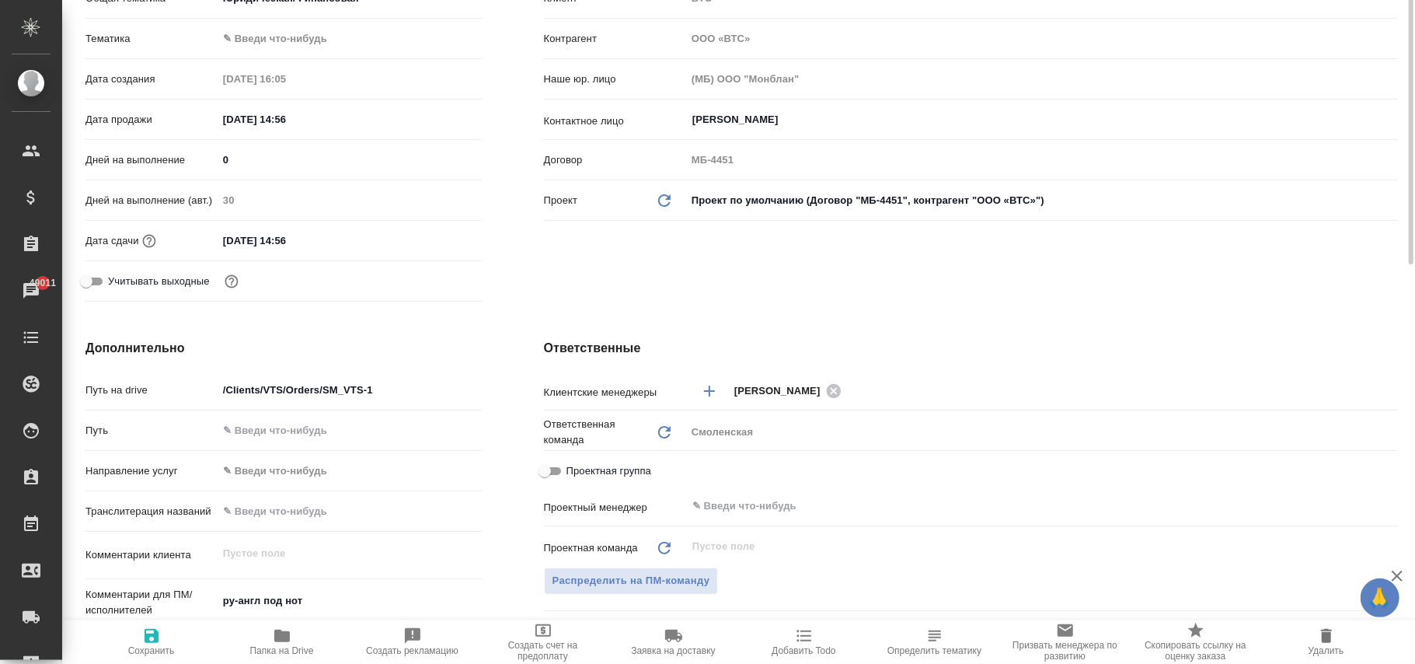
scroll to position [0, 0]
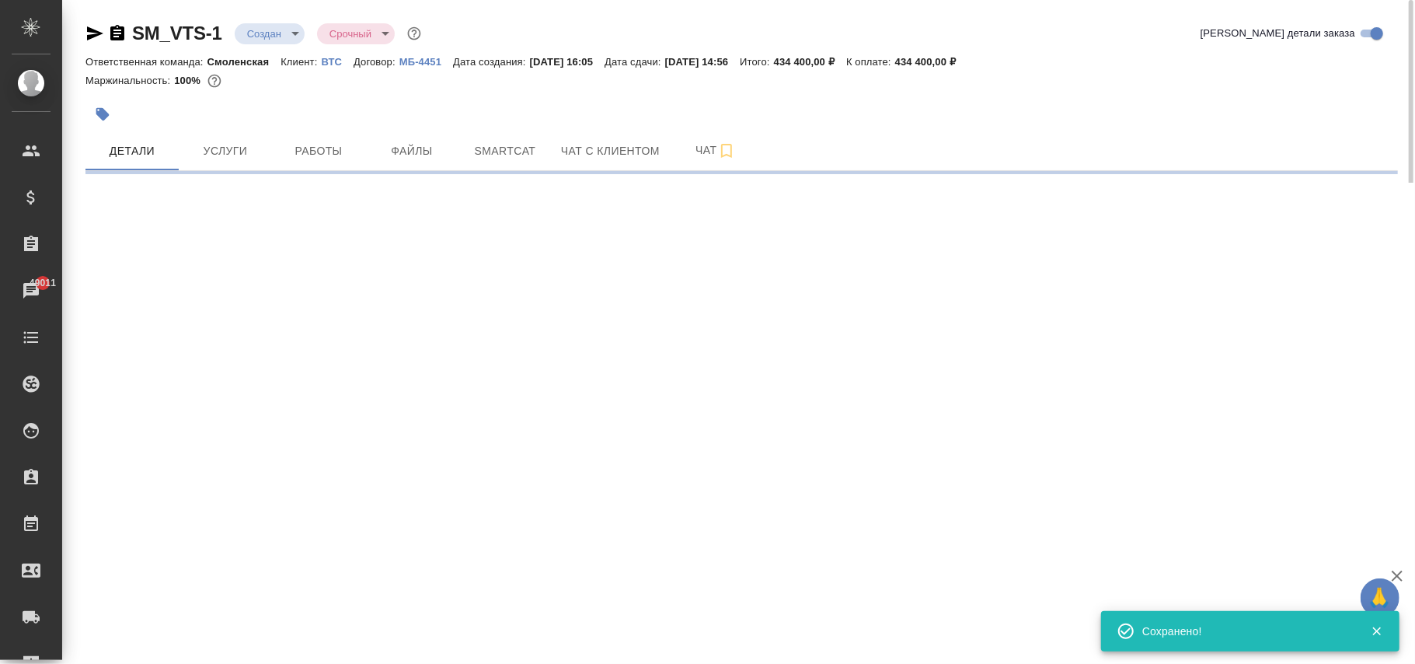
select select "RU"
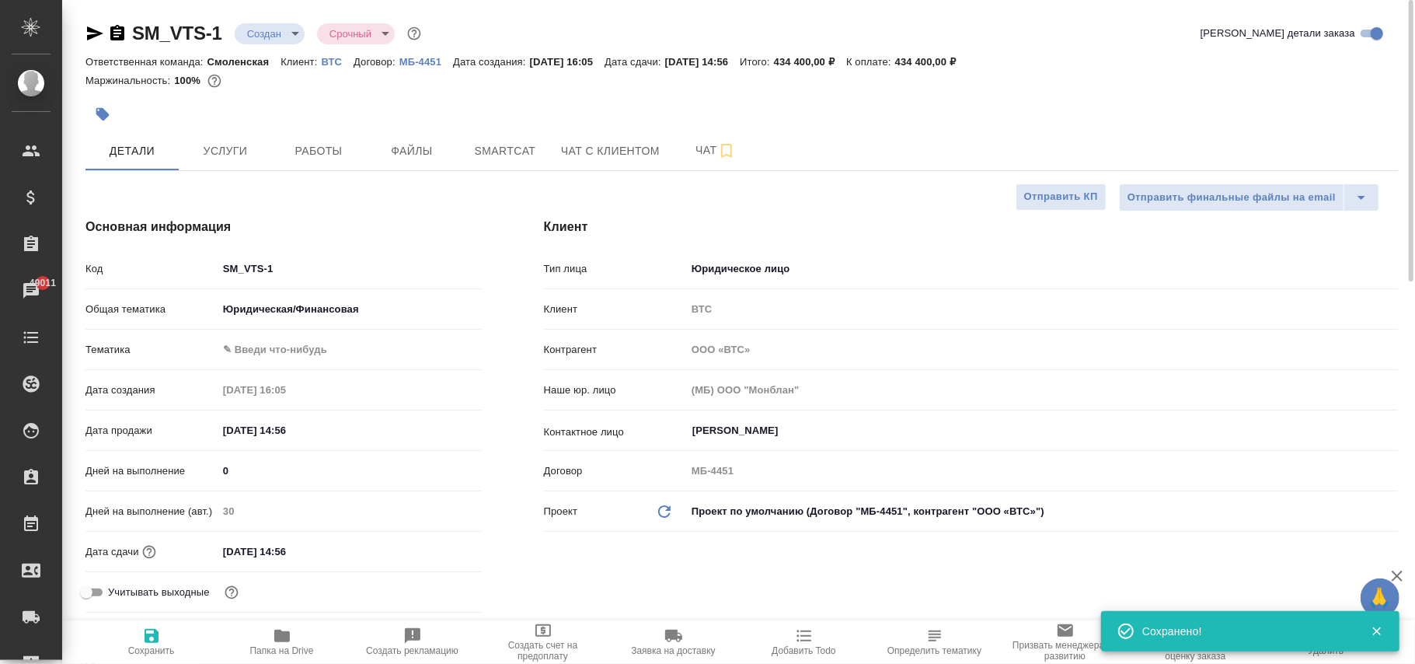
type textarea "x"
click at [330, 63] on p "ВТС" at bounding box center [337, 62] width 33 height 12
type textarea "x"
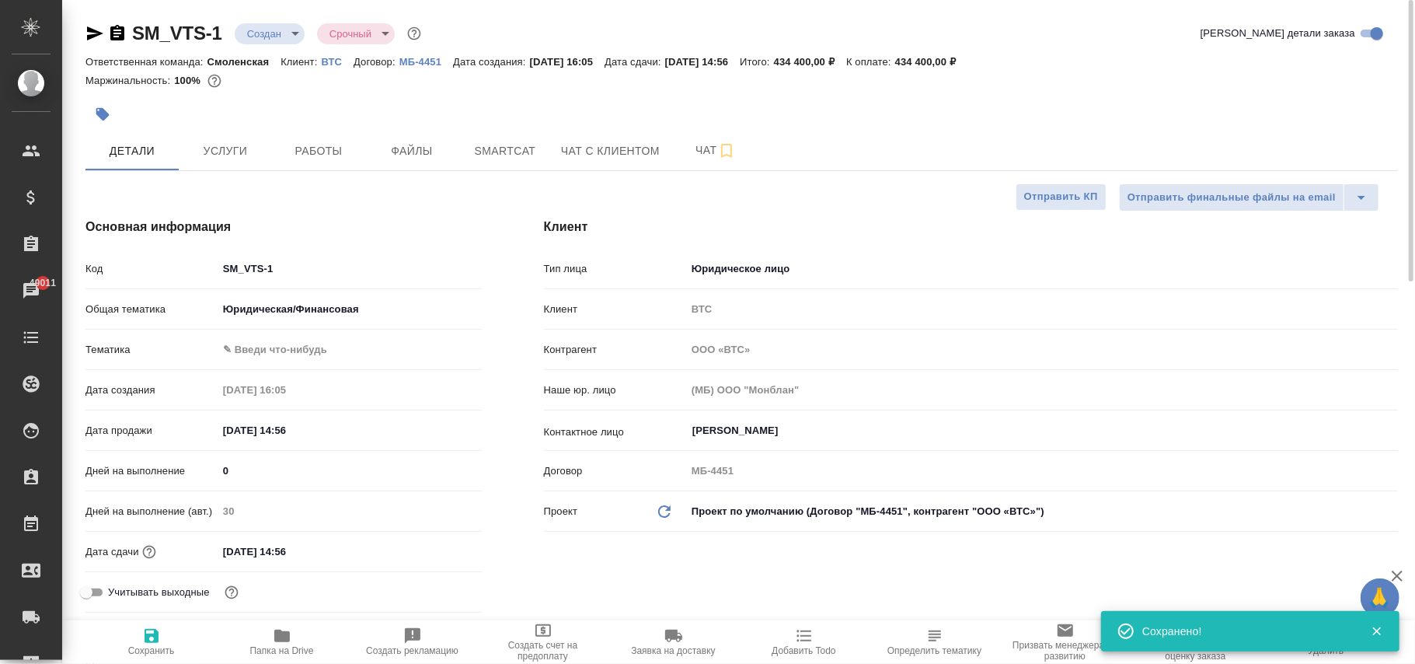
type textarea "x"
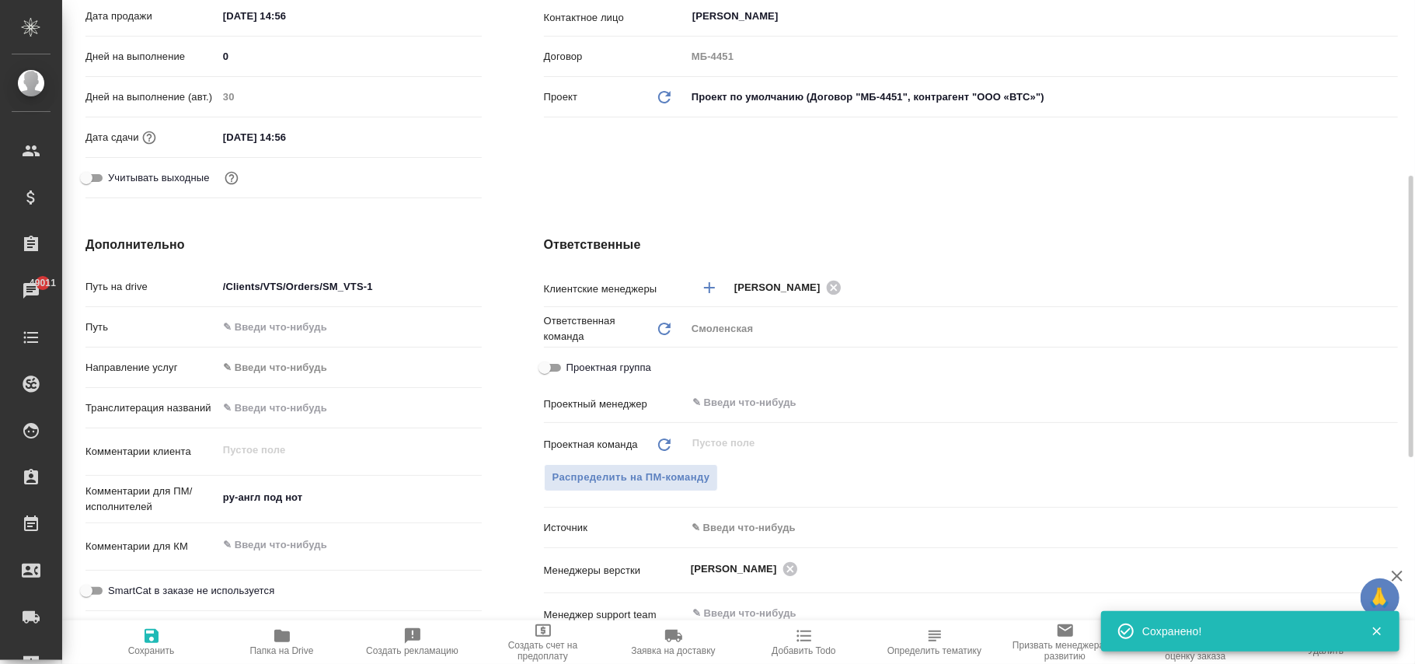
scroll to position [725, 0]
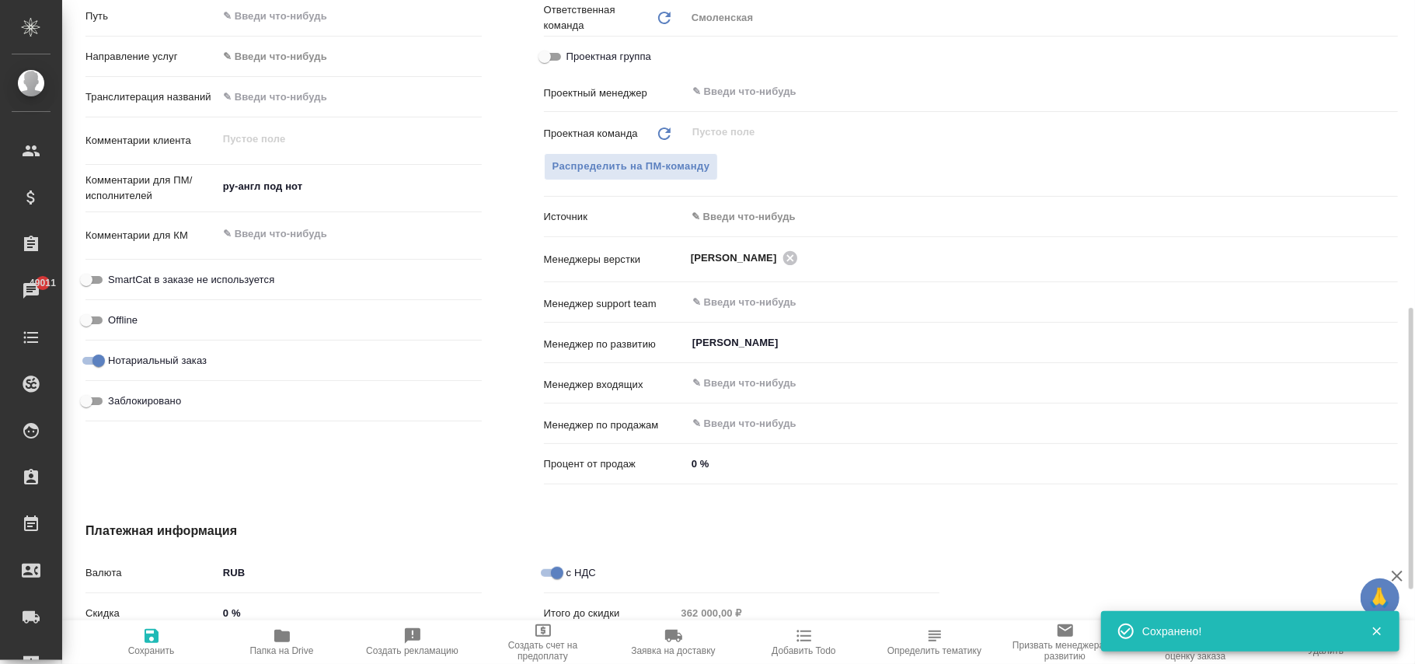
drag, startPoint x: 150, startPoint y: 656, endPoint x: 539, endPoint y: 57, distance: 713.8
click at [150, 654] on span "Сохранить" at bounding box center [151, 650] width 47 height 11
type textarea "x"
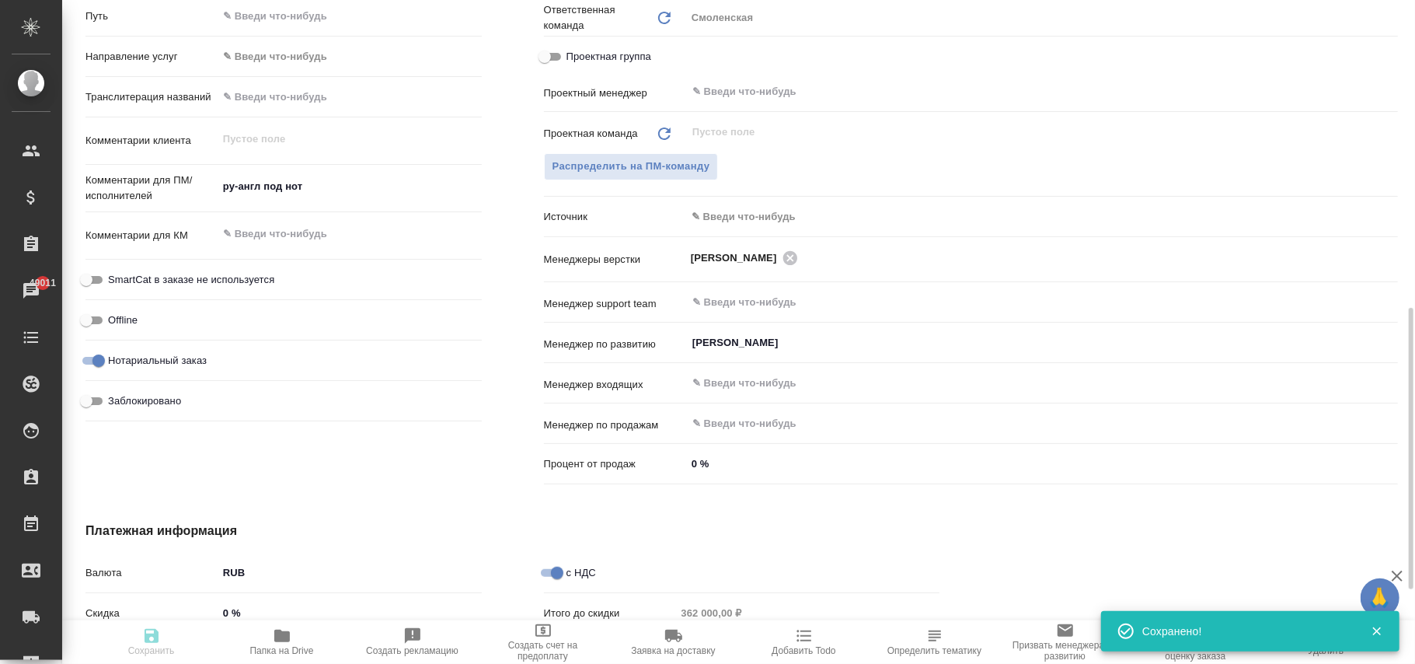
type textarea "x"
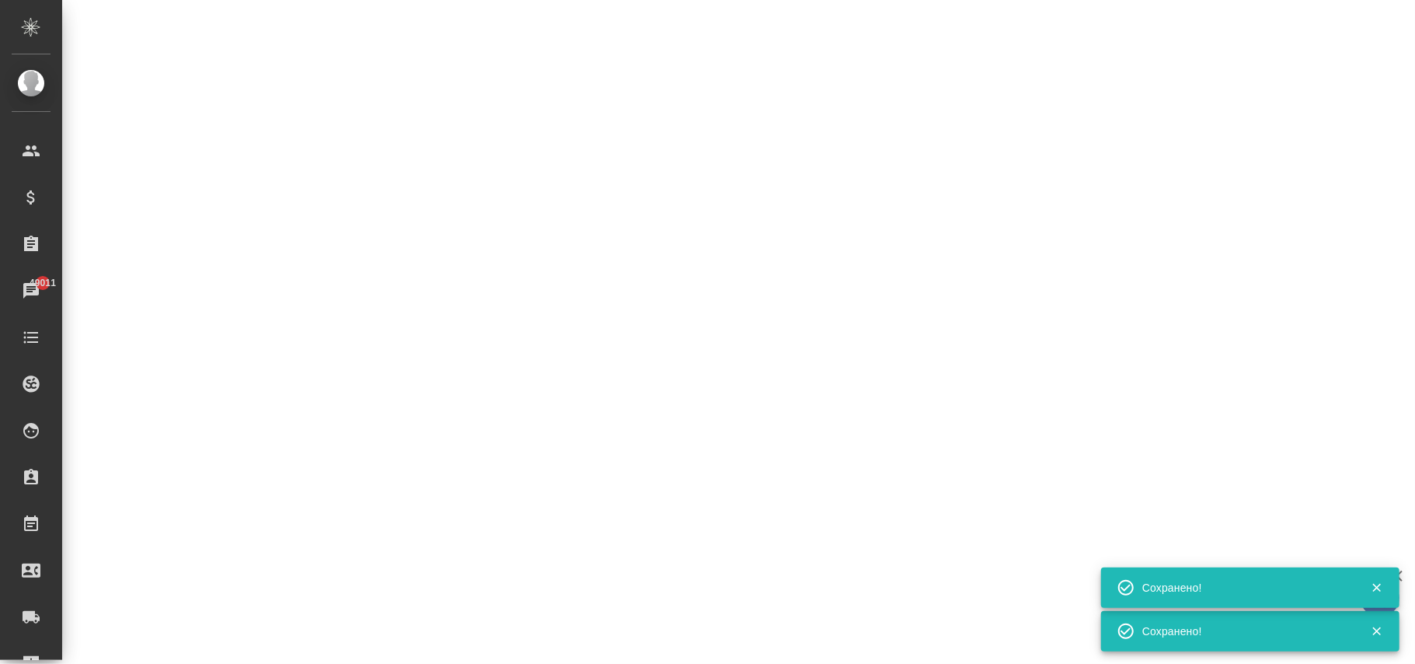
select select "RU"
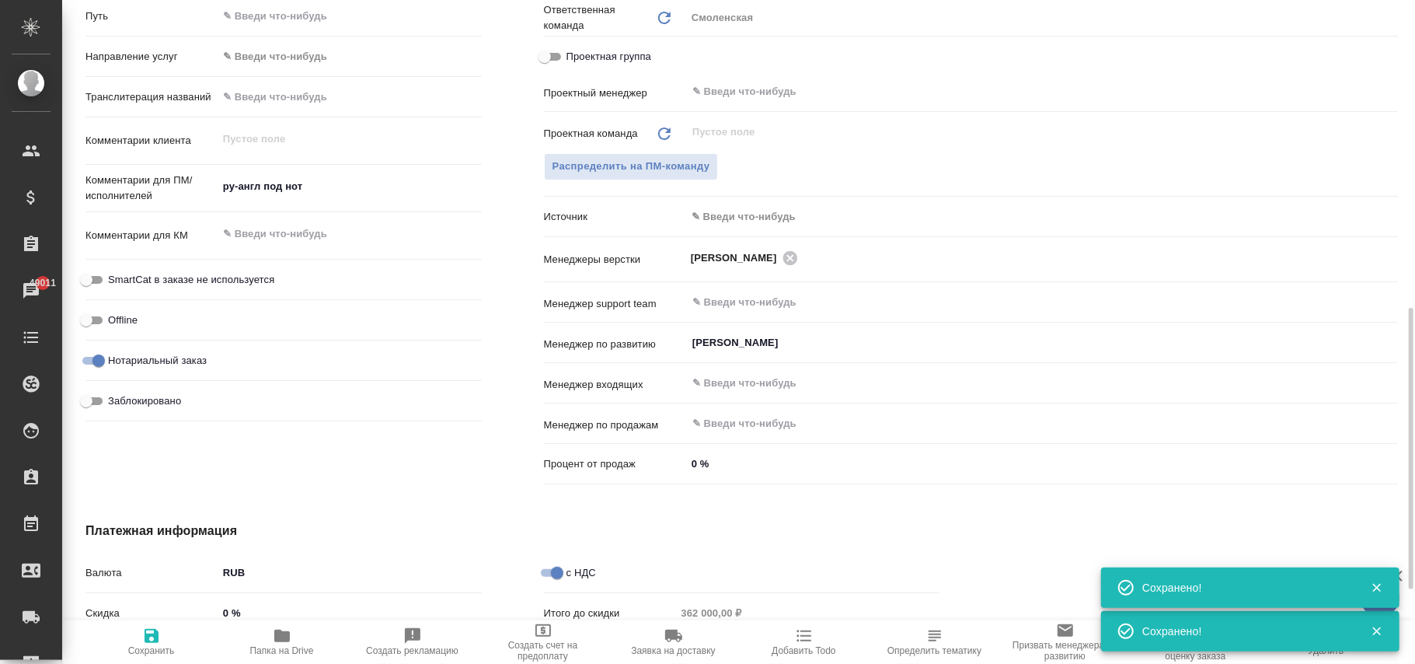
type textarea "x"
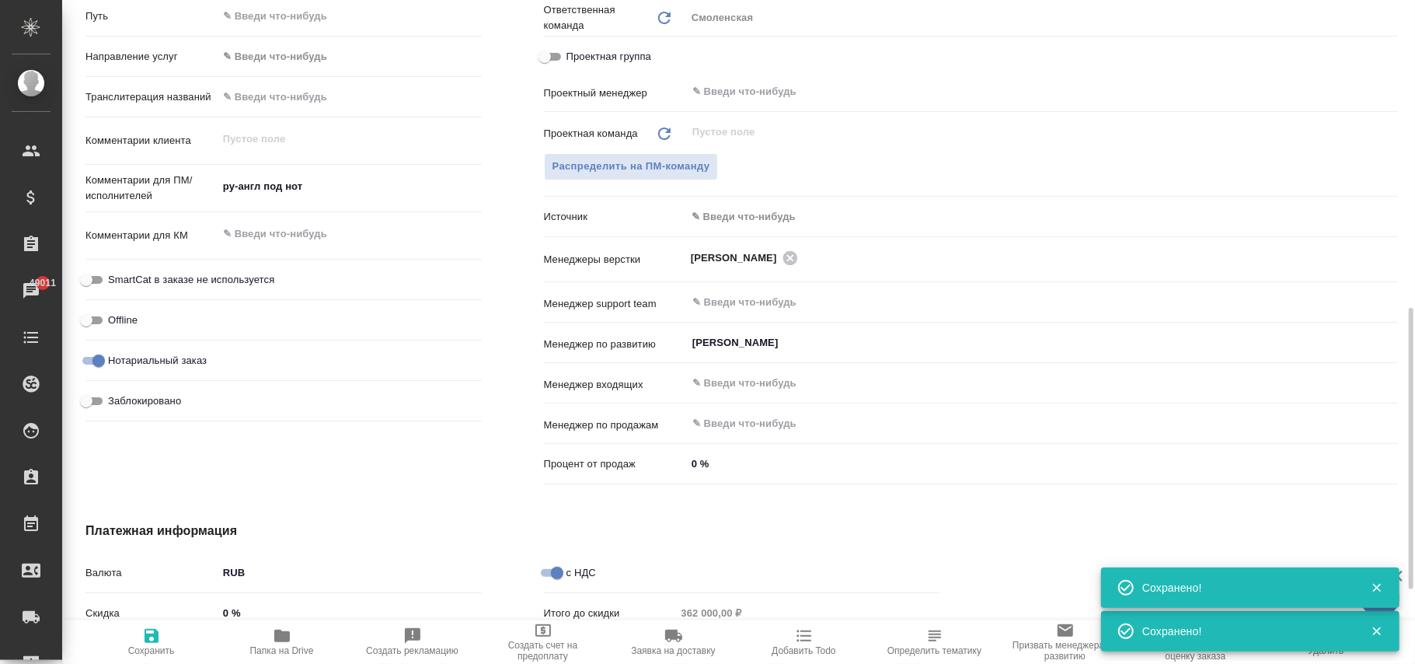
type textarea "x"
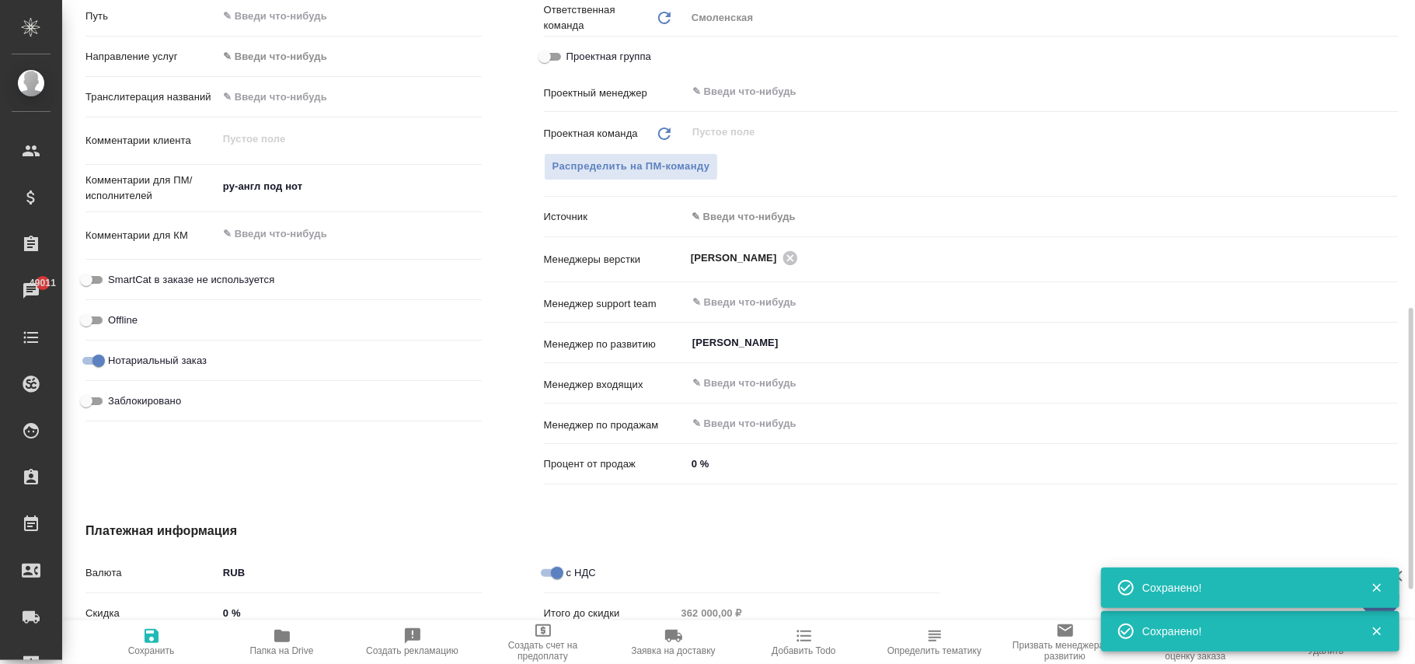
type textarea "x"
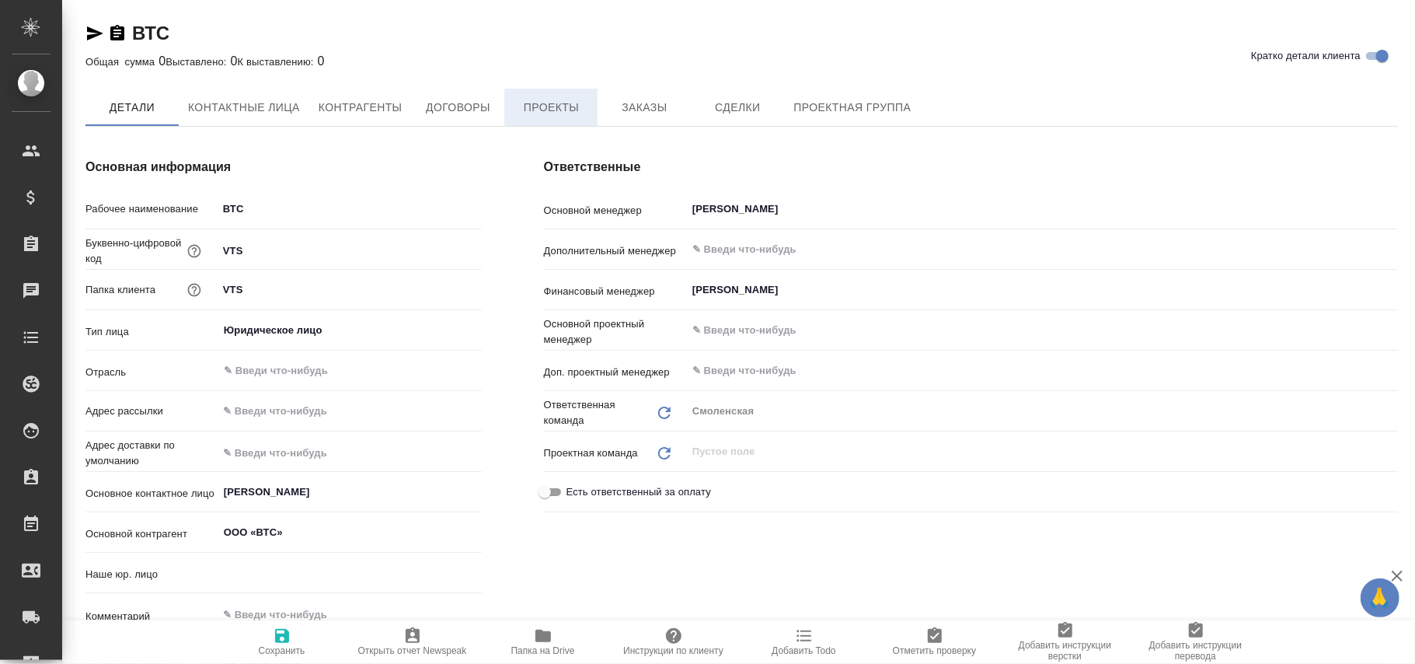
type textarea "x"
click at [552, 118] on button "Проекты" at bounding box center [550, 107] width 93 height 37
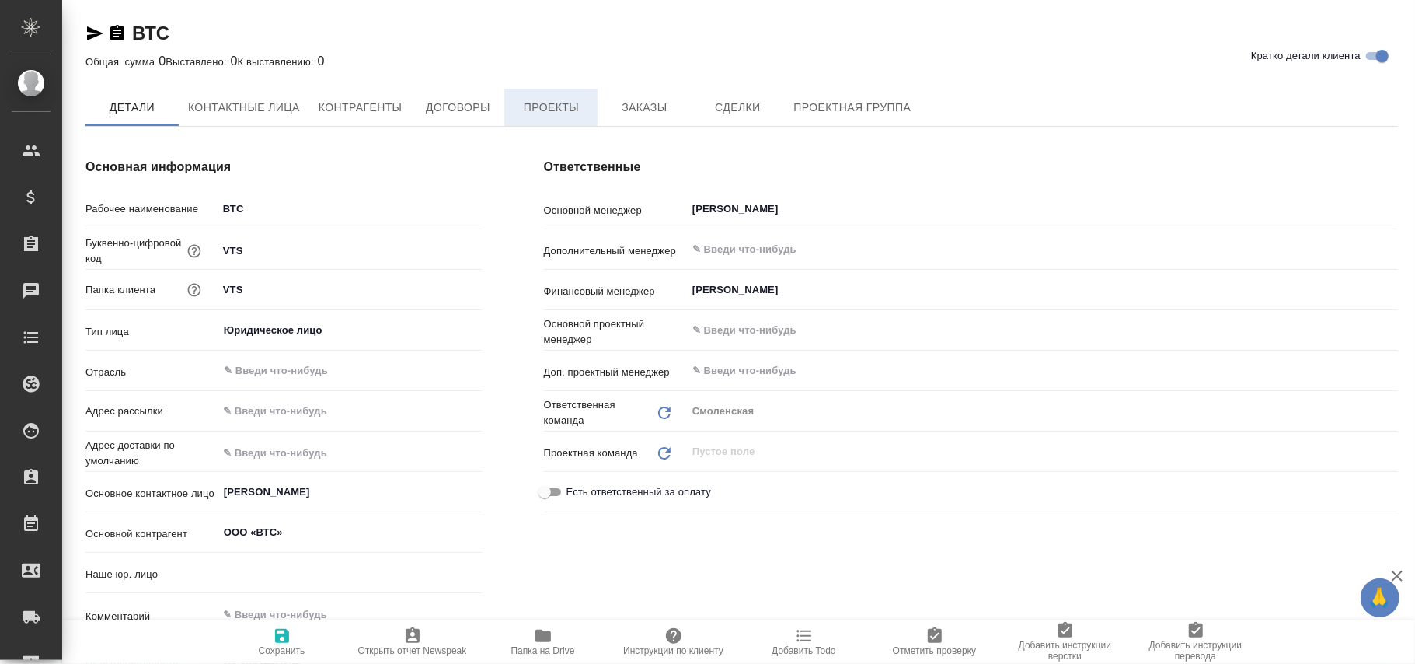
type input "(МБ) ООО "Монблан""
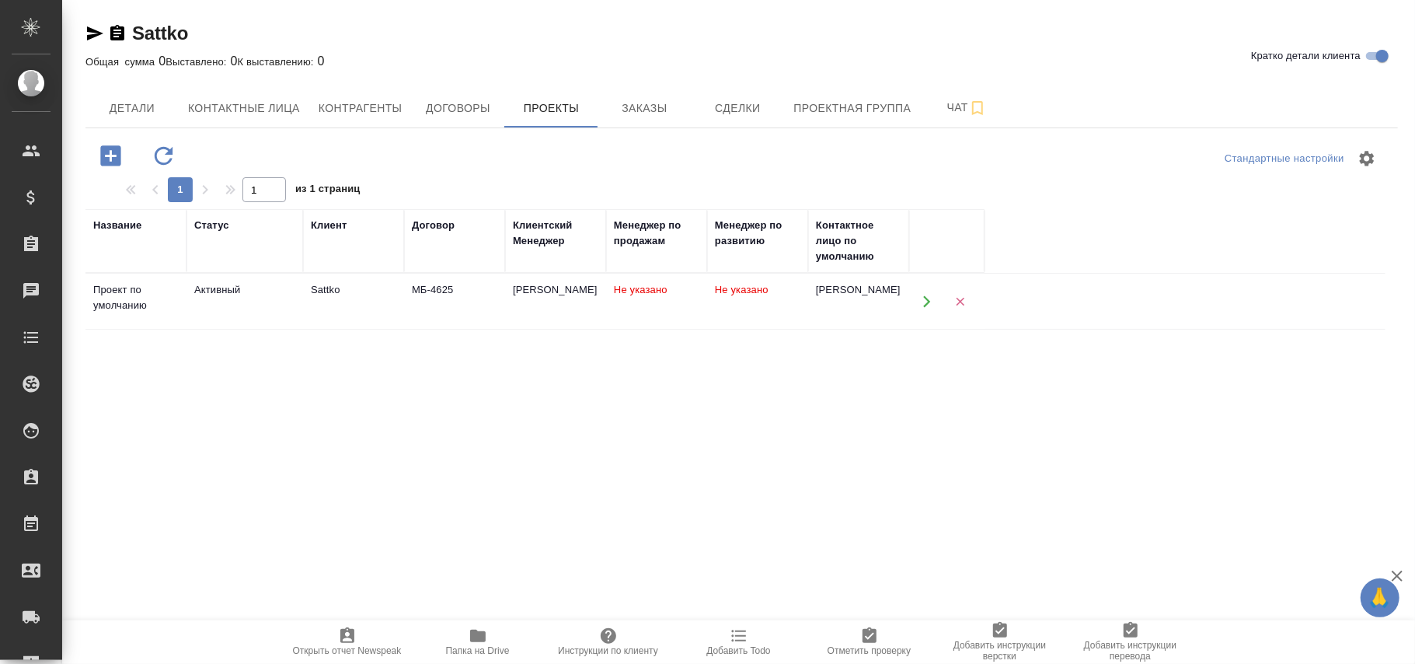
click at [709, 306] on td "Не указано" at bounding box center [757, 301] width 101 height 54
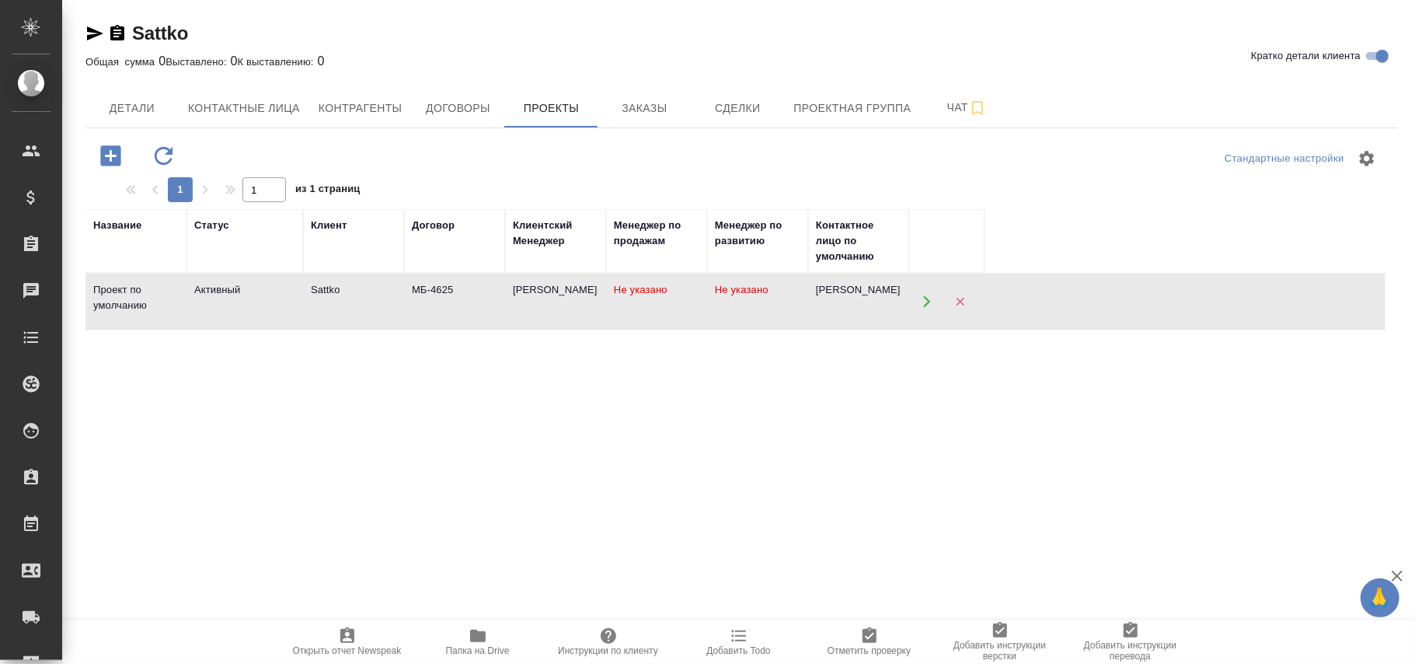
click at [709, 306] on td "Не указано" at bounding box center [757, 301] width 101 height 54
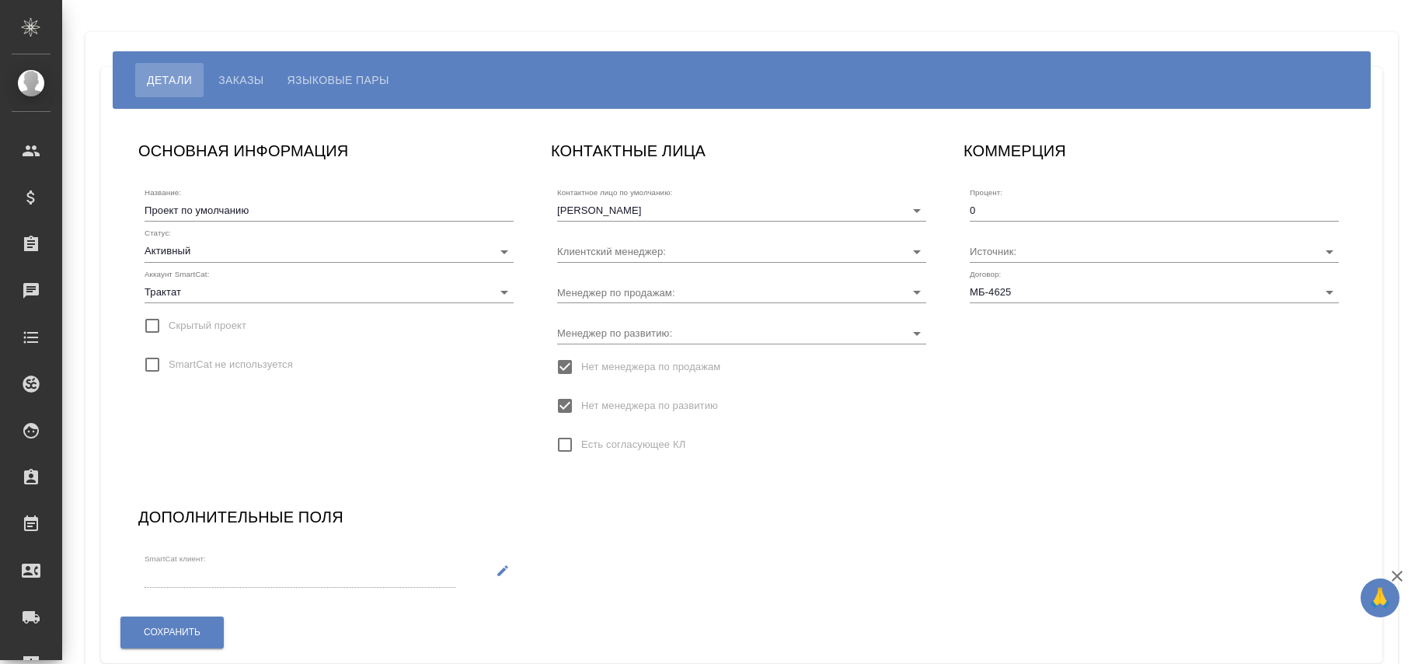
type input "[PERSON_NAME]"
click at [619, 398] on span "Нет менеджера по развитию" at bounding box center [649, 406] width 137 height 16
click at [581, 398] on input "Нет менеджера по развитию" at bounding box center [565, 405] width 33 height 33
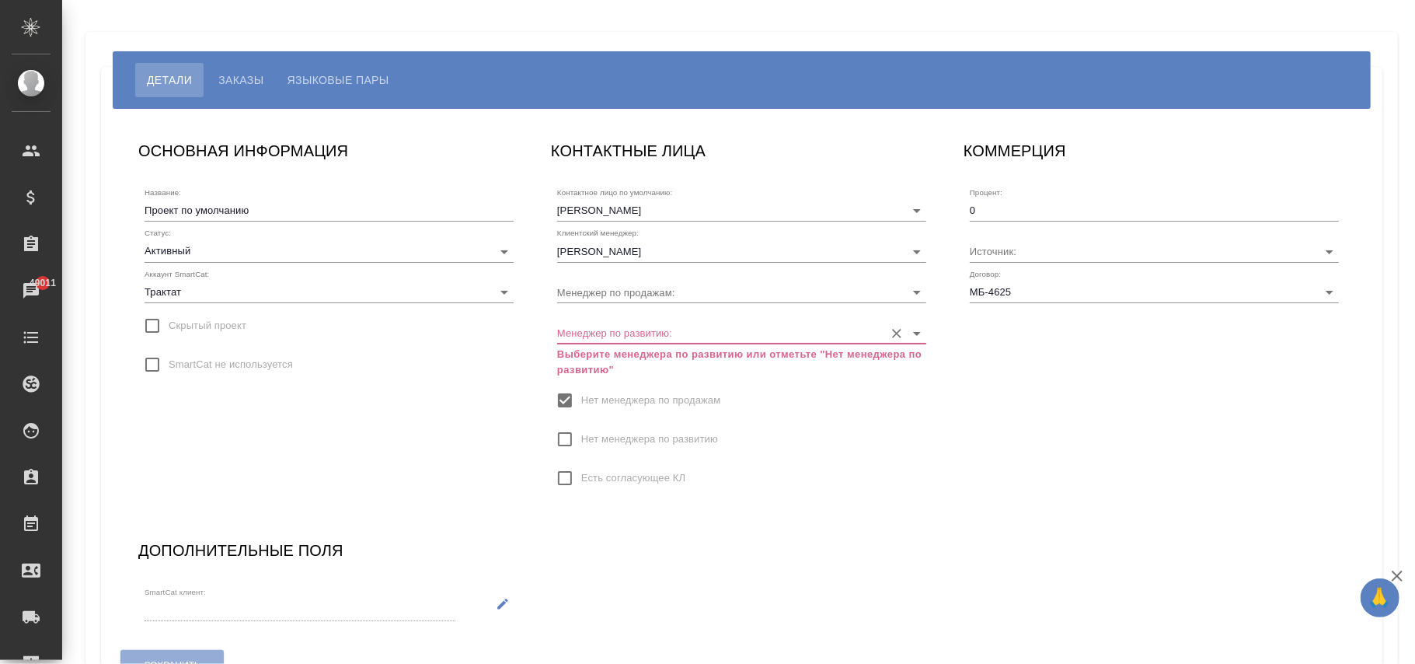
click at [629, 336] on input "Менеджер по развитию:" at bounding box center [716, 332] width 319 height 21
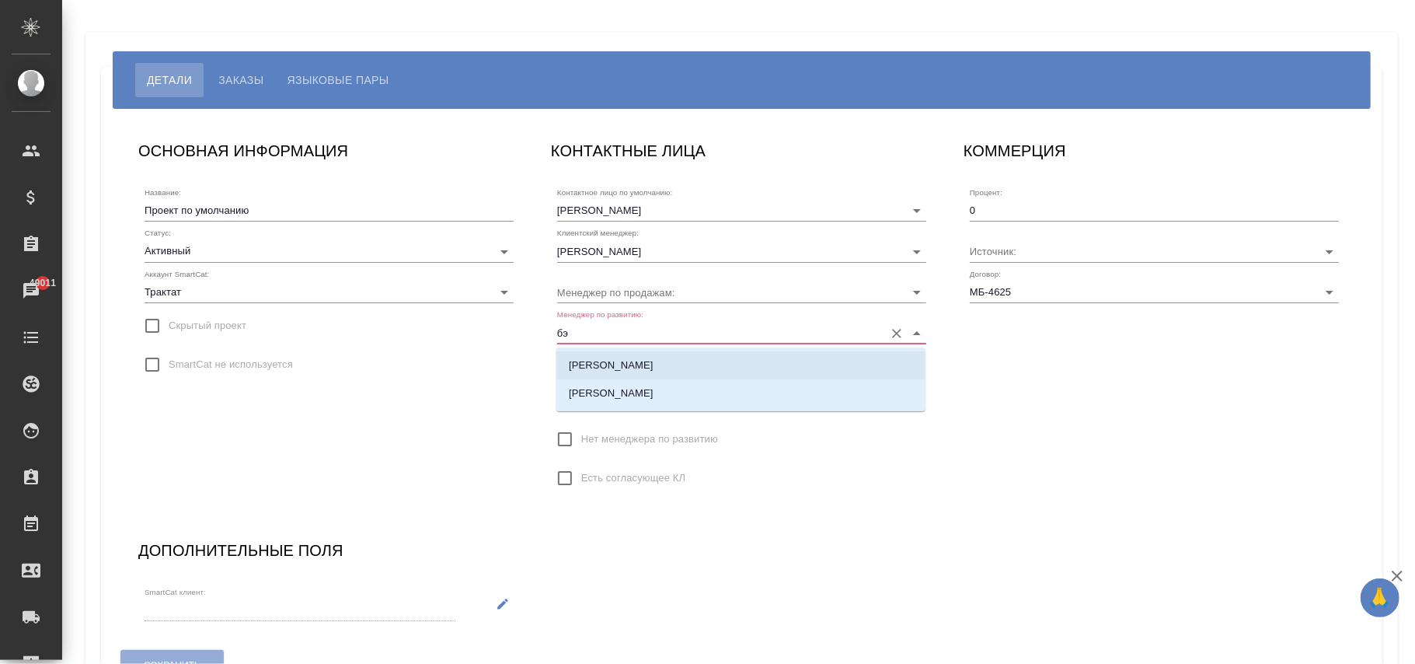
click at [643, 371] on li "[PERSON_NAME]" at bounding box center [740, 365] width 369 height 28
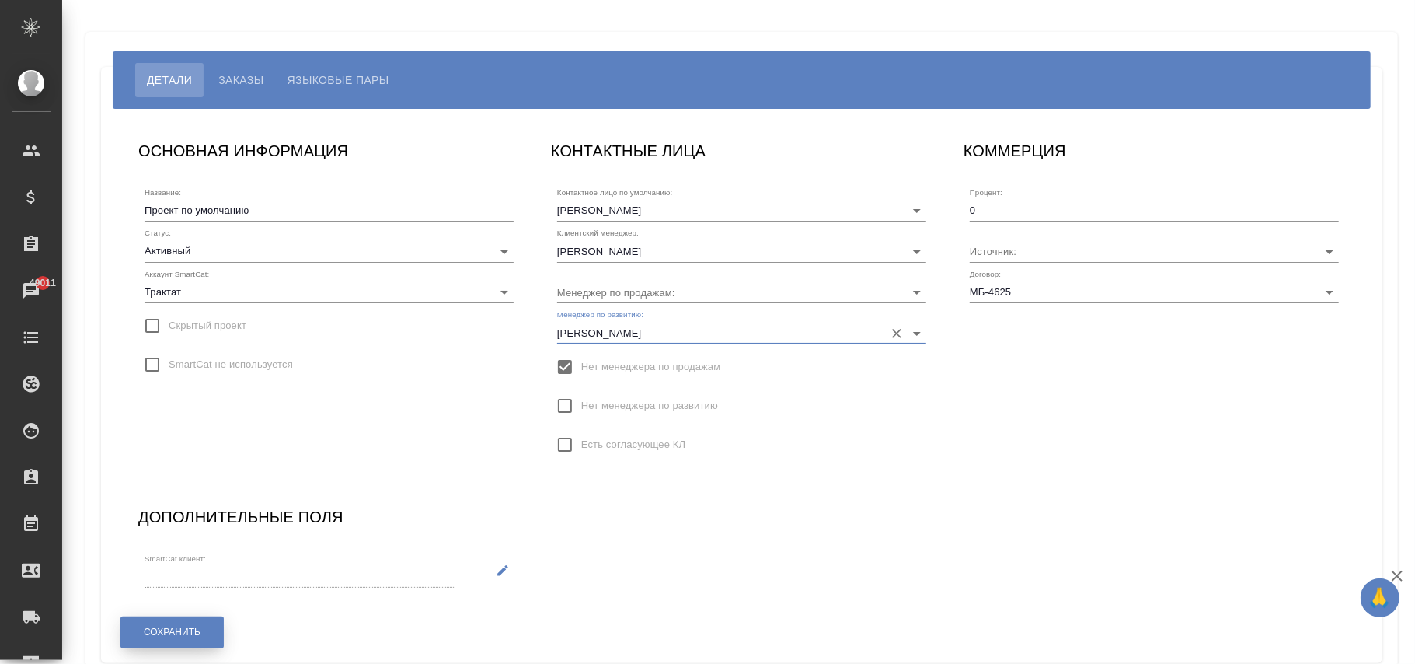
type input "[PERSON_NAME]"
click at [193, 641] on button "Сохранить" at bounding box center [171, 632] width 103 height 32
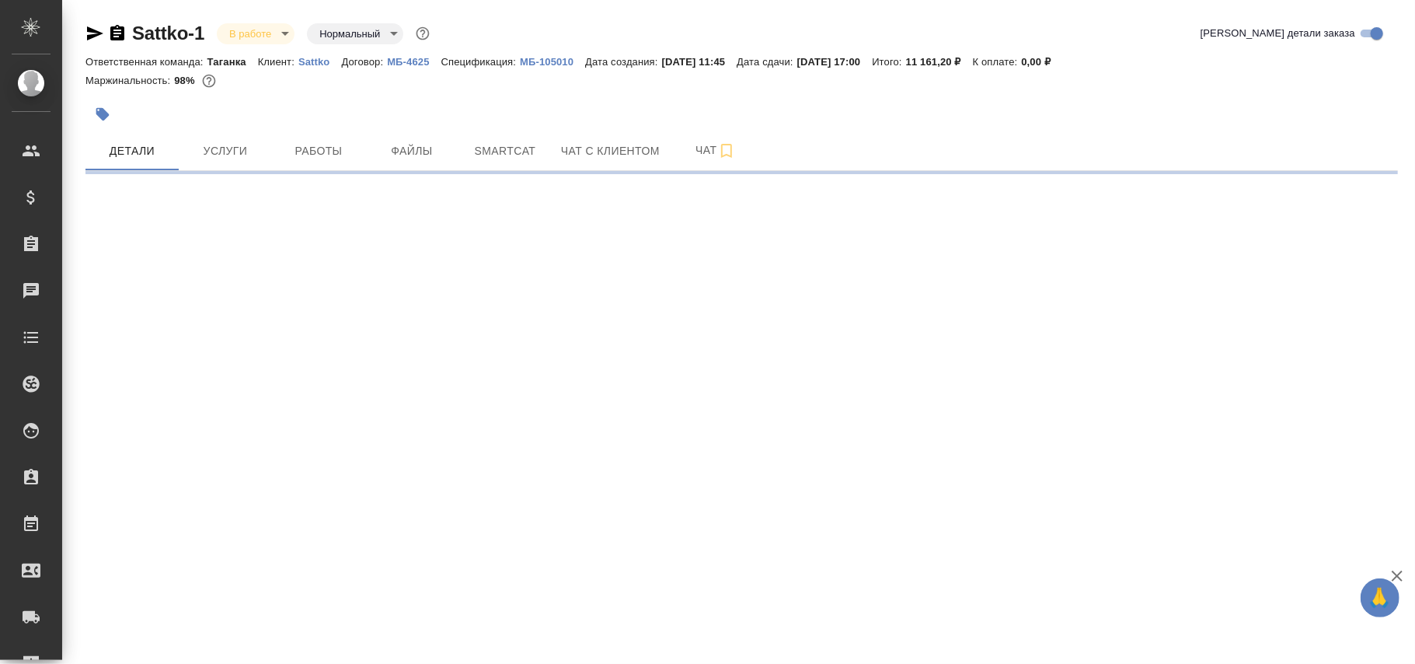
select select "RU"
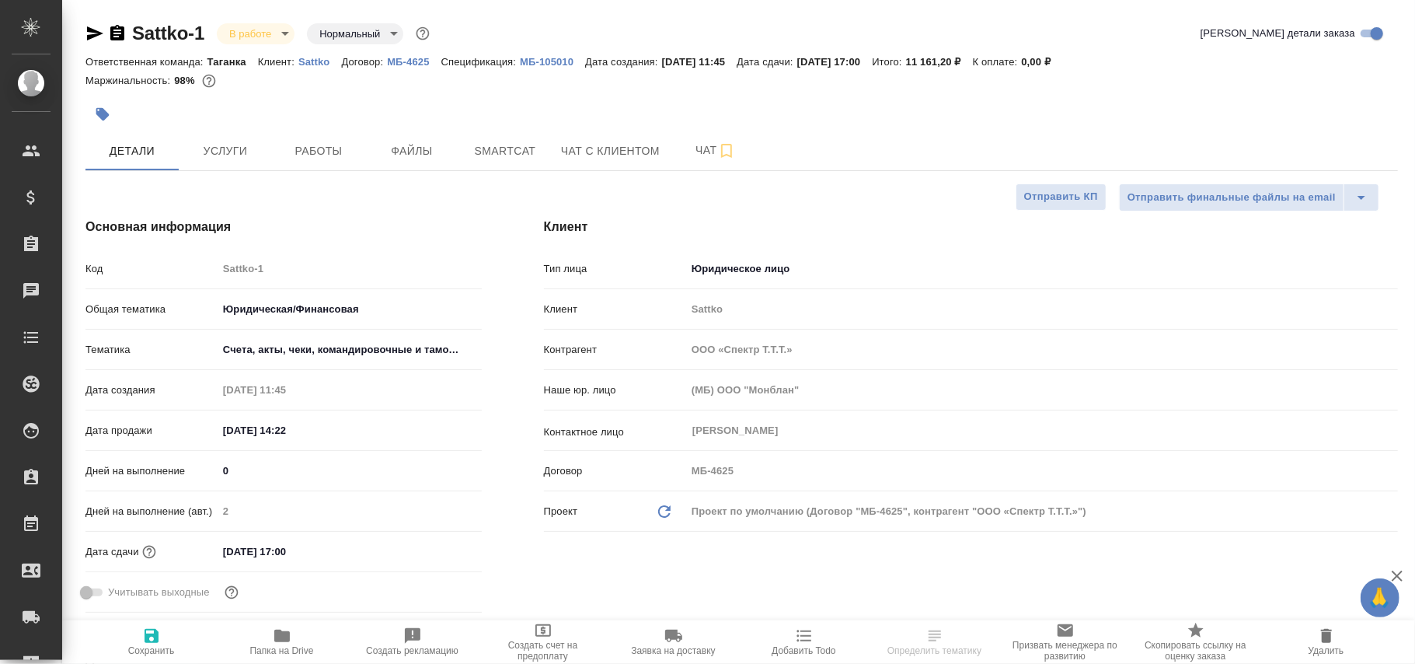
type textarea "x"
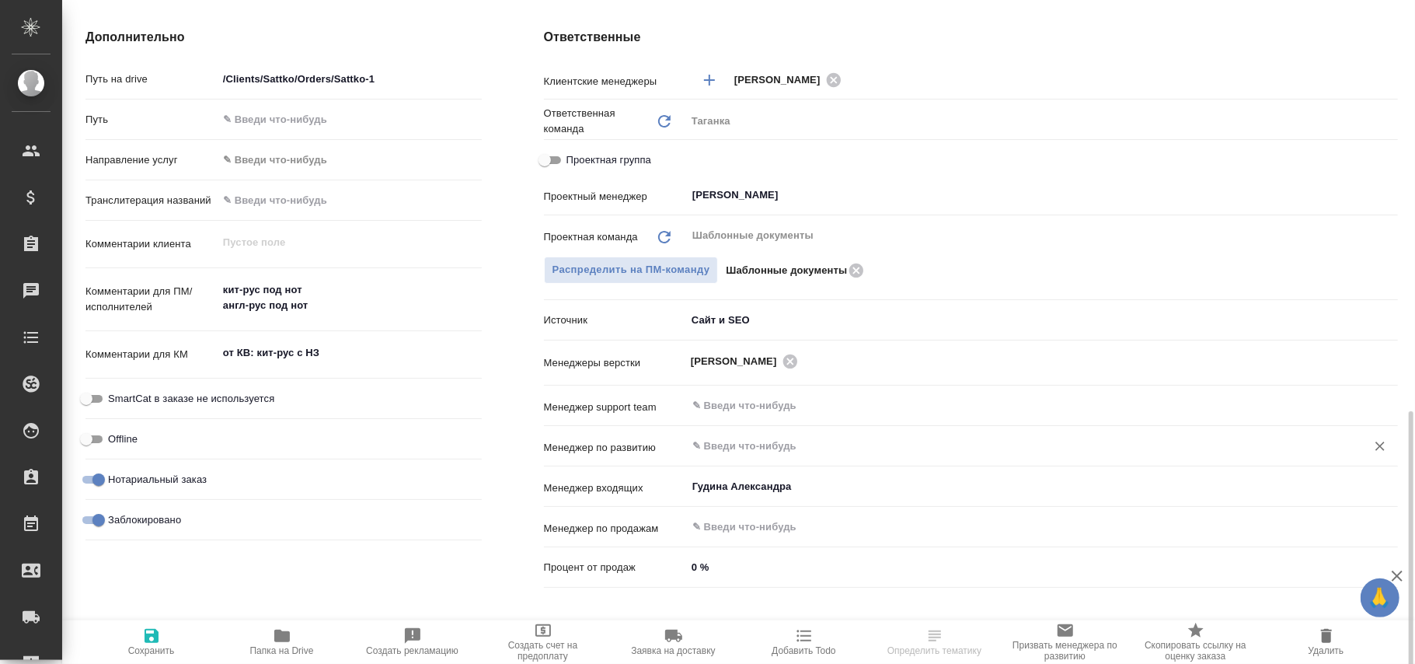
scroll to position [725, 0]
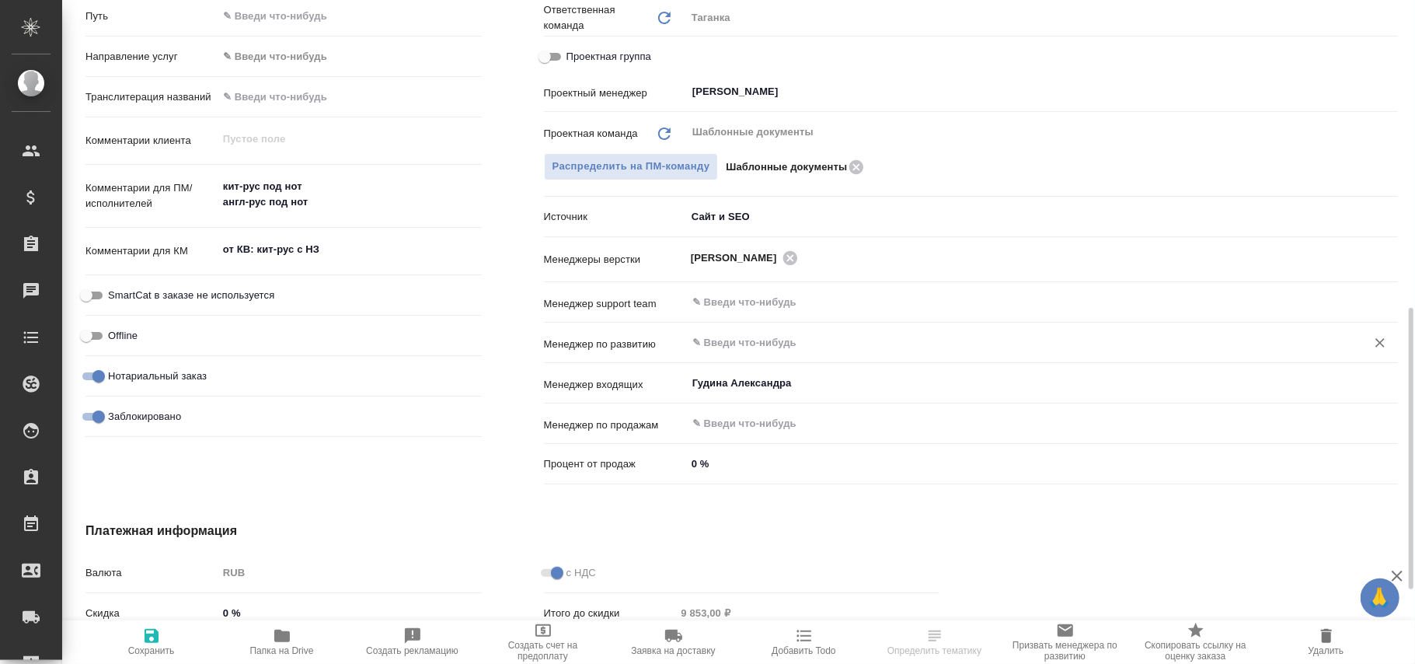
click at [719, 333] on input "text" at bounding box center [1016, 342] width 650 height 19
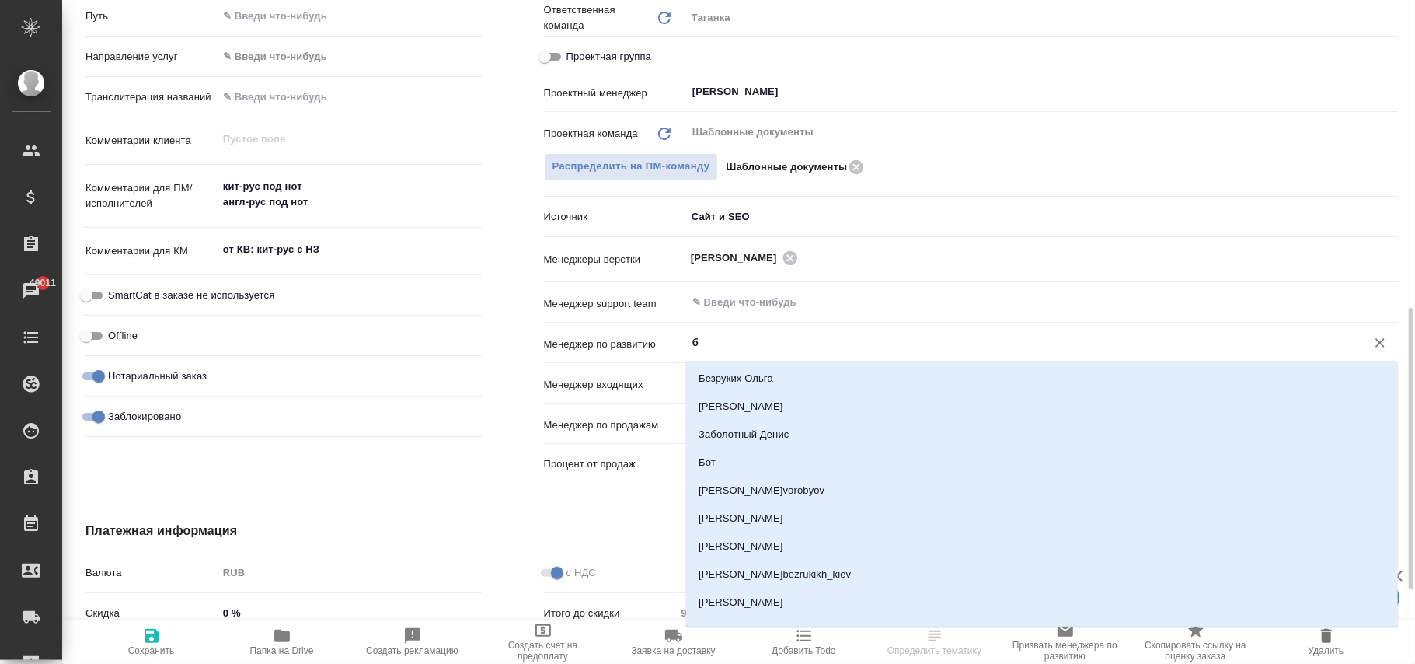
type input "бэ"
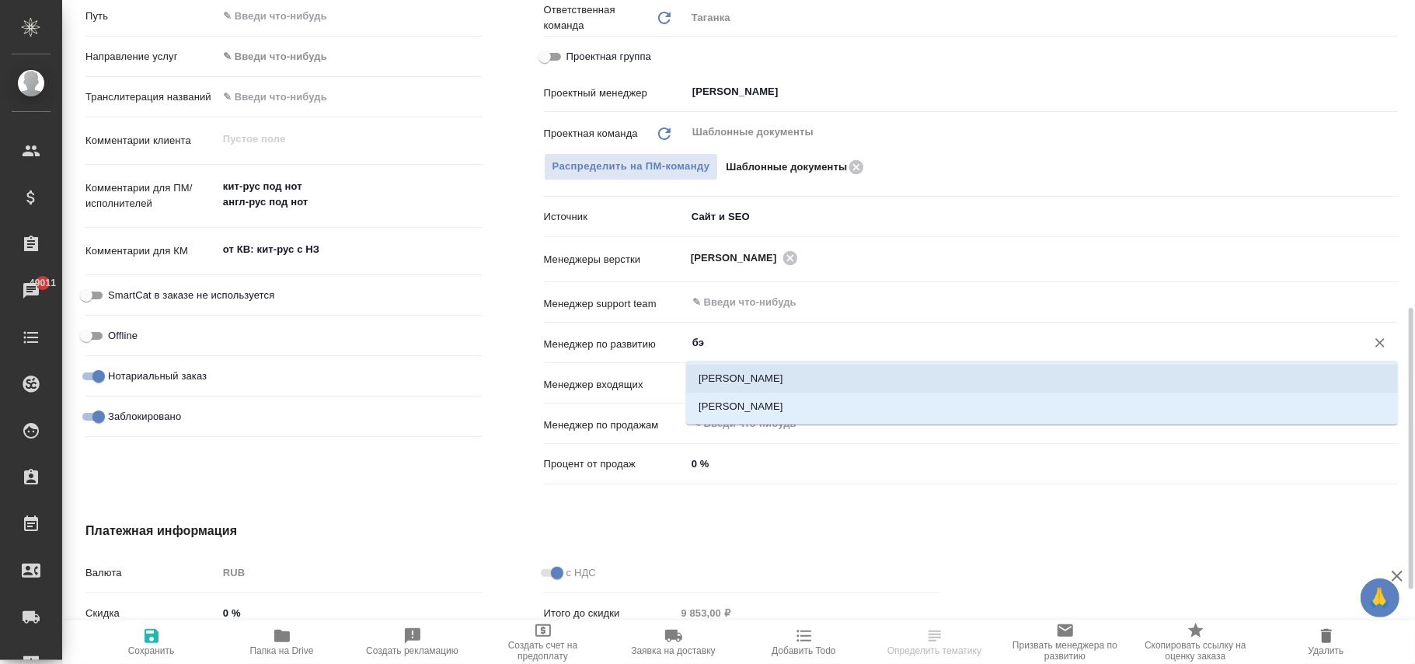
click at [737, 377] on li "Каирова Бэлла" at bounding box center [1042, 378] width 712 height 28
type textarea "x"
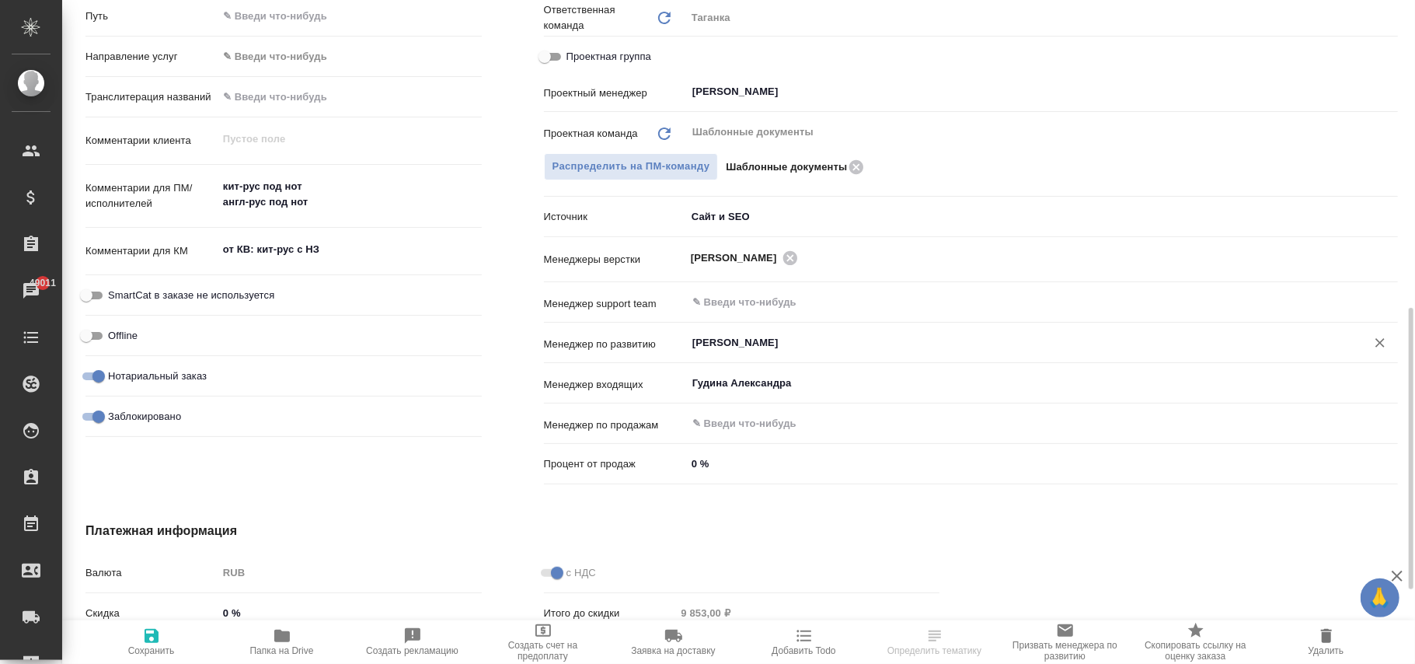
type input "Каирова Бэлла"
click at [159, 637] on icon "button" at bounding box center [151, 635] width 19 height 19
type textarea "x"
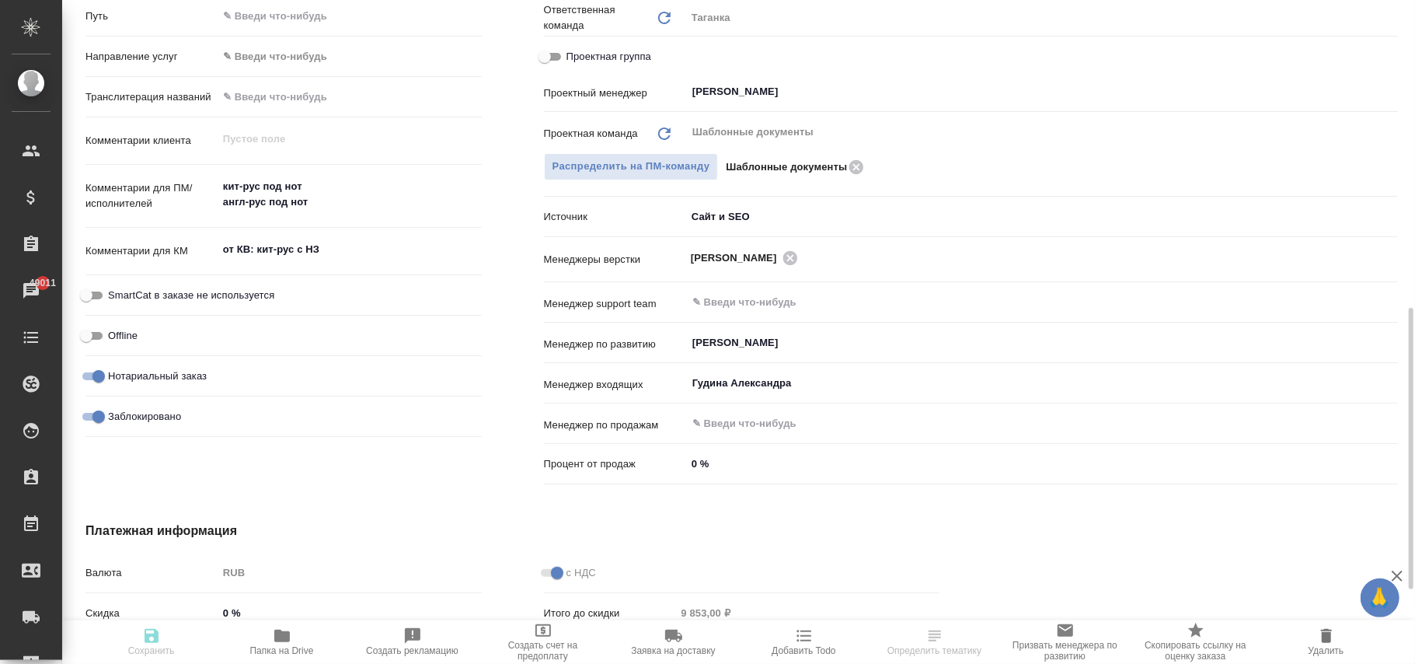
type textarea "x"
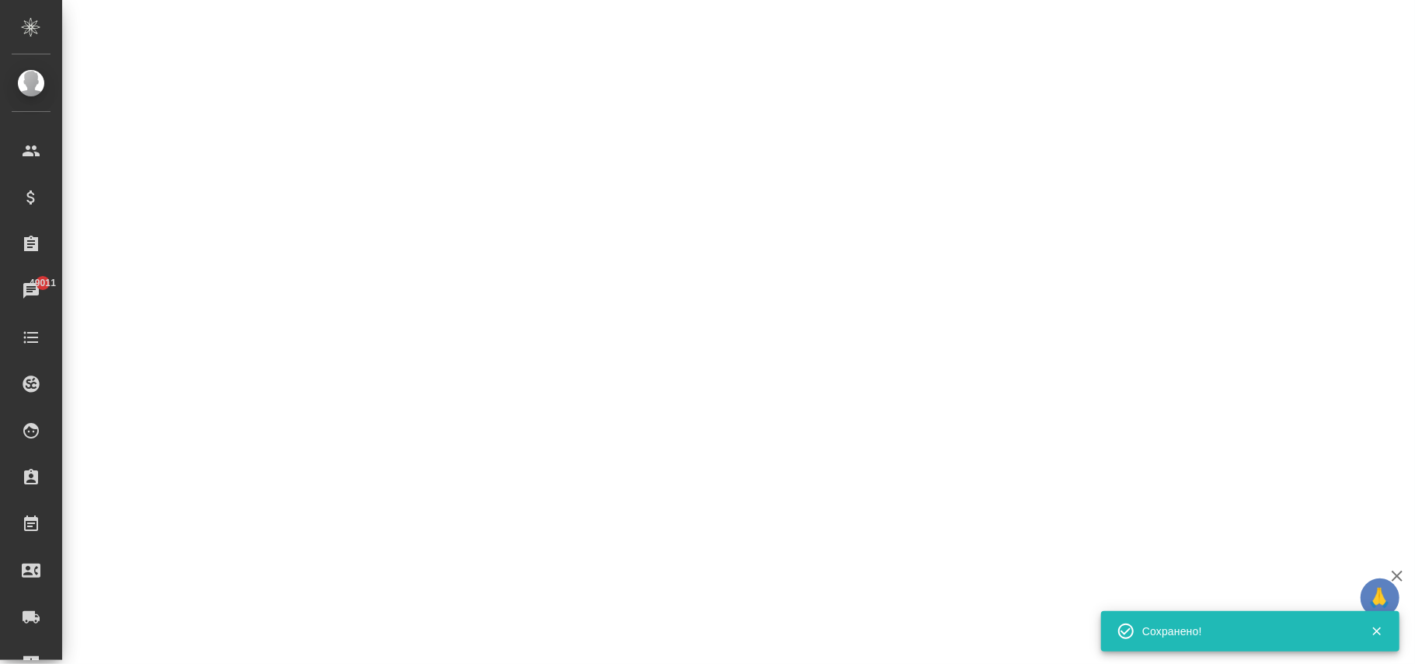
select select "RU"
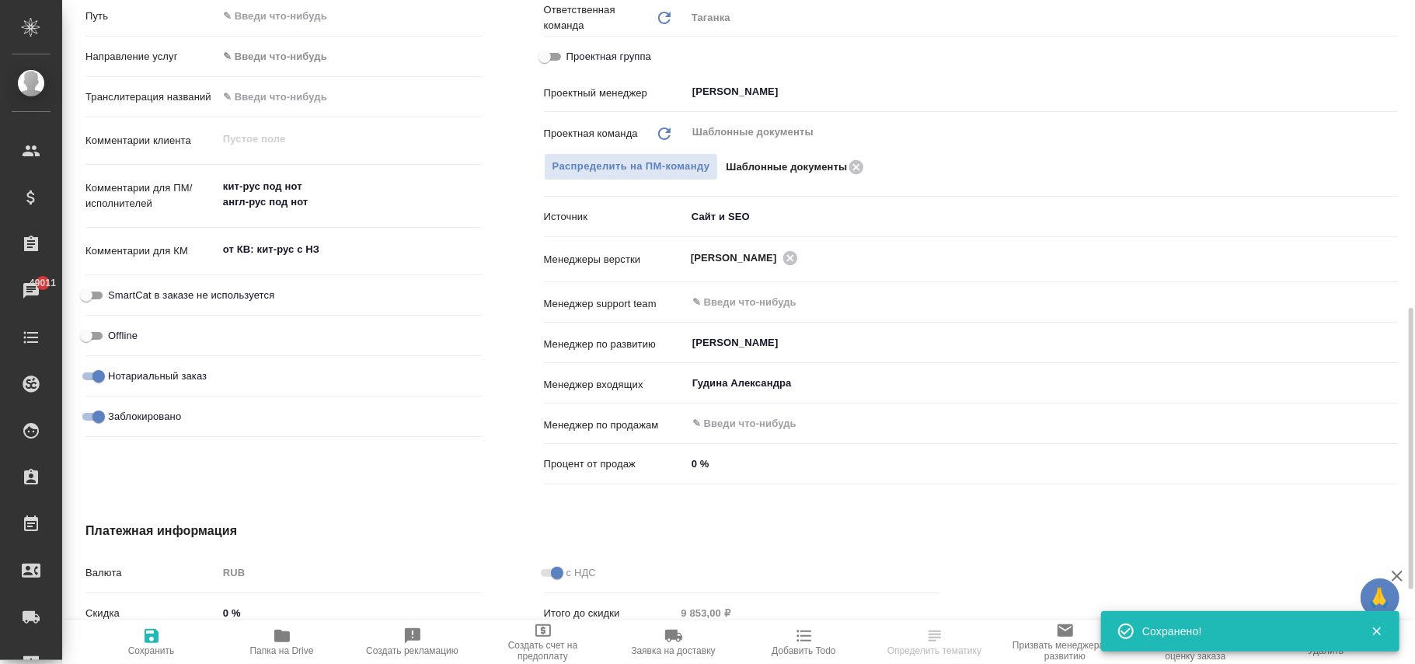
select select "RU"
type textarea "x"
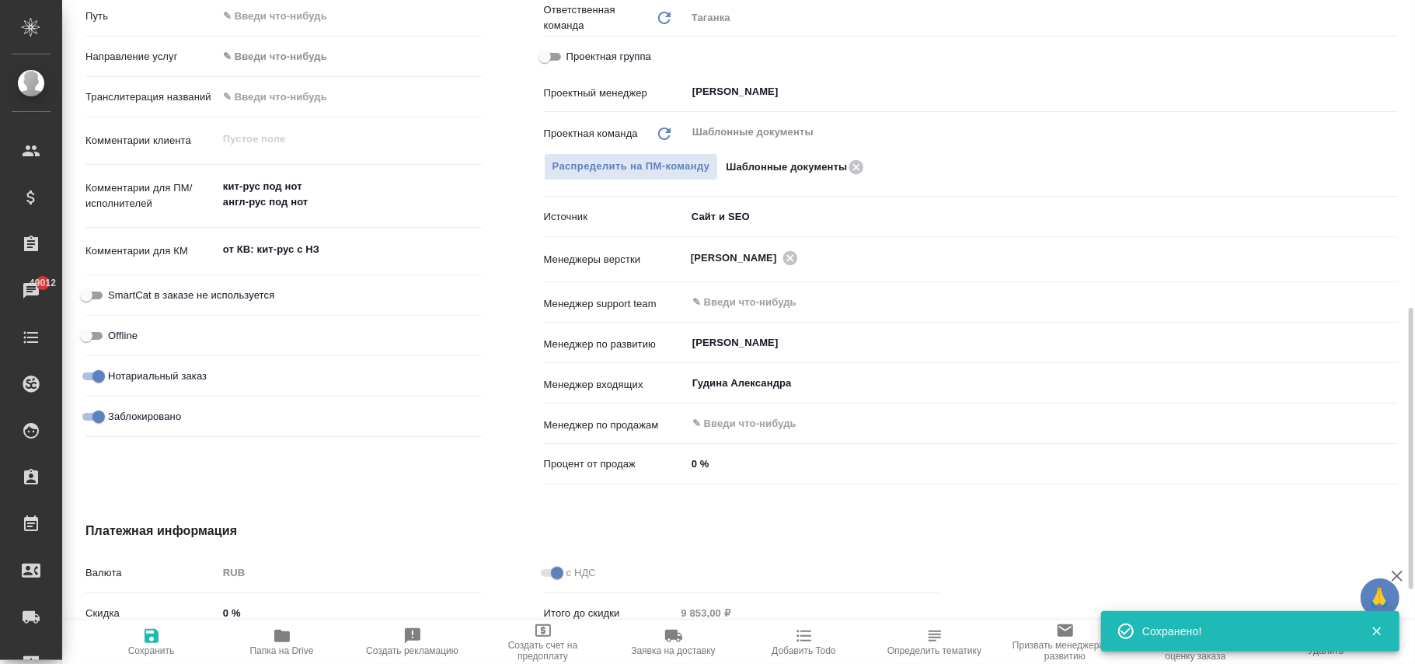
type textarea "x"
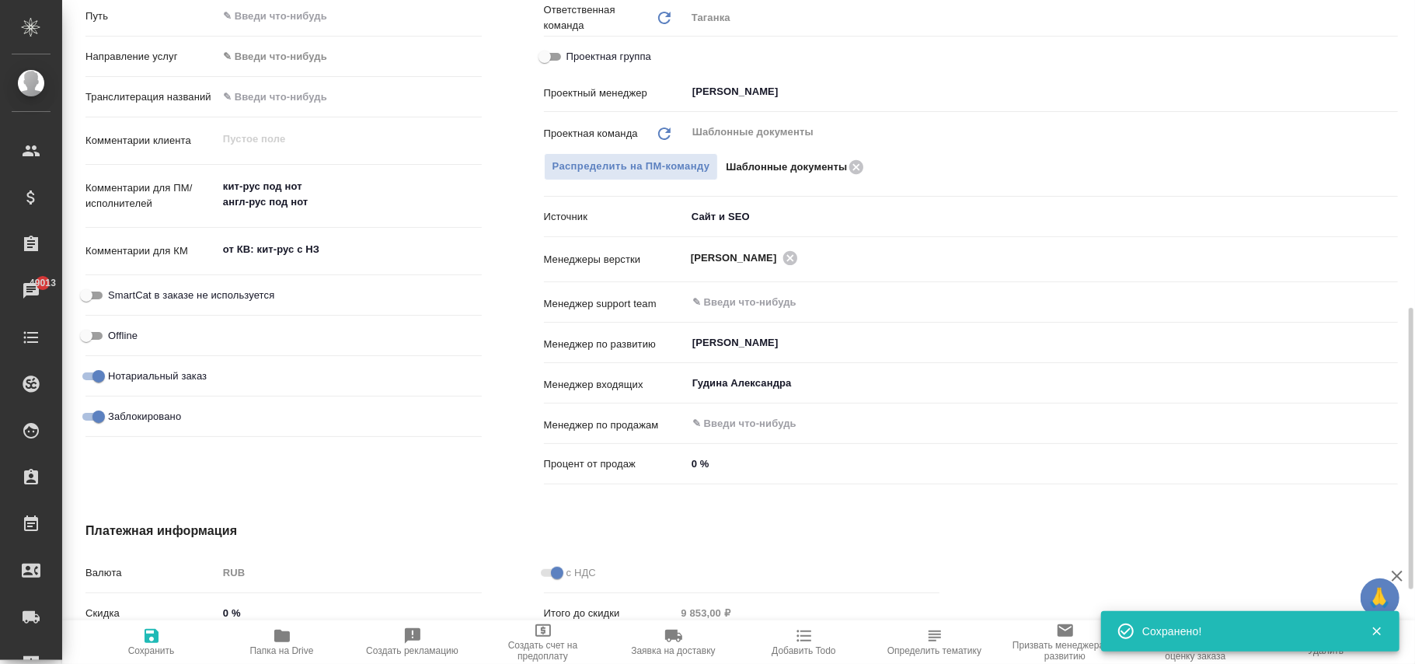
type textarea "x"
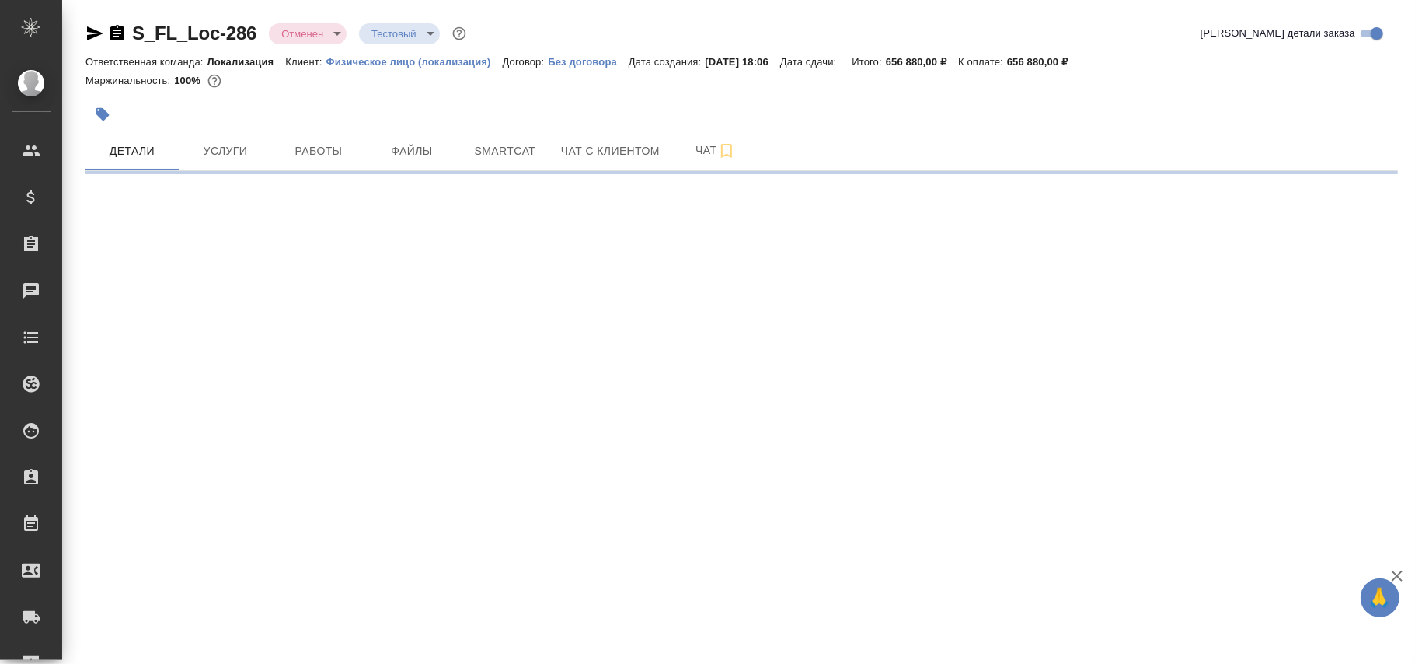
click at [302, 34] on body "🙏 .cls-1 fill:#fff; AWATERA Фокина Наталья n.fokina Клиенты Спецификации Заказы…" at bounding box center [707, 332] width 1415 height 664
select select "RU"
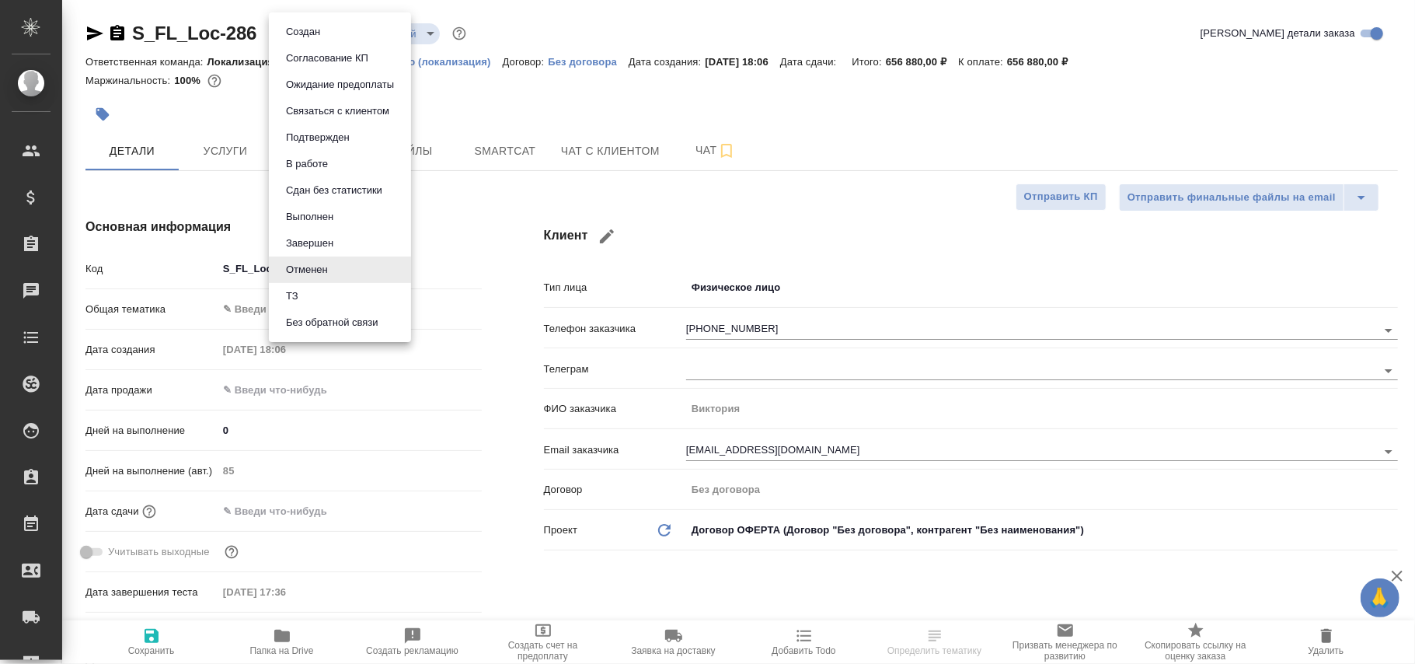
type textarea "x"
click at [314, 32] on button "Создан" at bounding box center [303, 31] width 44 height 17
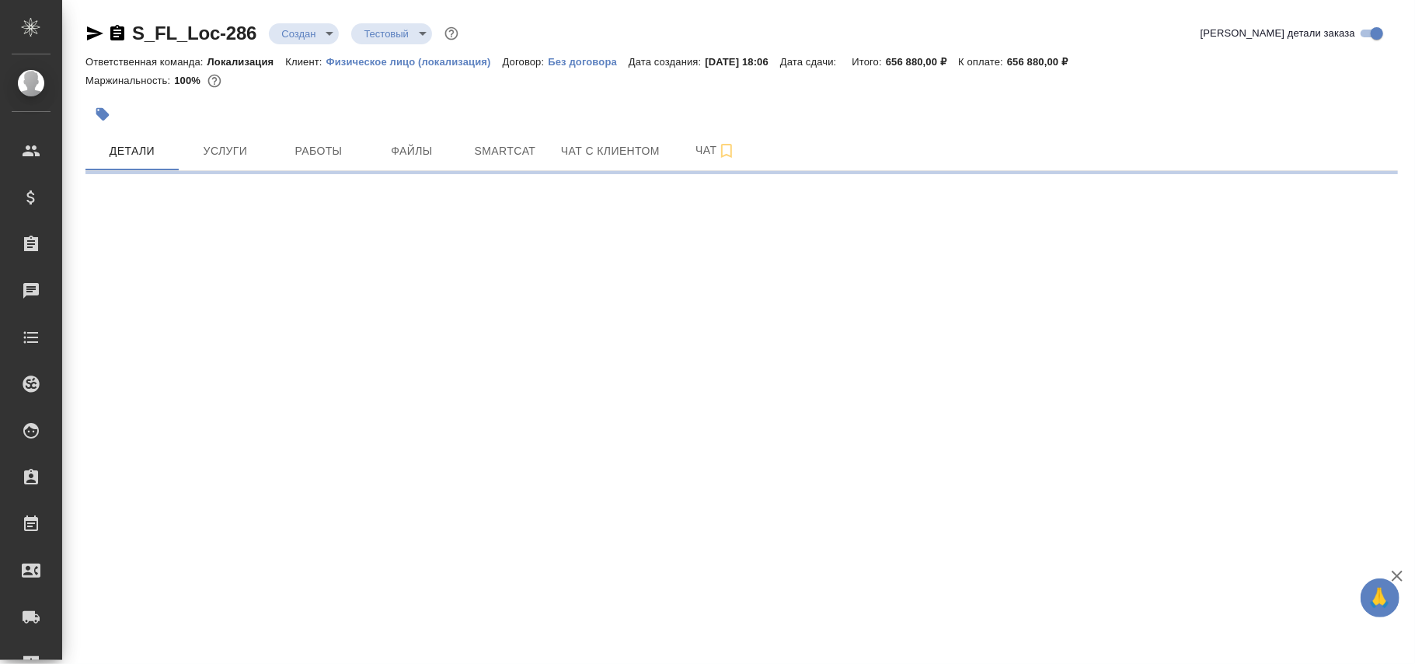
select select "RU"
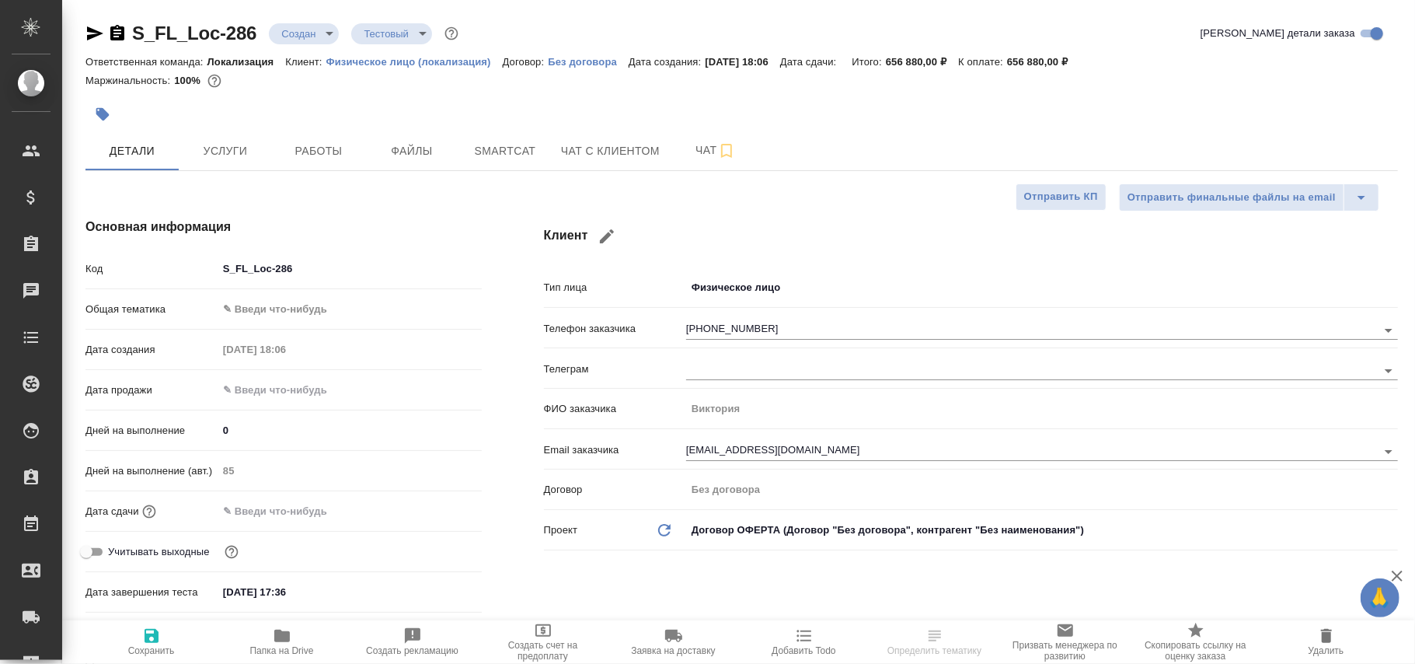
type textarea "x"
click at [146, 638] on icon "button" at bounding box center [152, 636] width 14 height 14
type textarea "x"
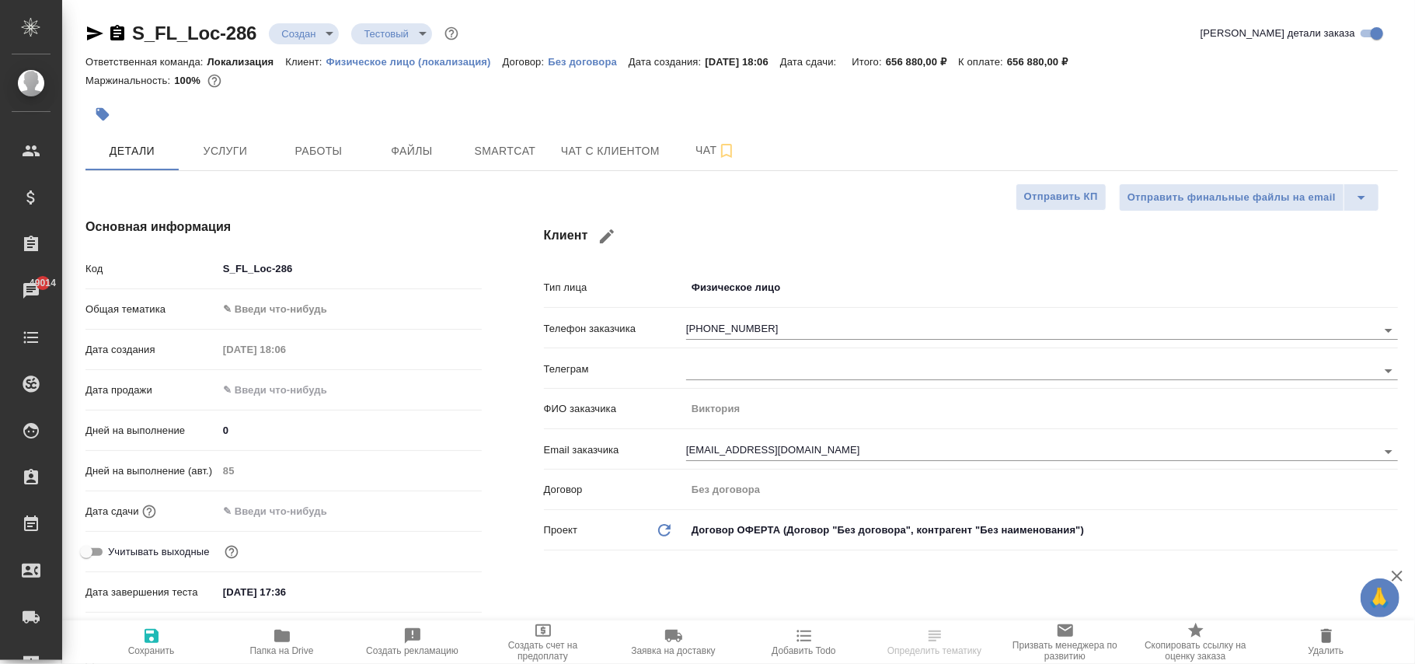
type textarea "x"
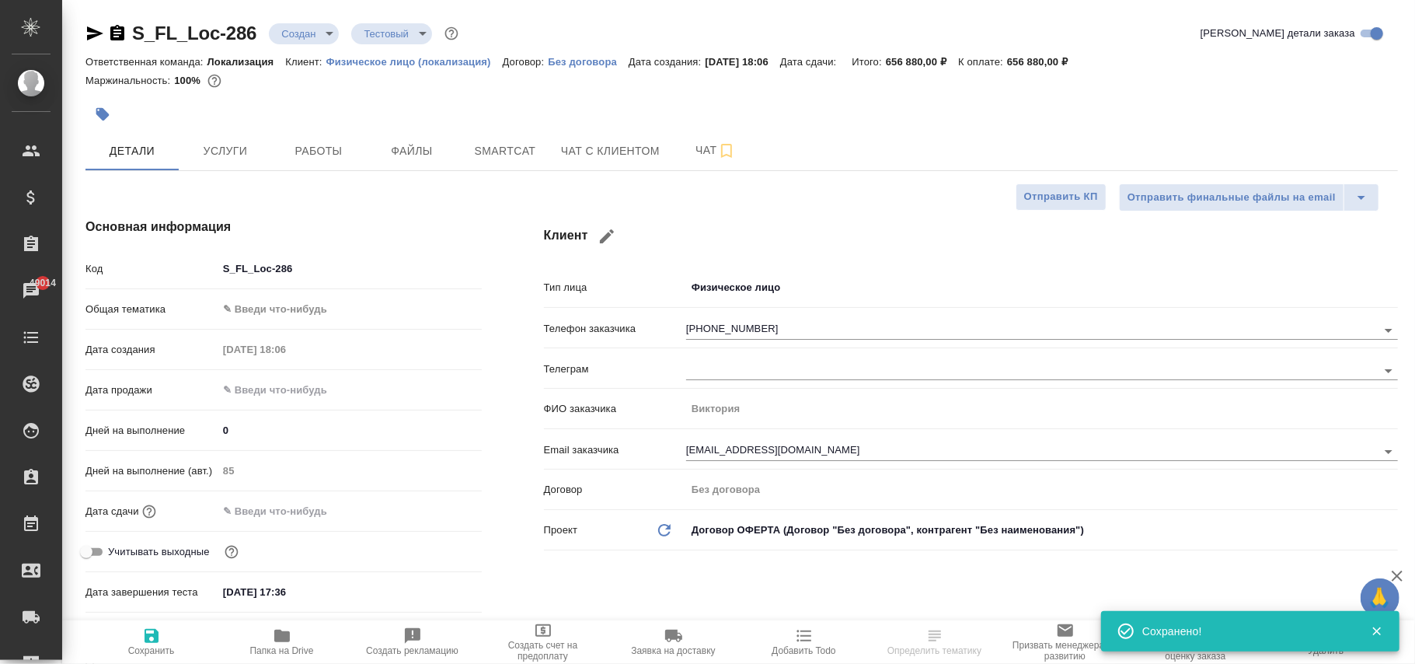
select select "RU"
type textarea "x"
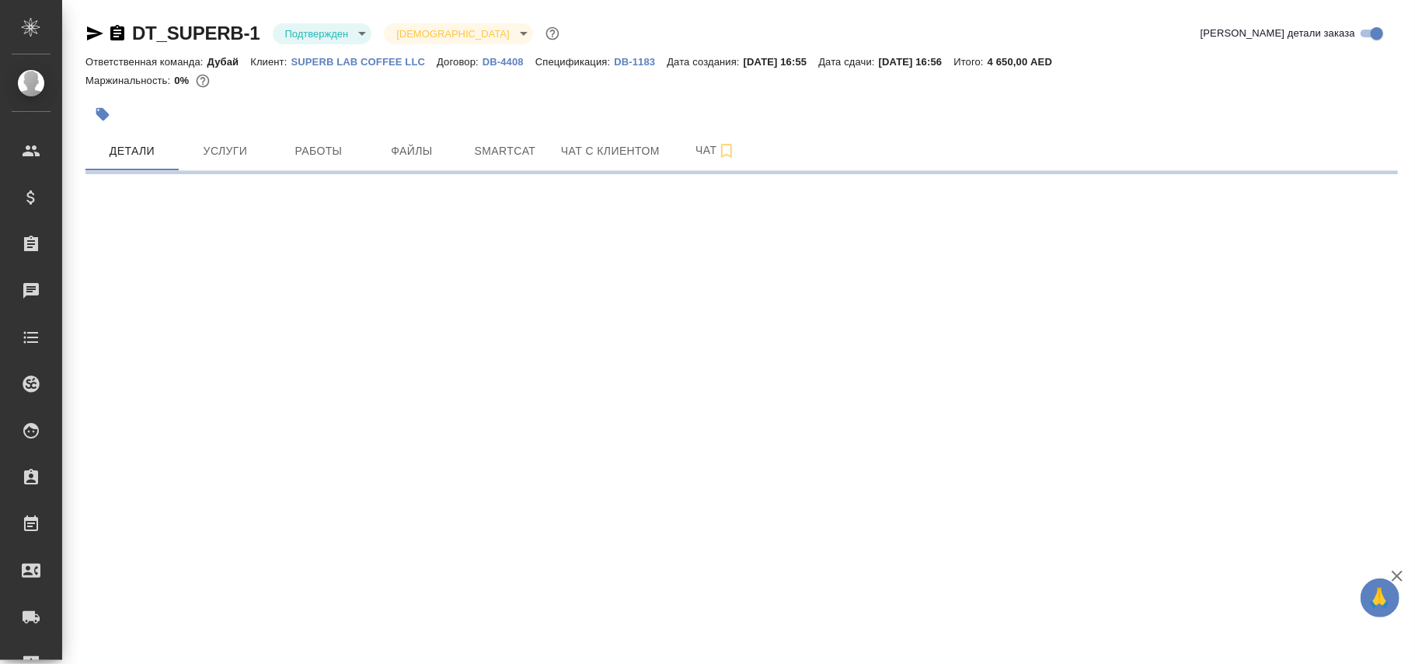
select select "RU"
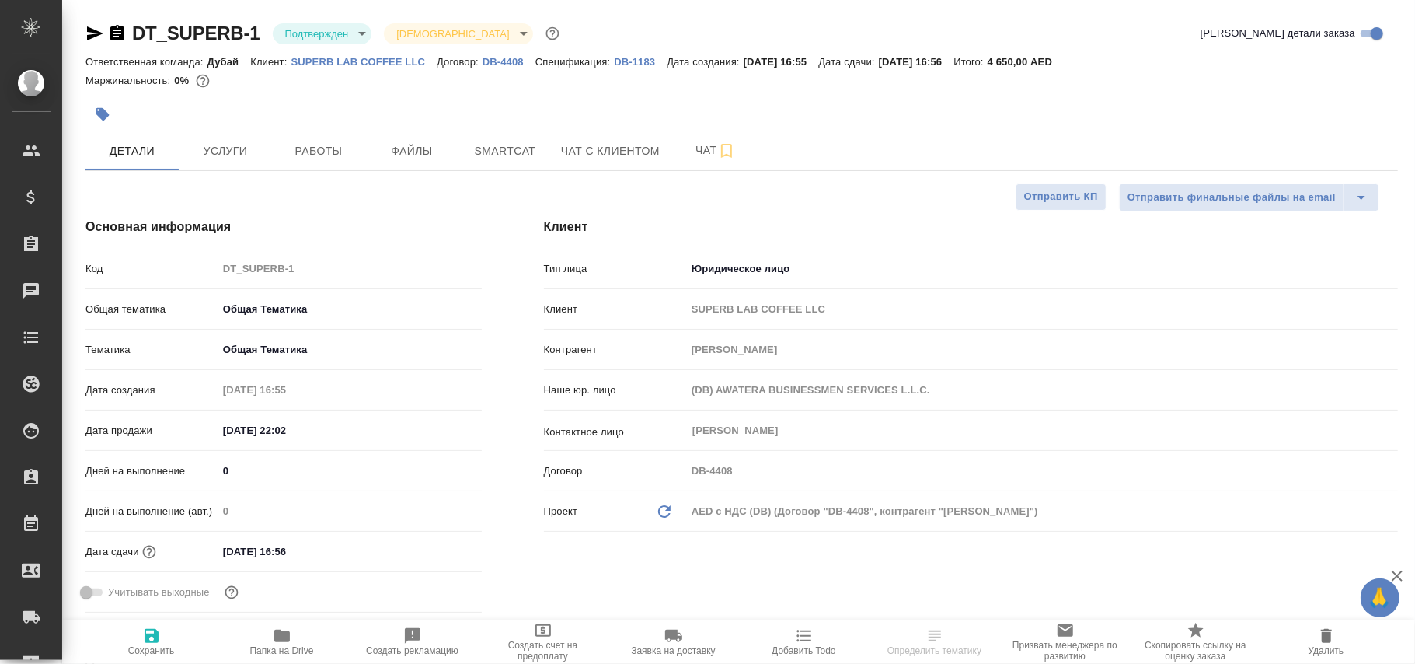
type textarea "x"
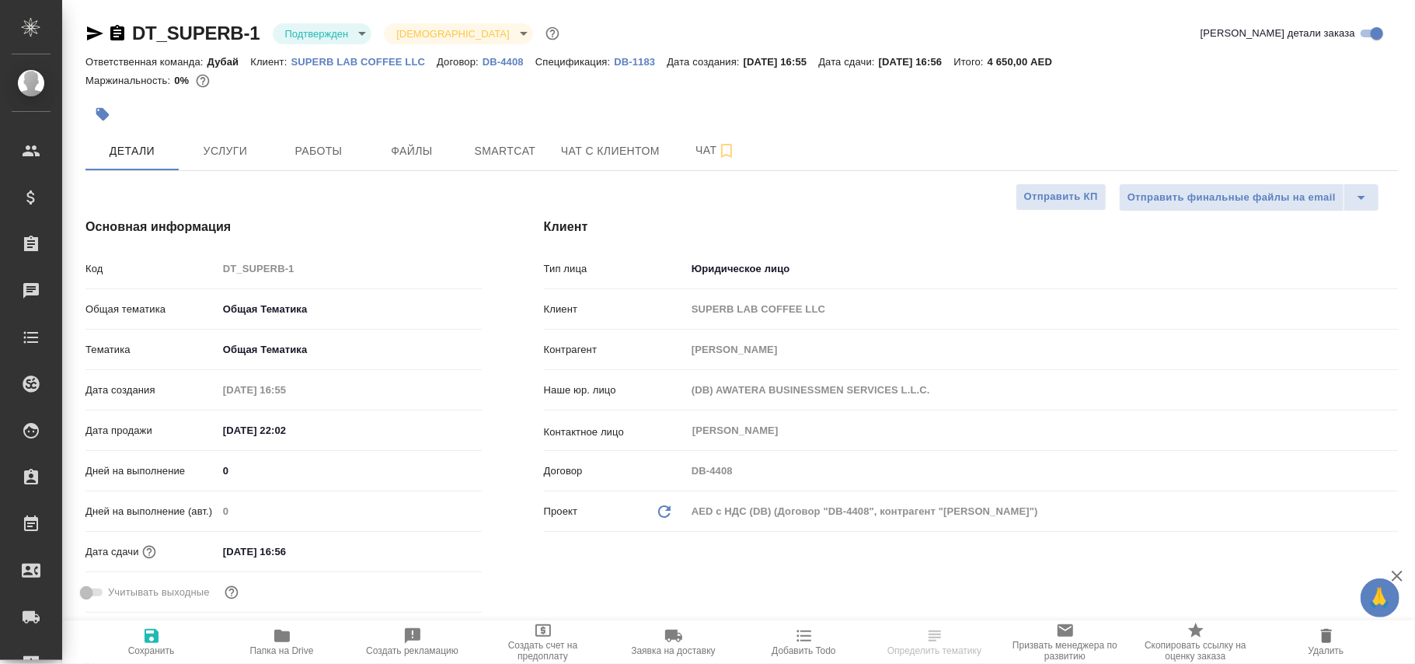
type textarea "x"
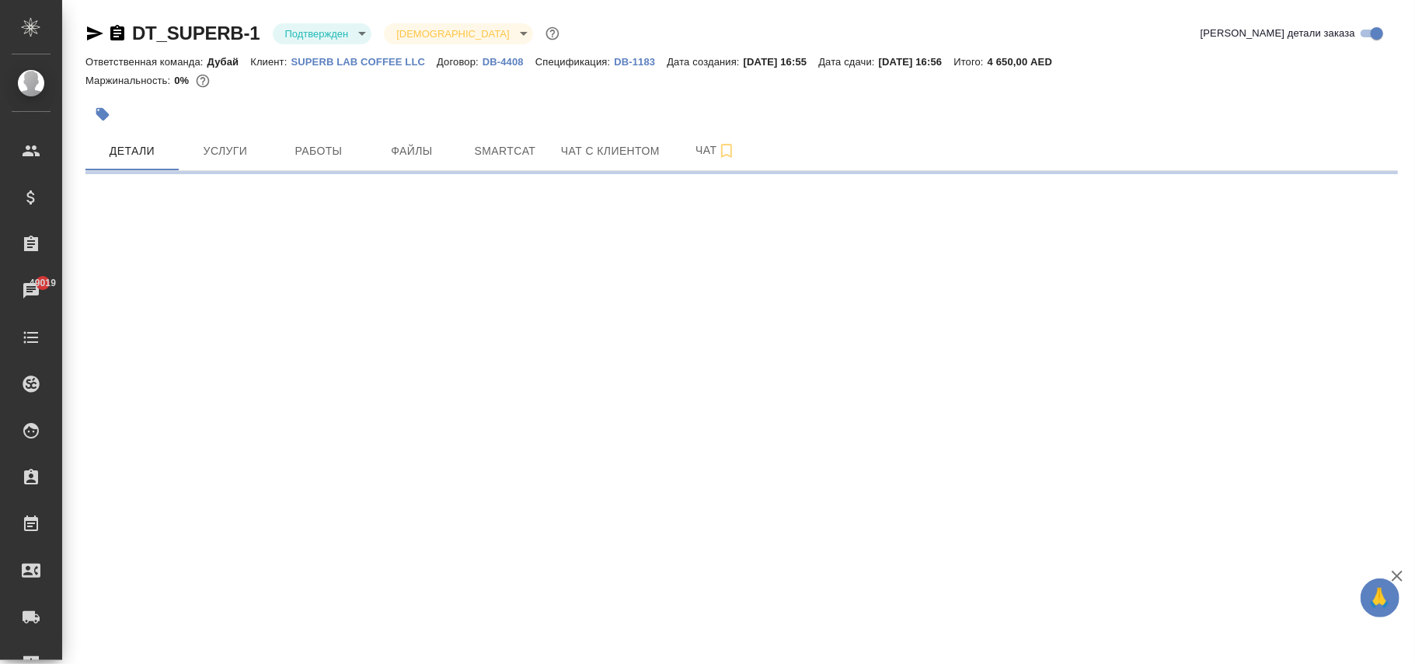
select select "RU"
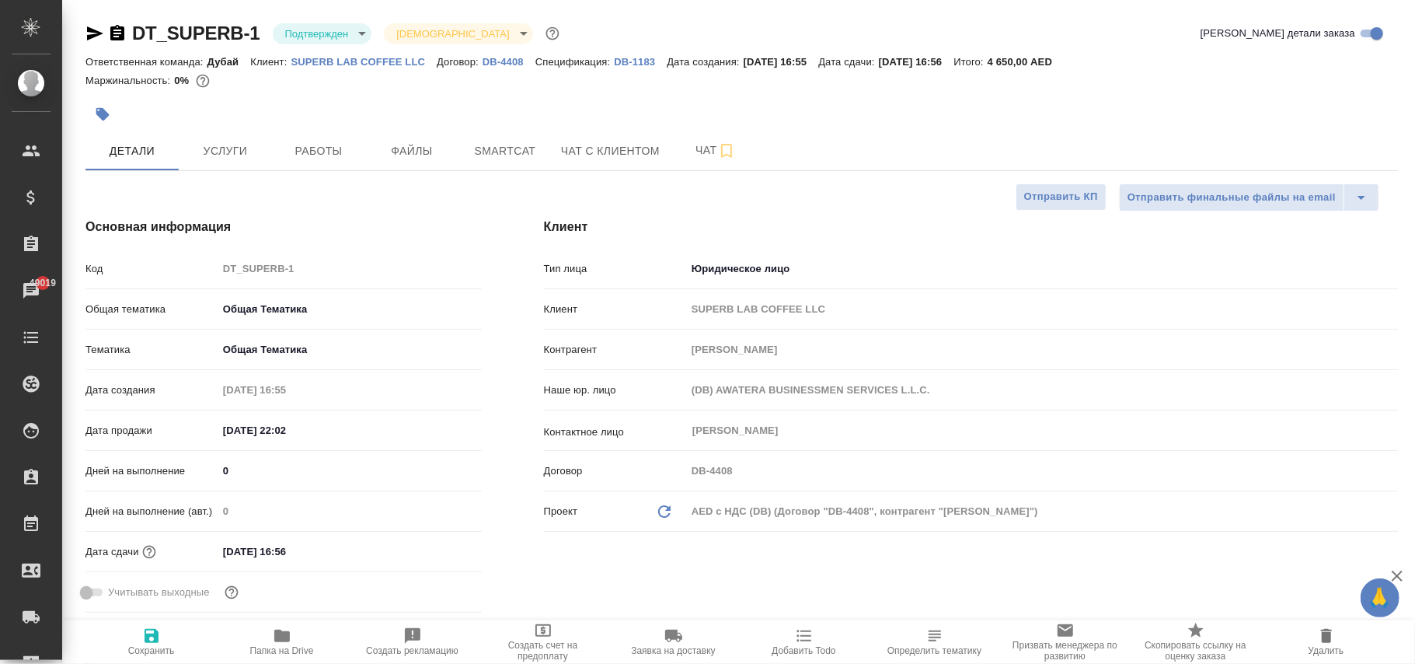
type textarea "x"
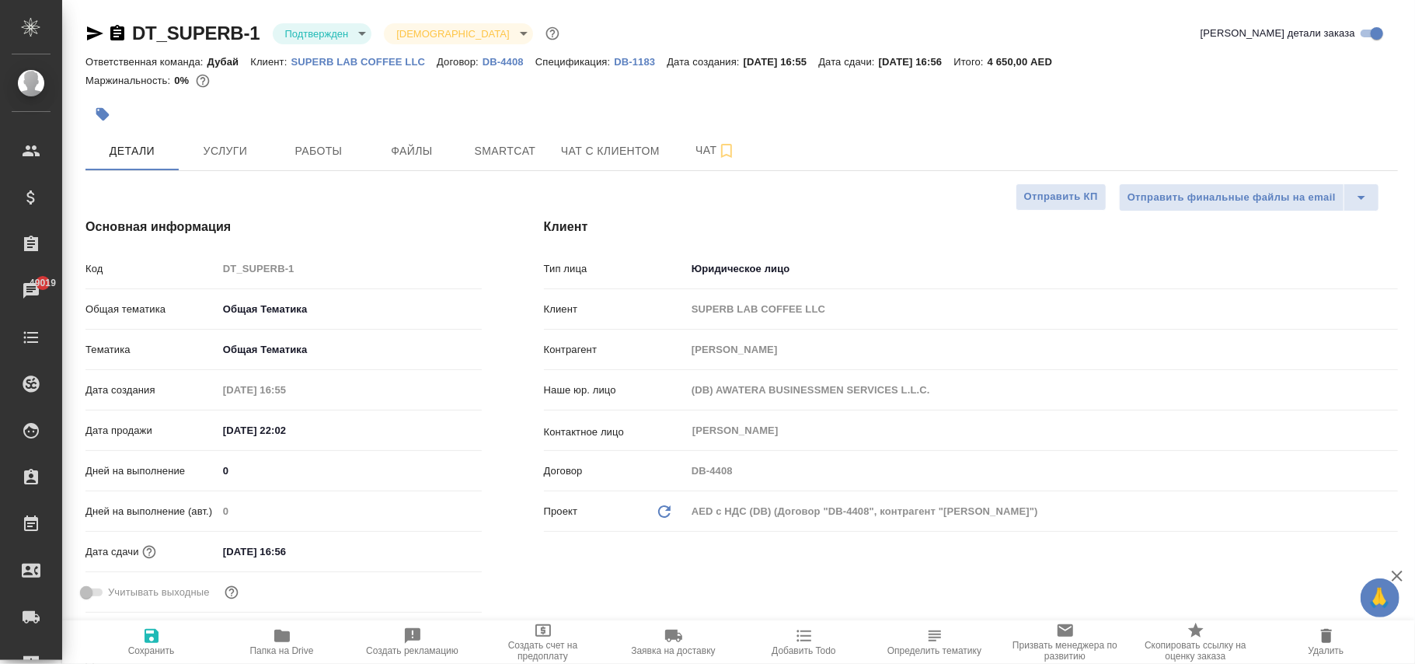
type textarea "x"
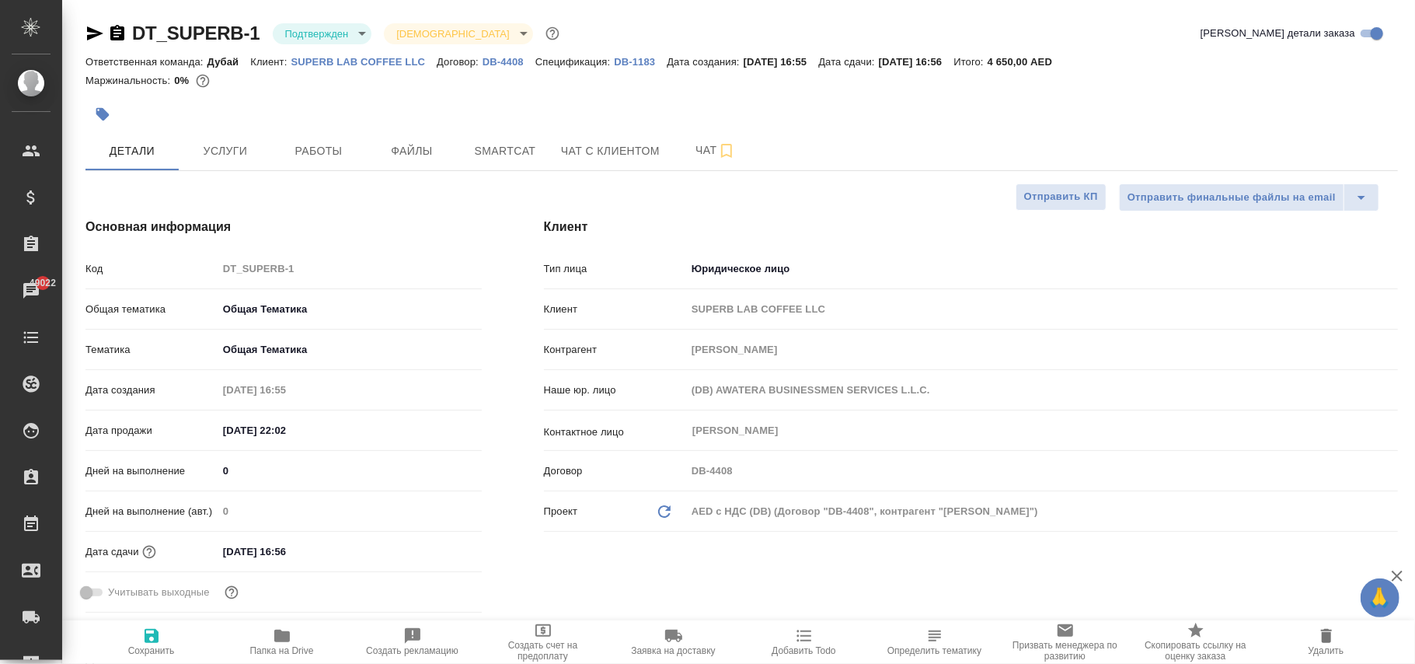
type textarea "x"
